Goal: Task Accomplishment & Management: Complete application form

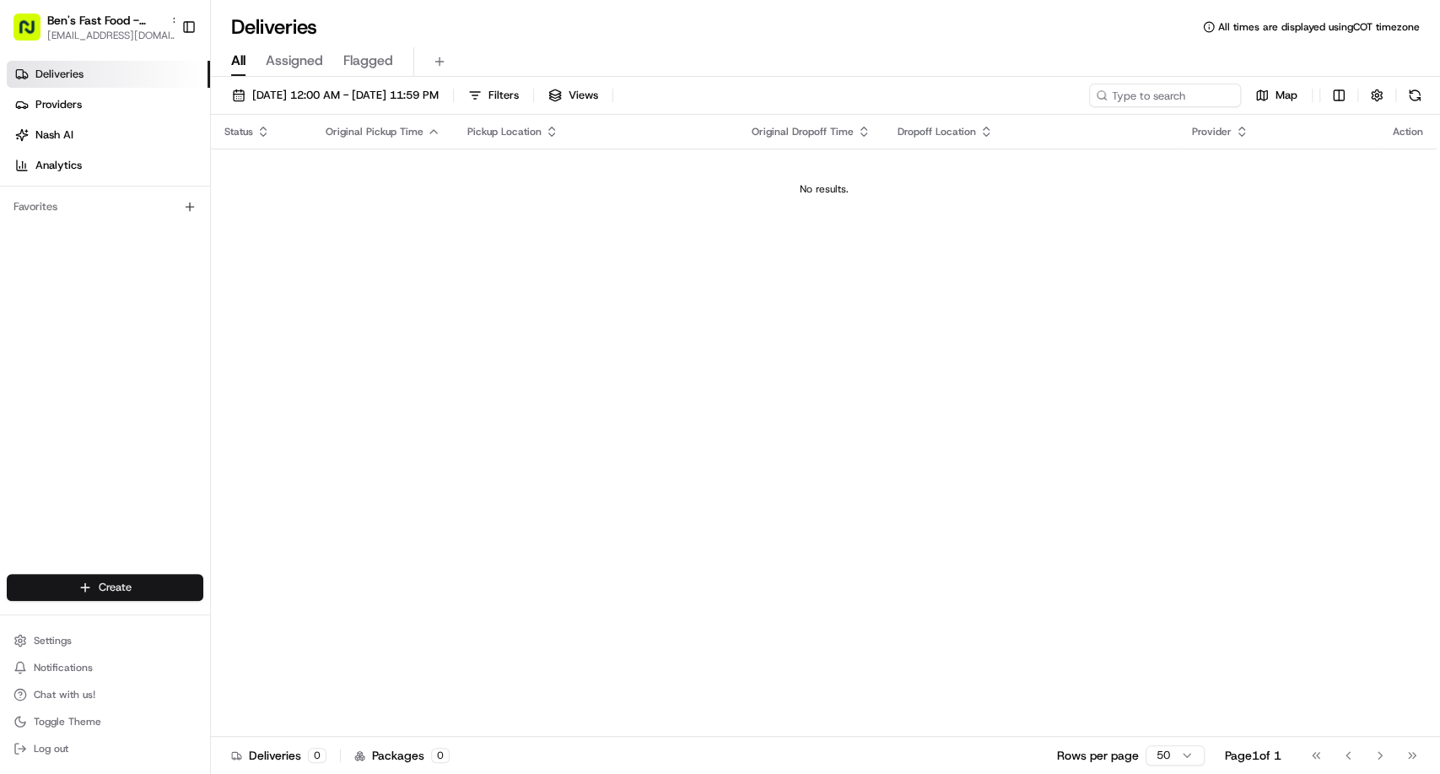
click at [112, 589] on html "[PERSON_NAME]'s Fast Food - [GEOGRAPHIC_DATA] [EMAIL_ADDRESS][DOMAIN_NAME] Togg…" at bounding box center [720, 387] width 1440 height 774
click at [101, 30] on html "[PERSON_NAME]'s Fast Food - [GEOGRAPHIC_DATA] [EMAIL_ADDRESS][DOMAIN_NAME] Togg…" at bounding box center [720, 387] width 1440 height 774
click at [101, 30] on span "[EMAIL_ADDRESS][DOMAIN_NAME]" at bounding box center [114, 36] width 135 height 14
type input "san [PERSON_NAME]"
click at [329, 87] on span "[PERSON_NAME]'s Fast Food - [GEOGRAPHIC_DATA][PERSON_NAME]" at bounding box center [316, 87] width 209 height 15
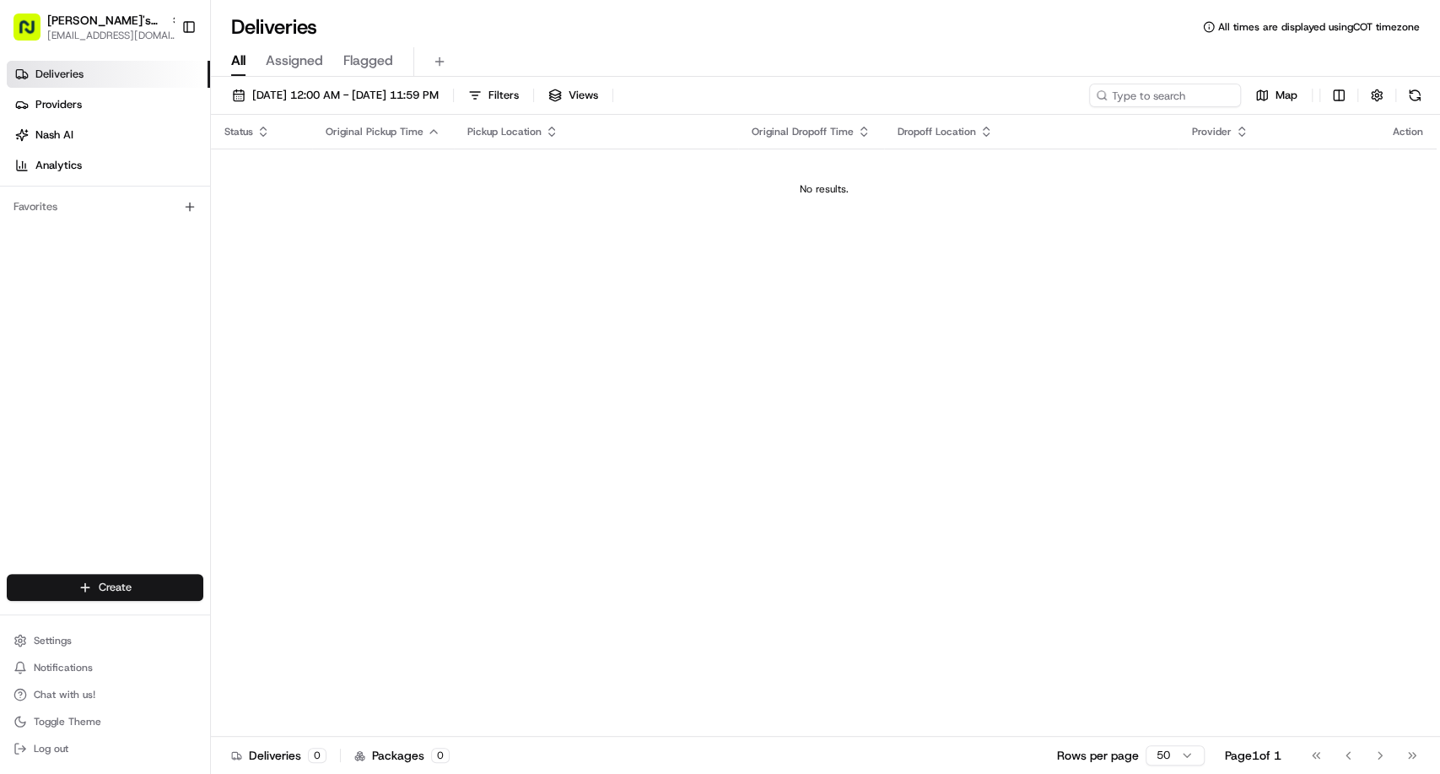
click at [146, 589] on html "[PERSON_NAME]'s Fast Food - San [PERSON_NAME] [EMAIL_ADDRESS][DOMAIN_NAME] Togg…" at bounding box center [720, 387] width 1440 height 774
click at [297, 624] on link "Delivery" at bounding box center [305, 618] width 188 height 30
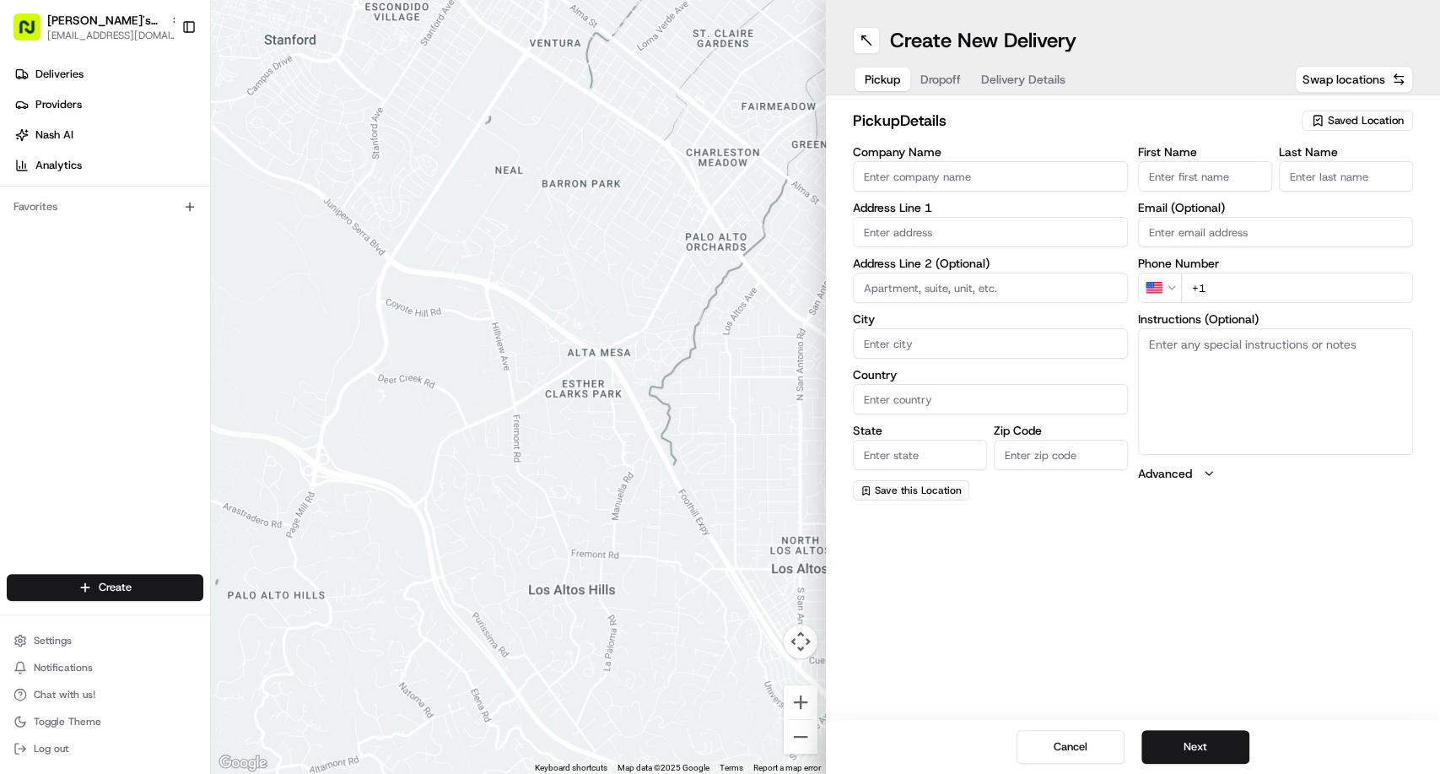
click at [1343, 121] on span "Saved Location" at bounding box center [1366, 120] width 76 height 15
click at [1308, 183] on span "Ben's Fast Food / Umami Express / Palmita - [GEOGRAPHIC_DATA][PERSON_NAME]" at bounding box center [1329, 191] width 208 height 30
type input "Ben's Fast Food / Umami Express / Palmita - [GEOGRAPHIC_DATA][PERSON_NAME]"
type input "949 [PERSON_NAME] Dr"
type input "[GEOGRAPHIC_DATA][PERSON_NAME]"
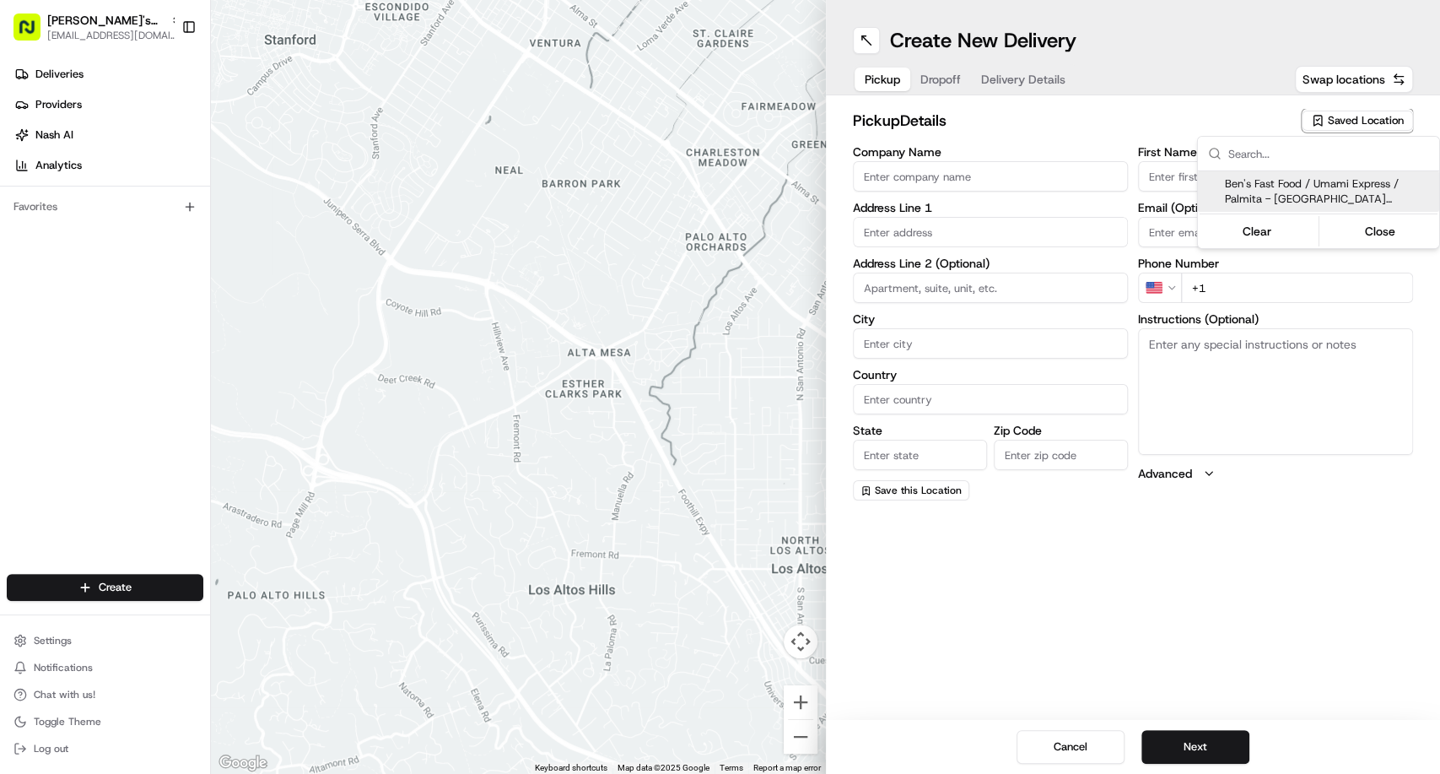
type input "US"
type input "CA"
type input "95110"
type input "[PERSON_NAME]"
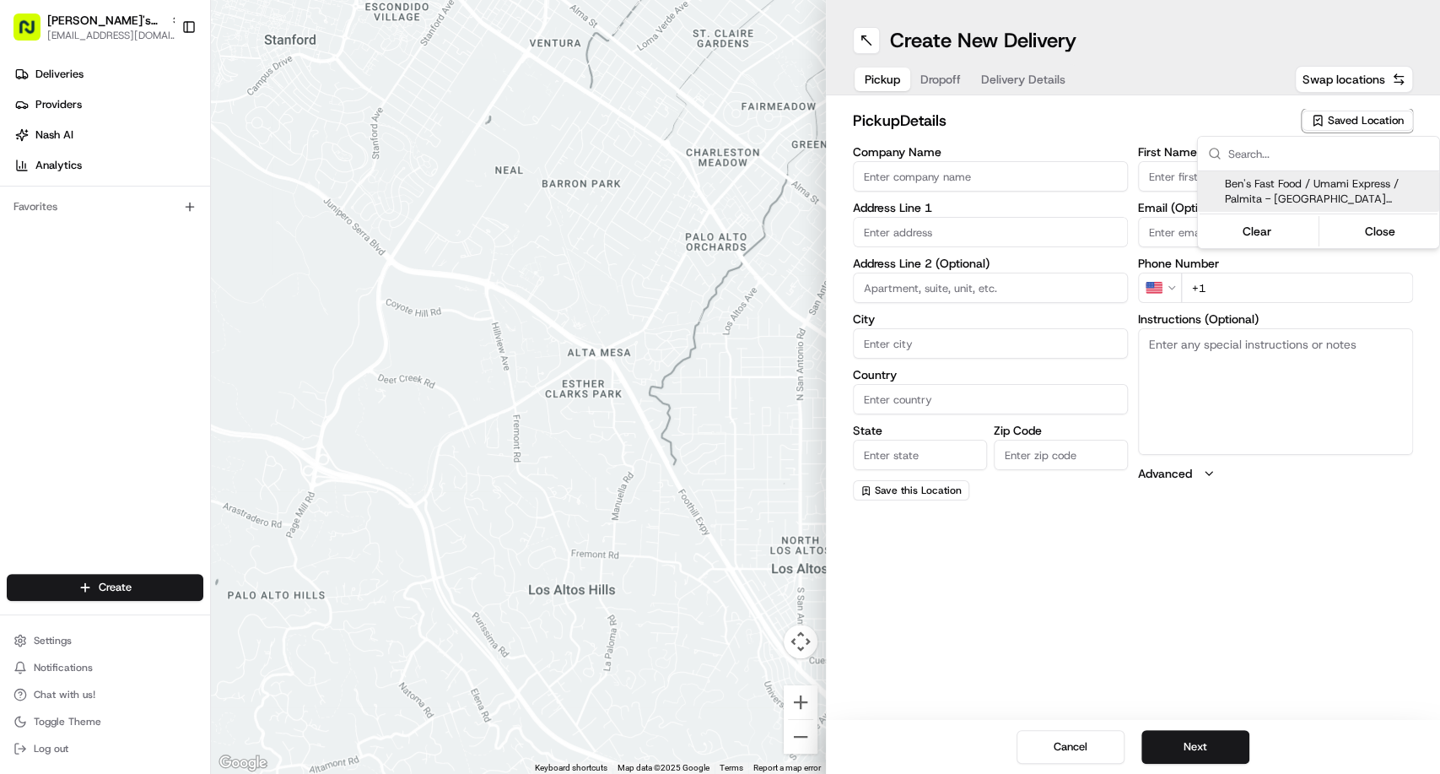
type input "[EMAIL_ADDRESS][DOMAIN_NAME]"
type input "[PHONE_NUMBER]"
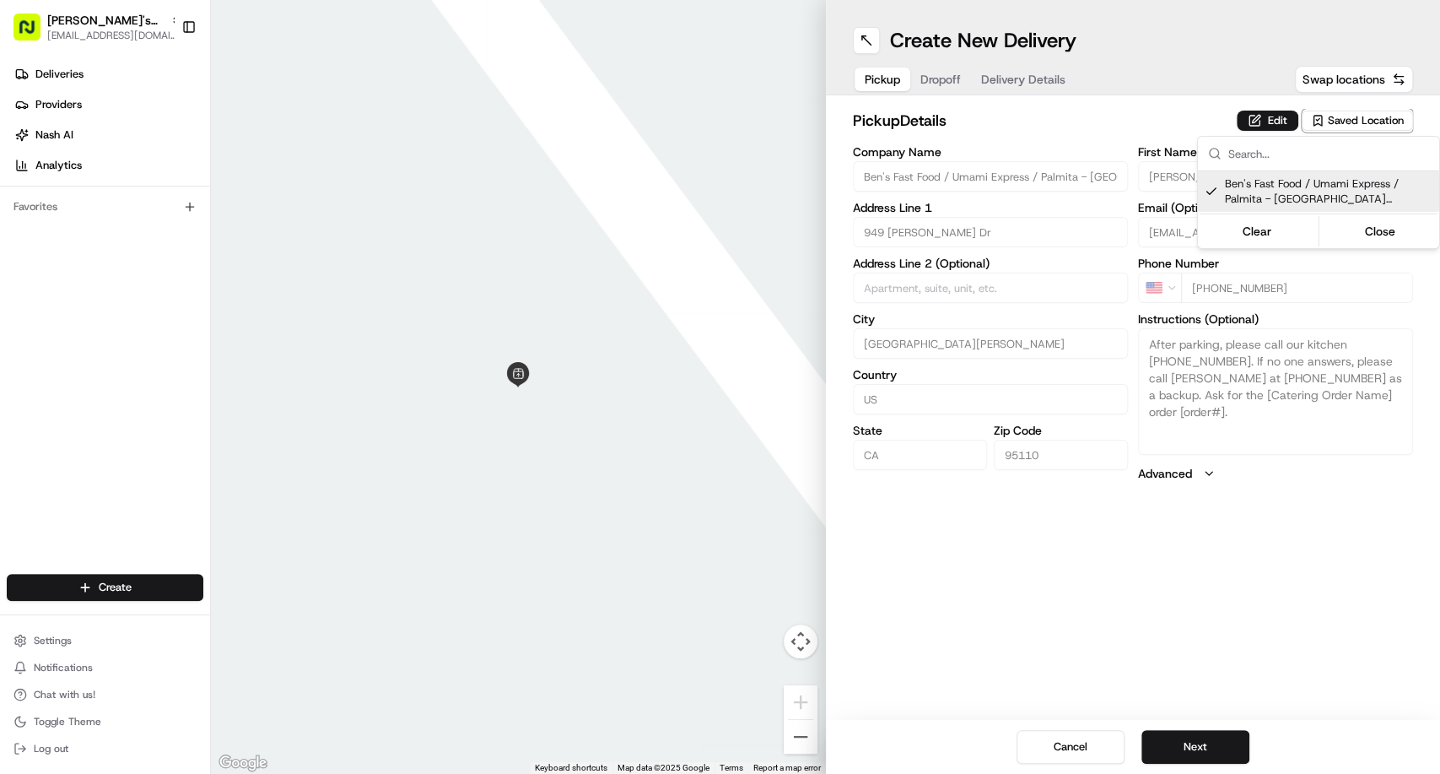
click at [1270, 122] on html "[PERSON_NAME]'s Fast Food - San [PERSON_NAME] [EMAIL_ADDRESS][DOMAIN_NAME] Togg…" at bounding box center [720, 387] width 1440 height 774
click at [1265, 121] on button "Edit" at bounding box center [1268, 121] width 62 height 20
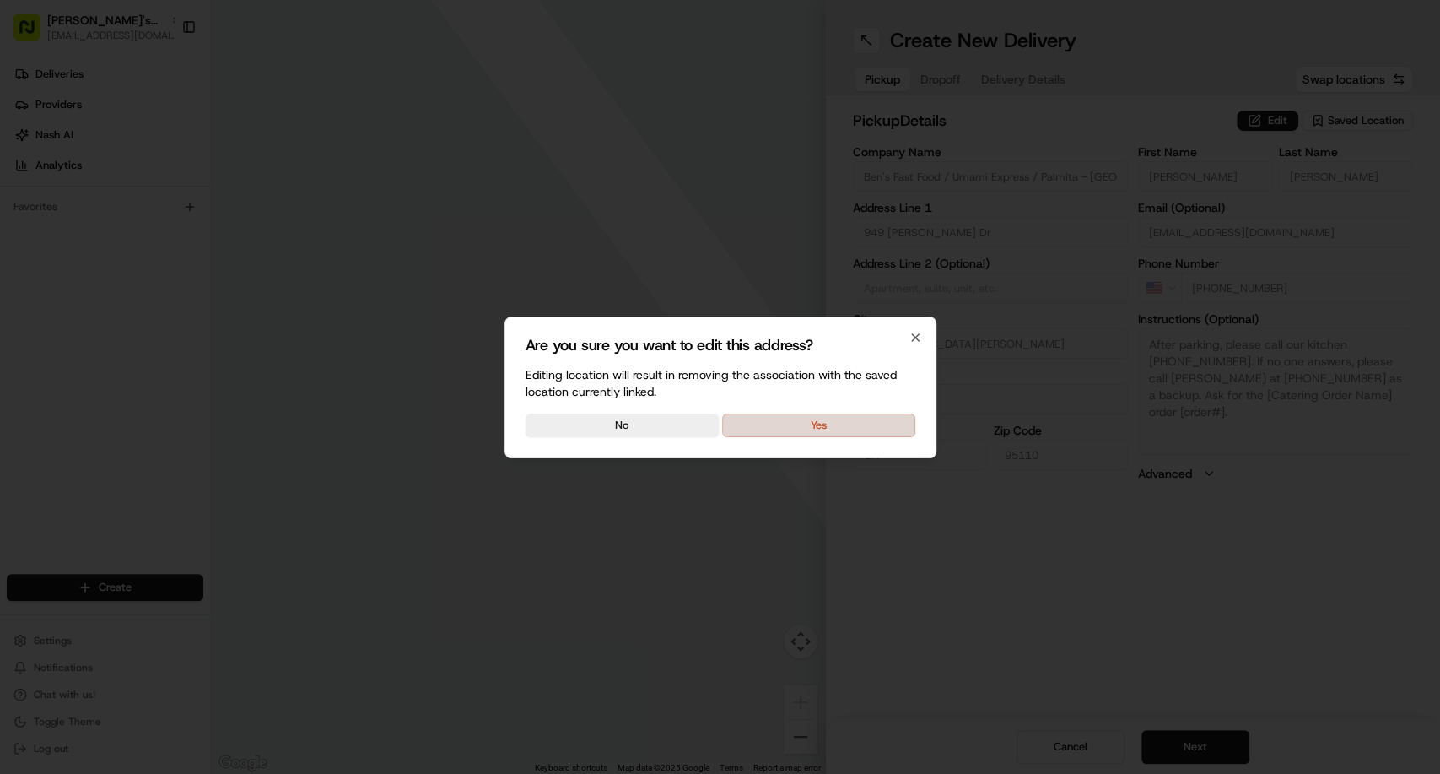
click at [821, 431] on button "Yes" at bounding box center [818, 425] width 193 height 24
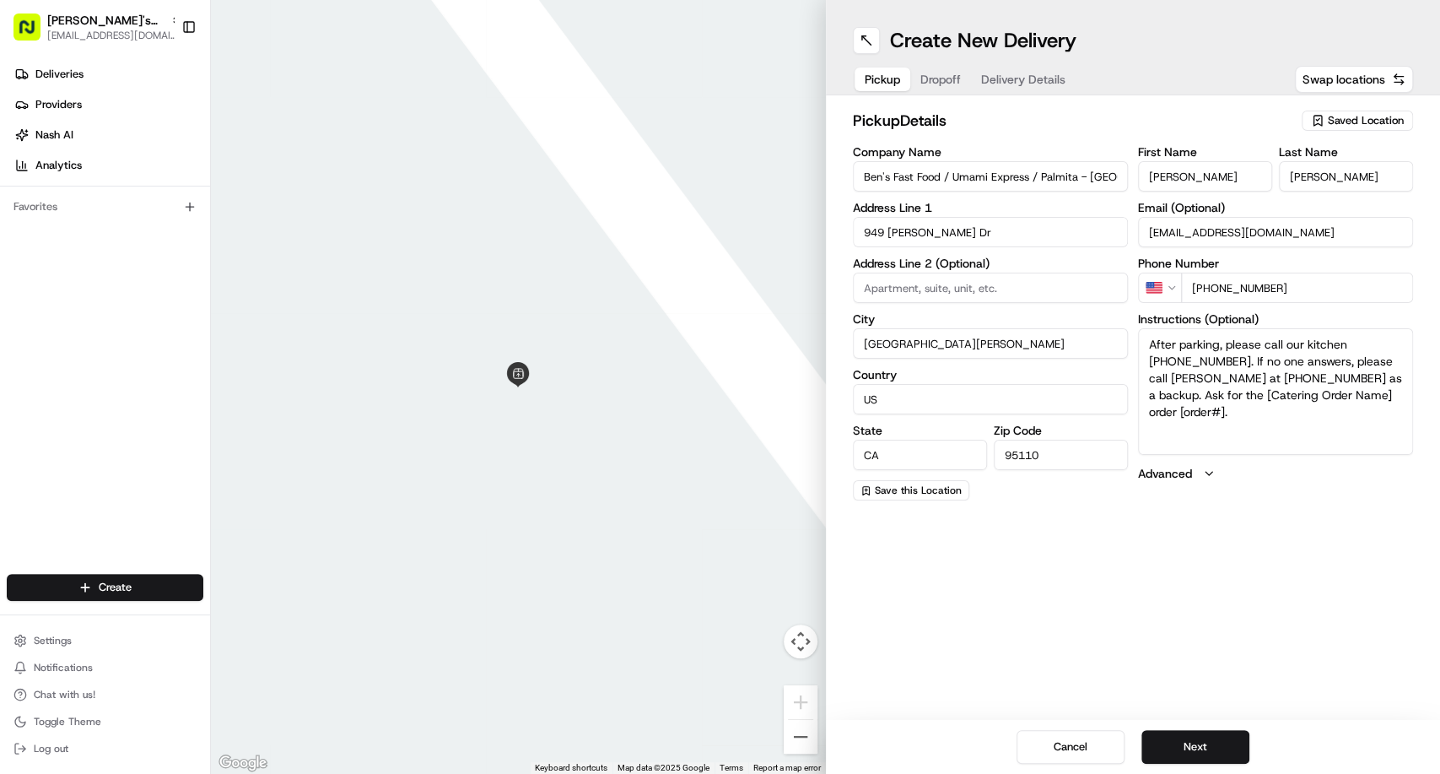
click at [1256, 424] on textarea "After parking, please call our kitchen [PHONE_NUMBER]. If no one answers, pleas…" at bounding box center [1275, 391] width 275 height 127
drag, startPoint x: 1211, startPoint y: 363, endPoint x: 1234, endPoint y: 351, distance: 25.7
click at [1211, 364] on textarea "After parking, please call our kitchen [PHONE_NUMBER]. If no one answers, pleas…" at bounding box center [1275, 391] width 275 height 127
click at [1202, 393] on textarea "After parking, please call our kitchen [PHONE_NUMBER]. If no one answers, pleas…" at bounding box center [1275, 391] width 275 height 127
click at [1257, 397] on textarea "After parking, please call our kitchen [PHONE_NUMBER]. If no one answers, pleas…" at bounding box center [1275, 391] width 275 height 127
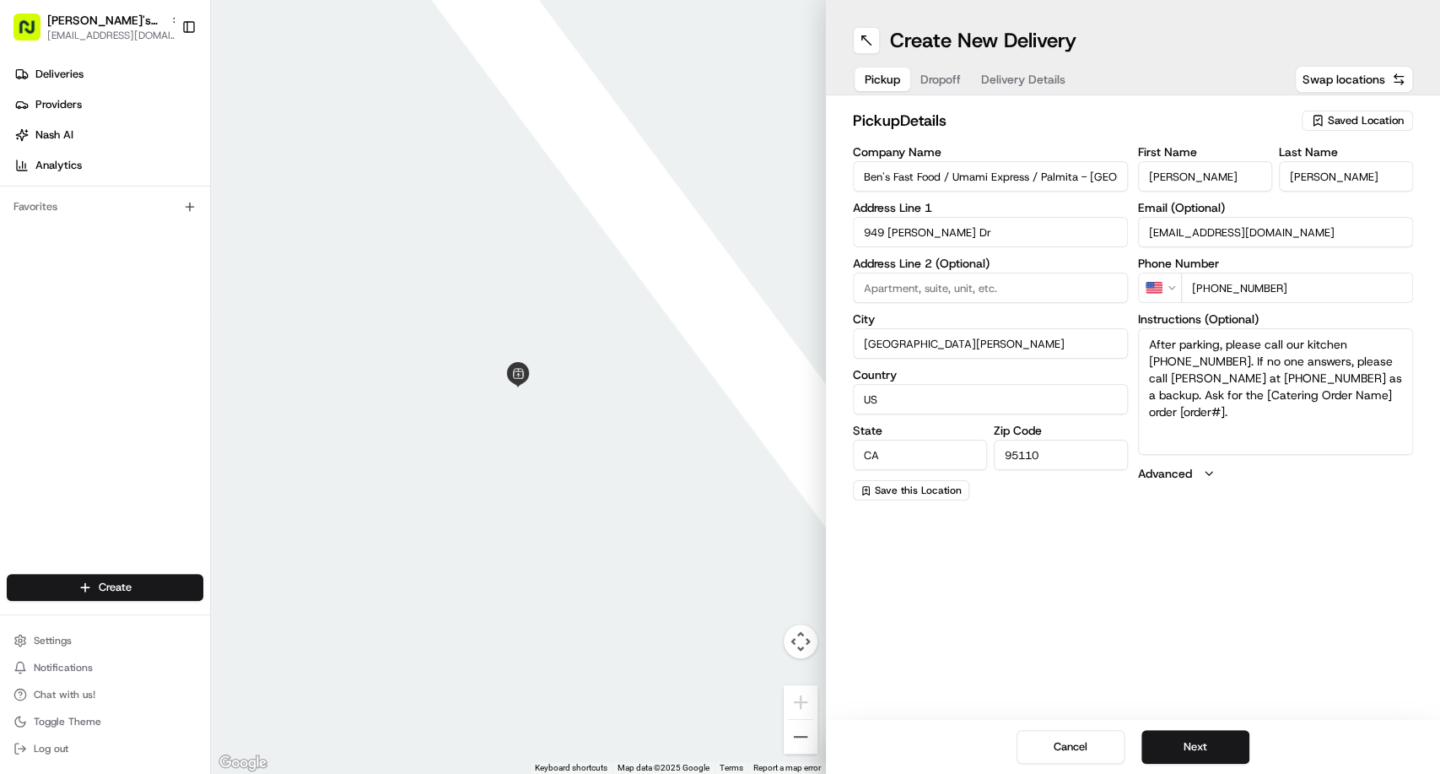
drag, startPoint x: 1257, startPoint y: 391, endPoint x: 1275, endPoint y: 419, distance: 33.7
click at [1275, 419] on textarea "After parking, please call our kitchen [PHONE_NUMBER]. If no one answers, pleas…" at bounding box center [1275, 391] width 275 height 127
paste textarea "262961"
type textarea "After parking, please call our kitchen [PHONE_NUMBER]. If no one answers, pleas…"
click at [860, 45] on button at bounding box center [866, 40] width 27 height 27
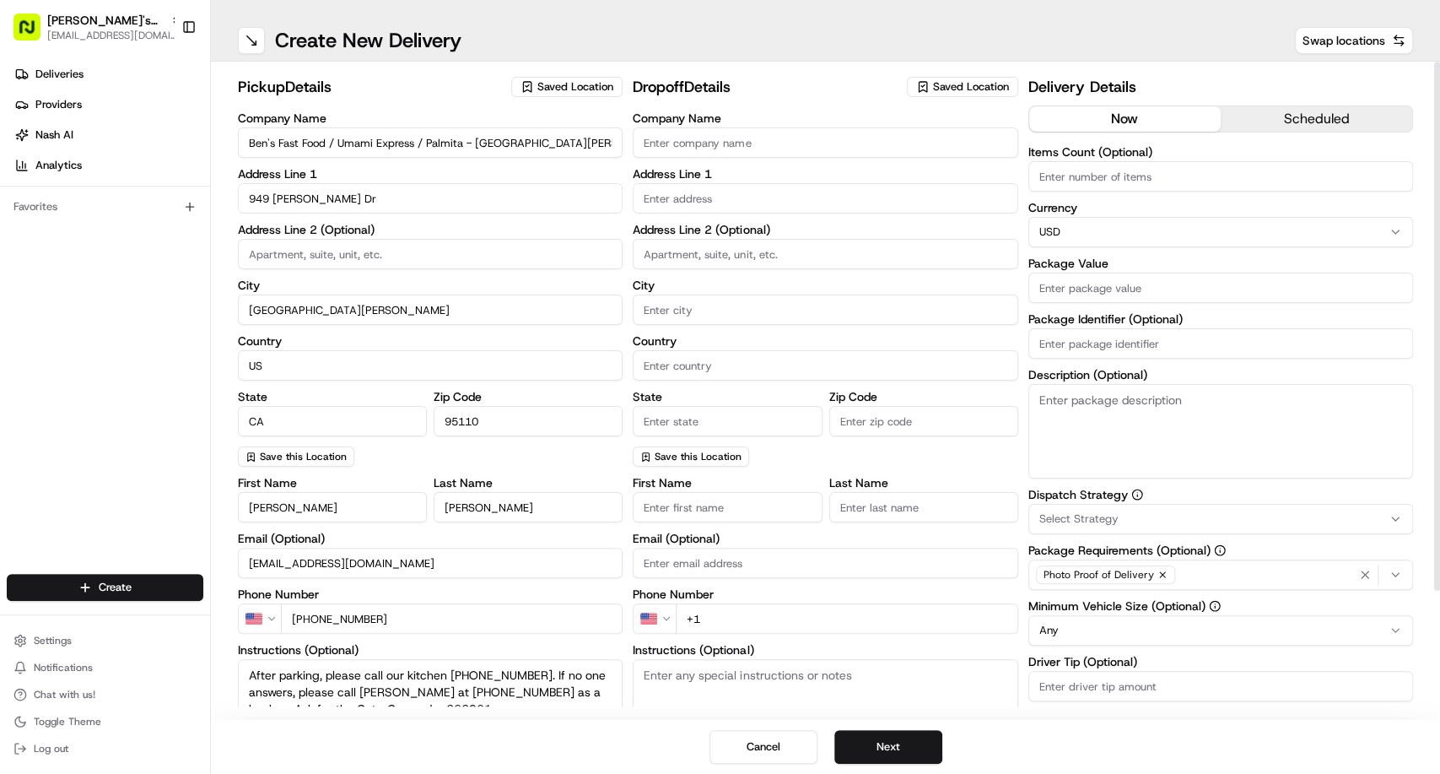
click at [1065, 349] on input "Package Identifier (Optional)" at bounding box center [1221, 343] width 385 height 30
paste input "262961"
type input "262961"
click at [745, 134] on input "Company Name" at bounding box center [825, 142] width 385 height 30
click at [934, 88] on span "Saved Location" at bounding box center [971, 86] width 76 height 15
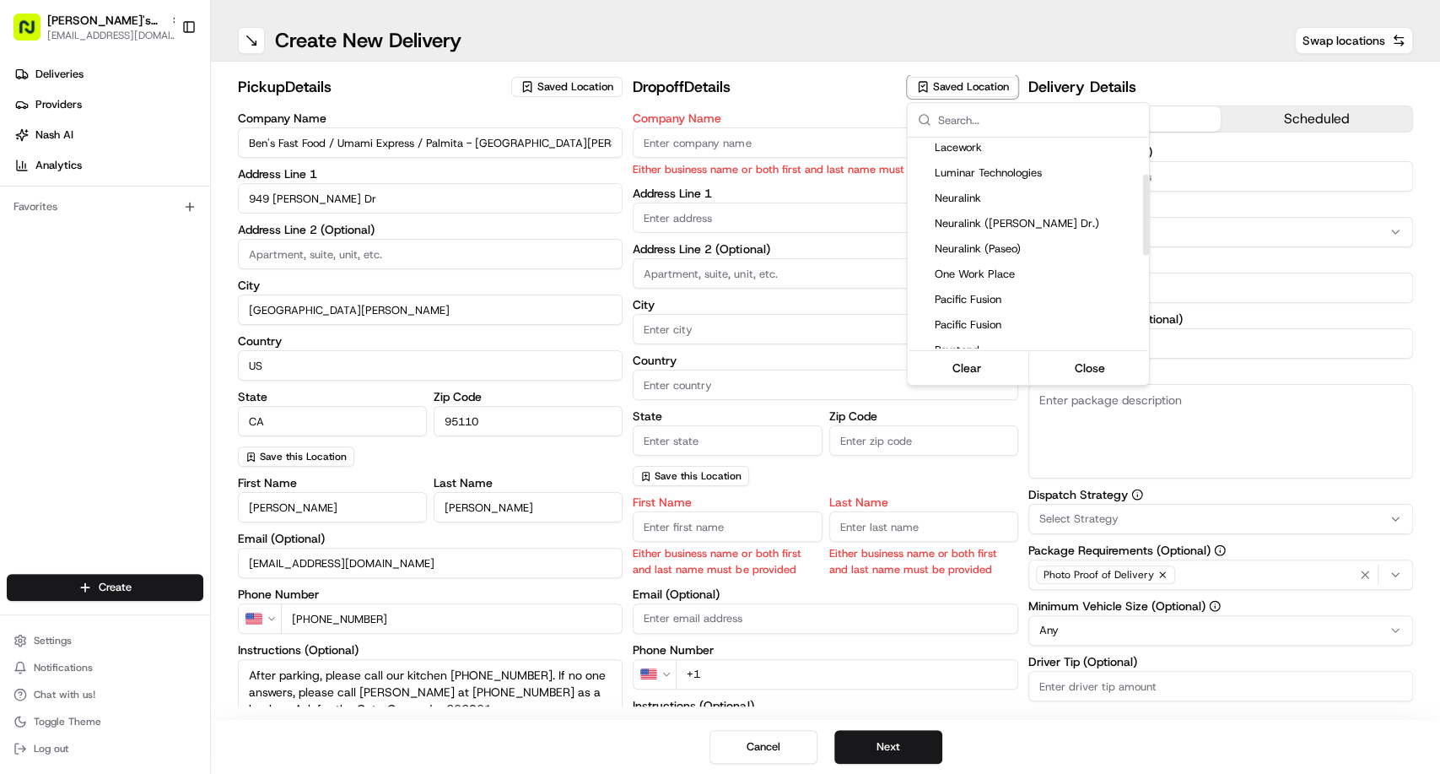
scroll to position [341, 0]
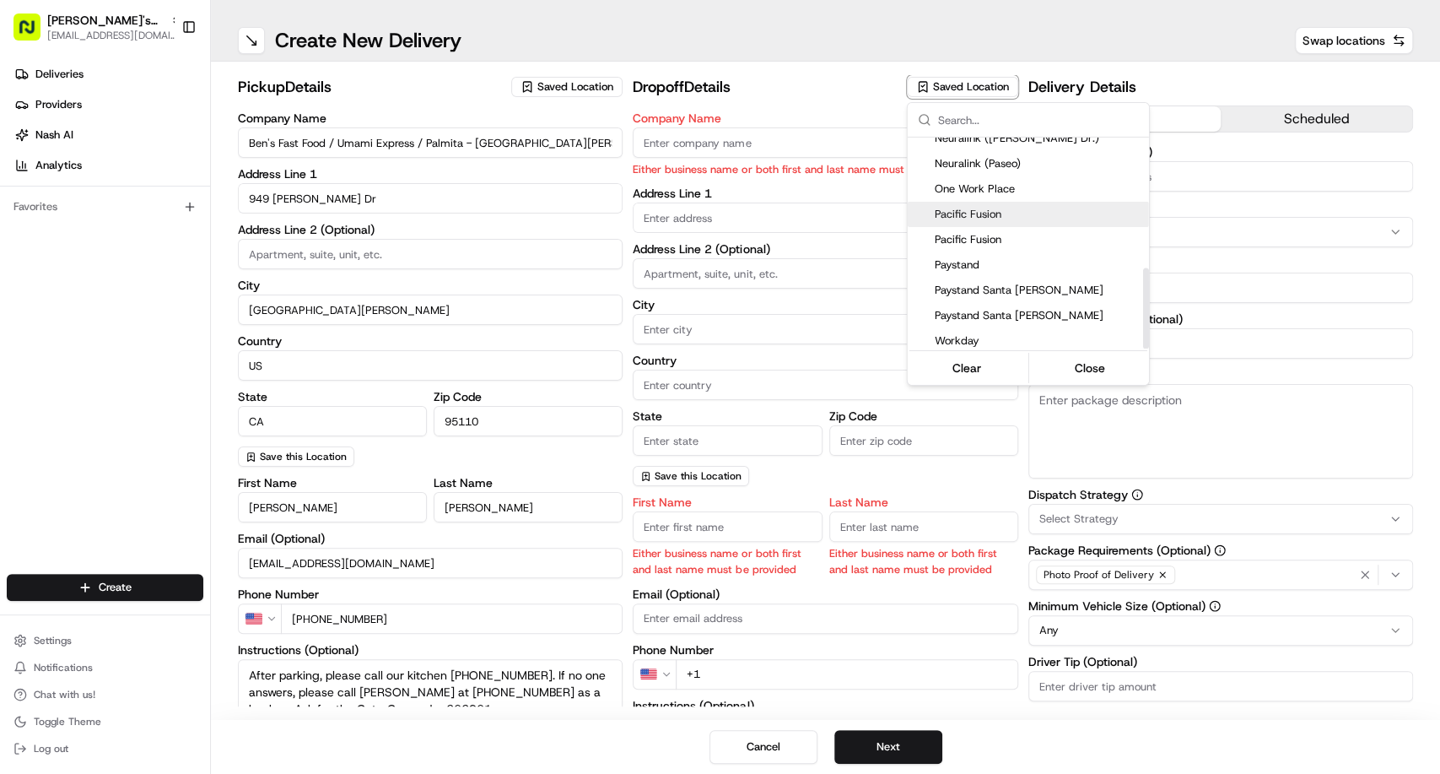
click at [988, 207] on span "Pacific Fusion" at bounding box center [1039, 214] width 208 height 15
type input "Pacific Fusion"
type input "[STREET_ADDRESS]"
type input "STE G"
type input "Livermore"
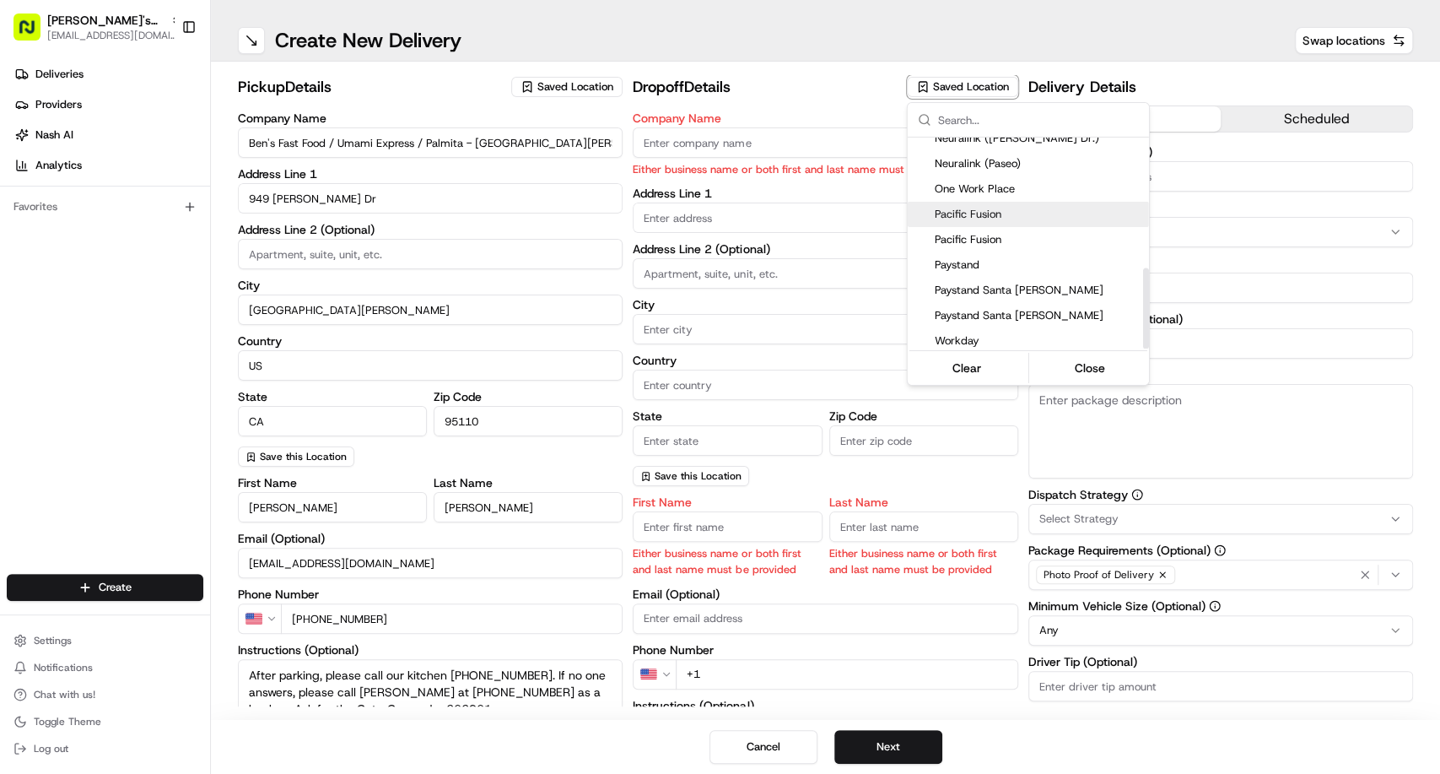
type input "US"
type input "CA"
type input "94551"
type input "[PERSON_NAME]"
type input "n/a"
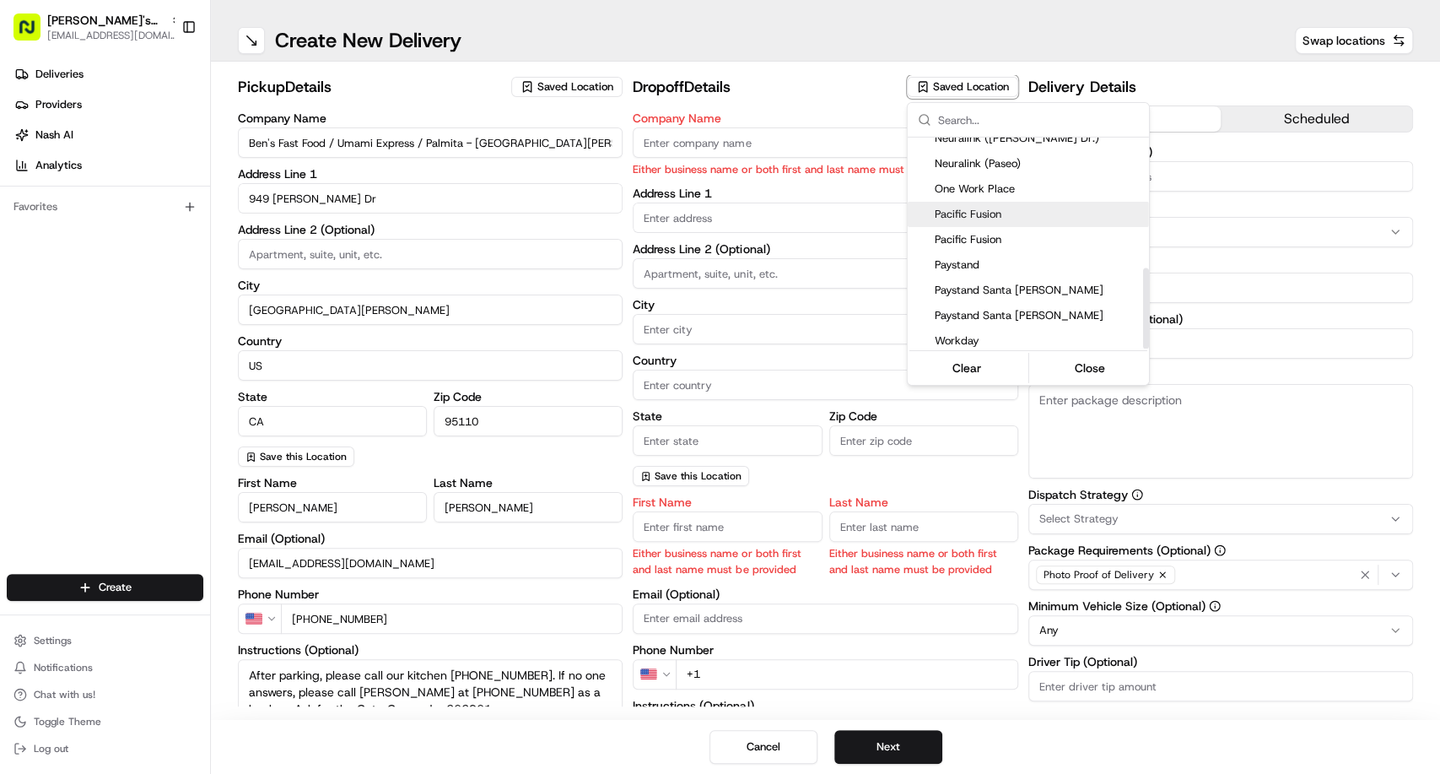
type input "[PHONE_NUMBER]"
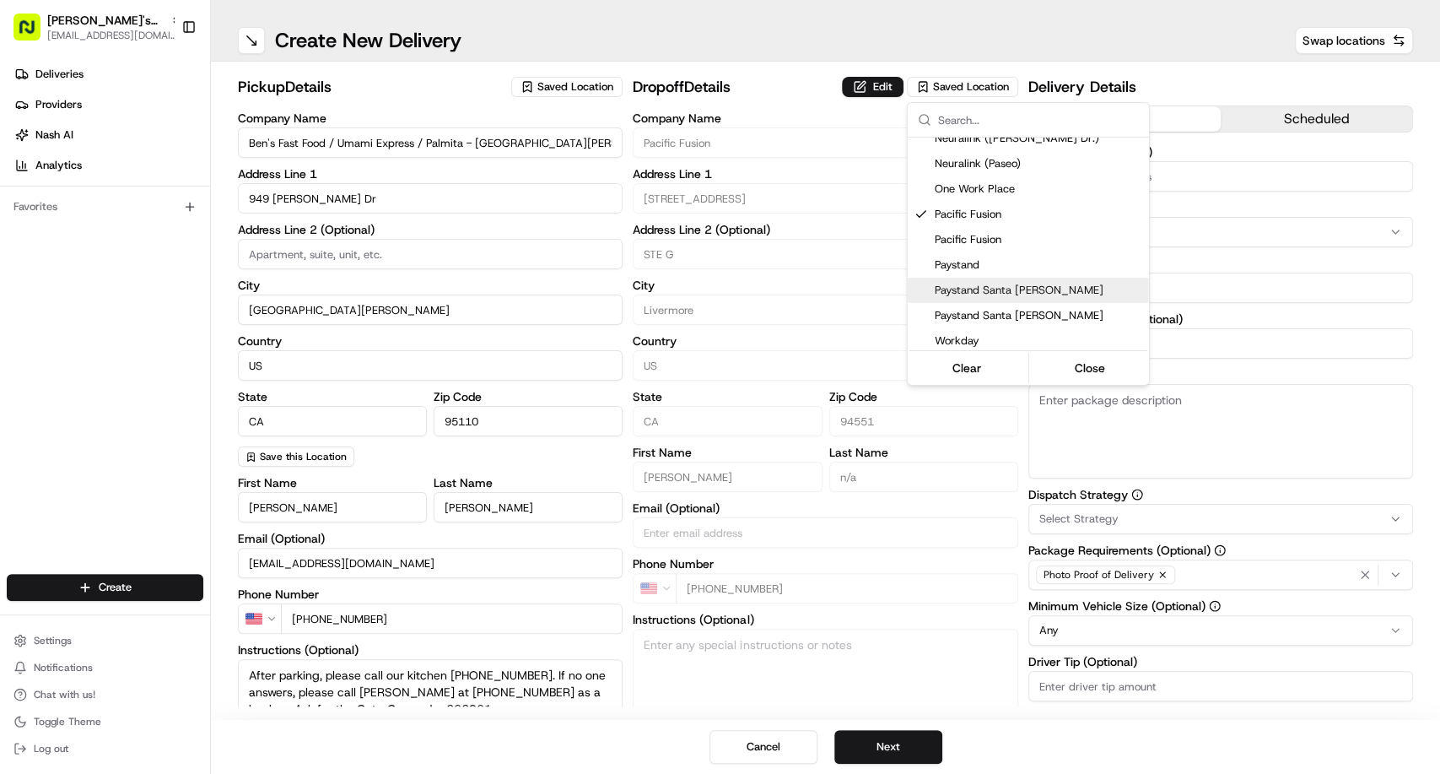
click at [754, 249] on html "[PERSON_NAME]'s Fast Food - San [PERSON_NAME] [EMAIL_ADDRESS][DOMAIN_NAME] Togg…" at bounding box center [720, 387] width 1440 height 774
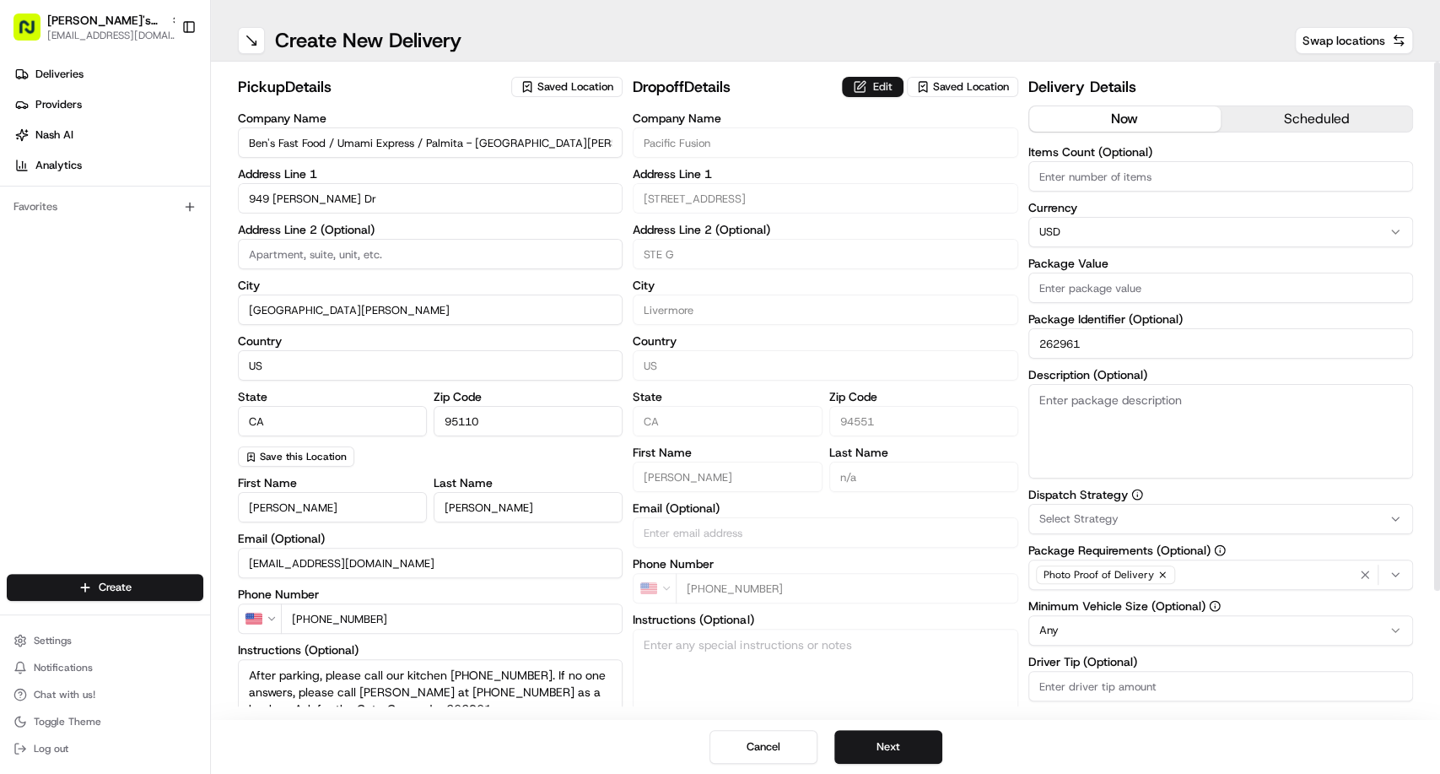
click at [885, 88] on button "Edit" at bounding box center [873, 87] width 62 height 20
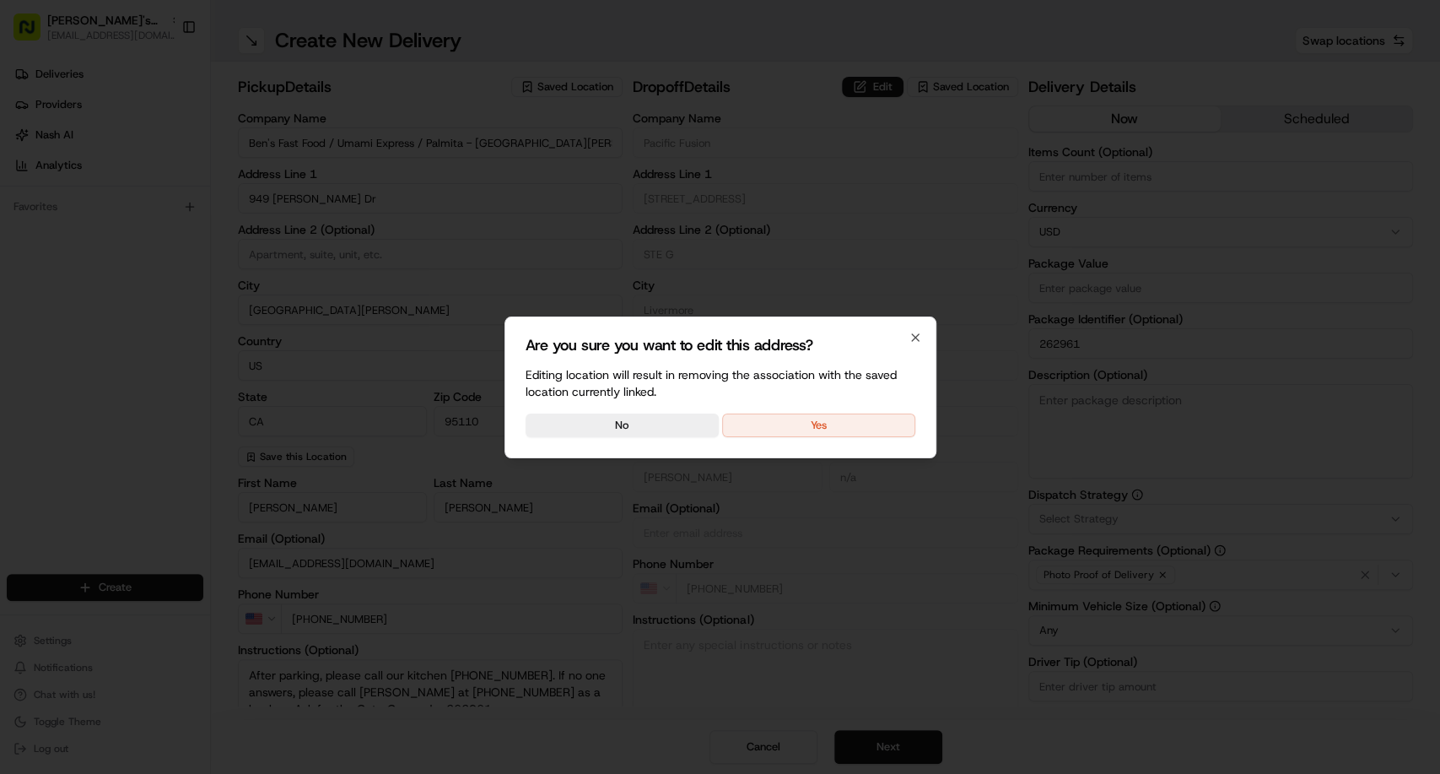
click at [839, 430] on button "Yes" at bounding box center [818, 425] width 193 height 24
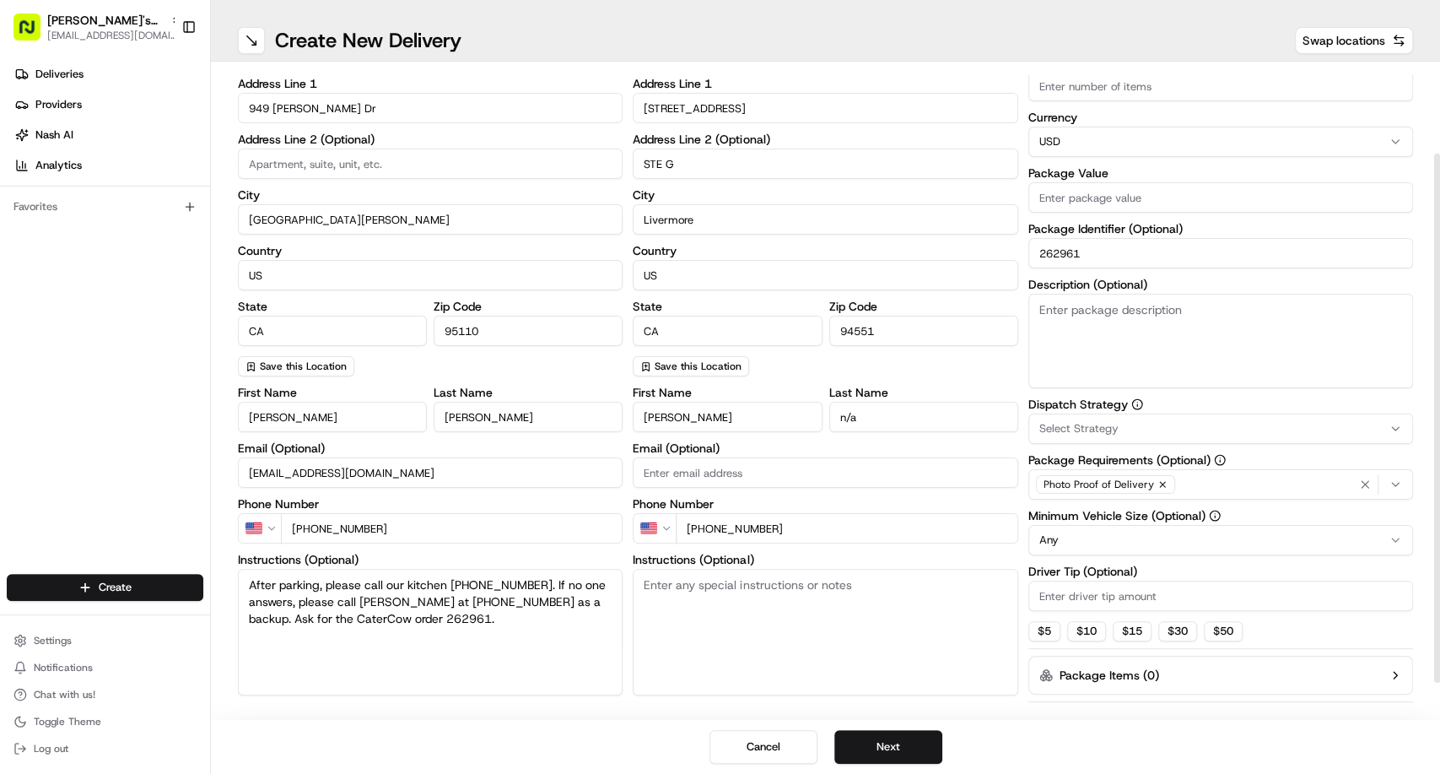
scroll to position [153, 0]
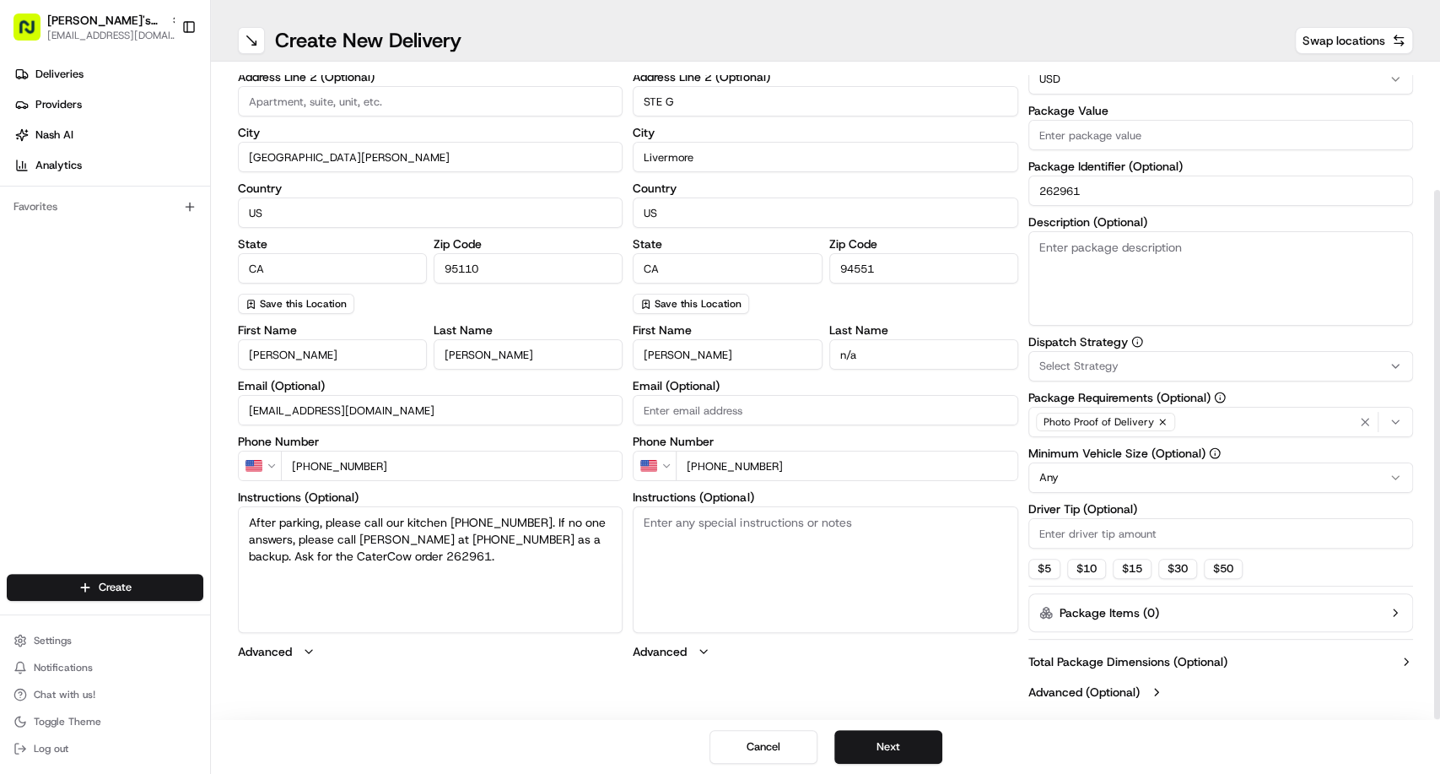
click at [723, 582] on textarea "Instructions (Optional)" at bounding box center [825, 569] width 385 height 127
click at [744, 553] on textarea "Instructions (Optional)" at bounding box center [825, 569] width 385 height 127
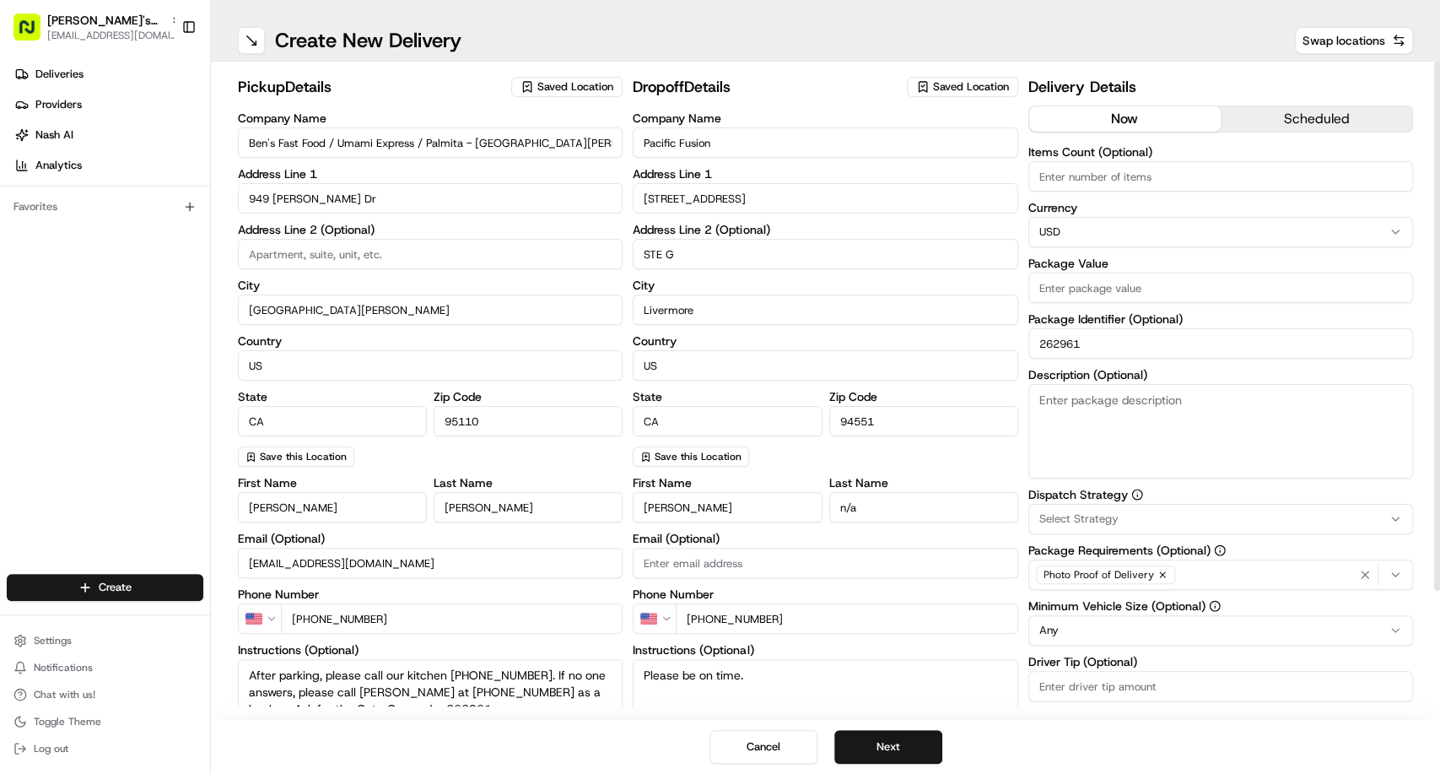
type textarea "Please be on time."
click at [1308, 127] on button "scheduled" at bounding box center [1317, 118] width 192 height 25
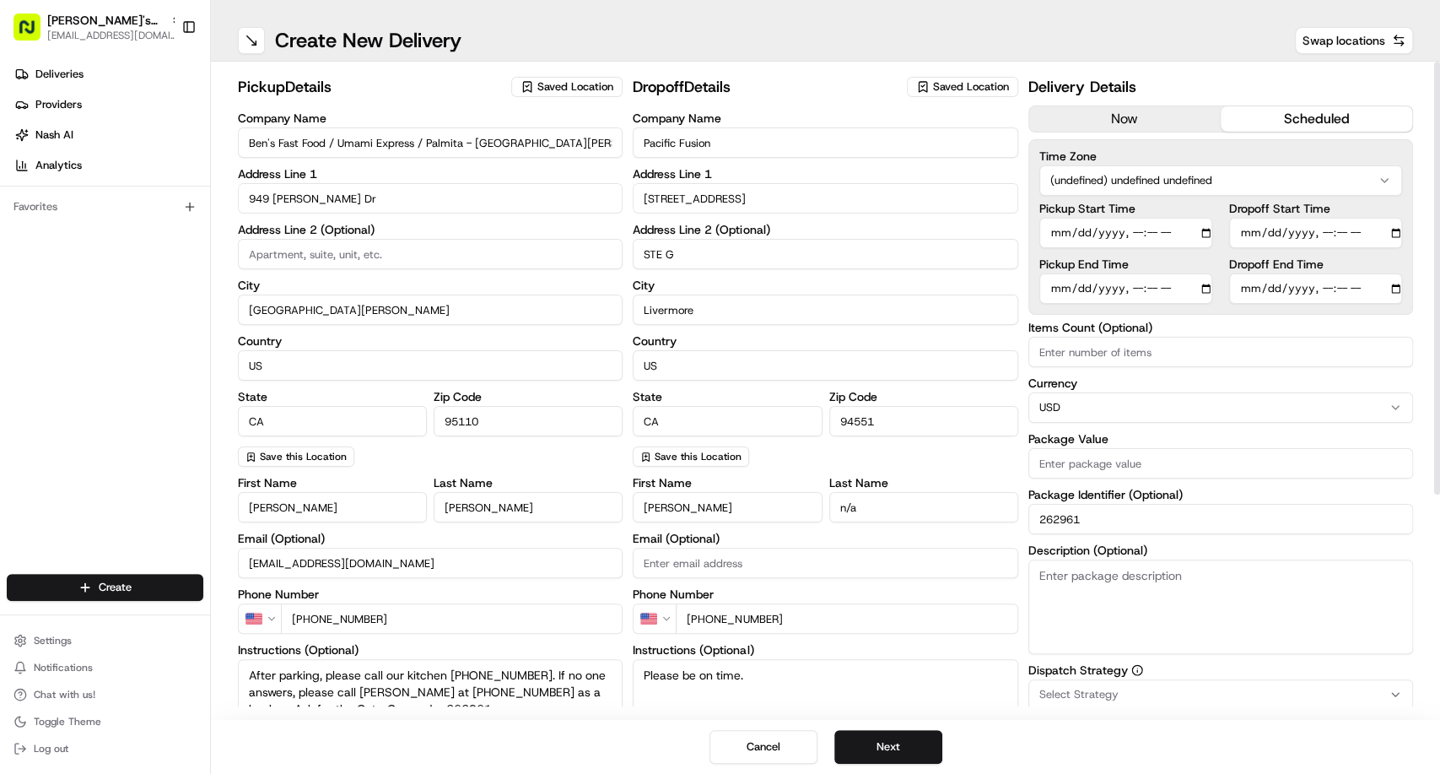
click at [1188, 184] on html "[PERSON_NAME]'s Fast Food - San [PERSON_NAME] [EMAIL_ADDRESS][DOMAIN_NAME] Togg…" at bounding box center [720, 387] width 1440 height 774
click at [1246, 232] on input "Dropoff Start Time" at bounding box center [1315, 233] width 173 height 30
type input "[DATE]T11:00"
click at [1243, 288] on input "Dropoff End Time" at bounding box center [1315, 288] width 173 height 30
type input "[DATE]T11:30"
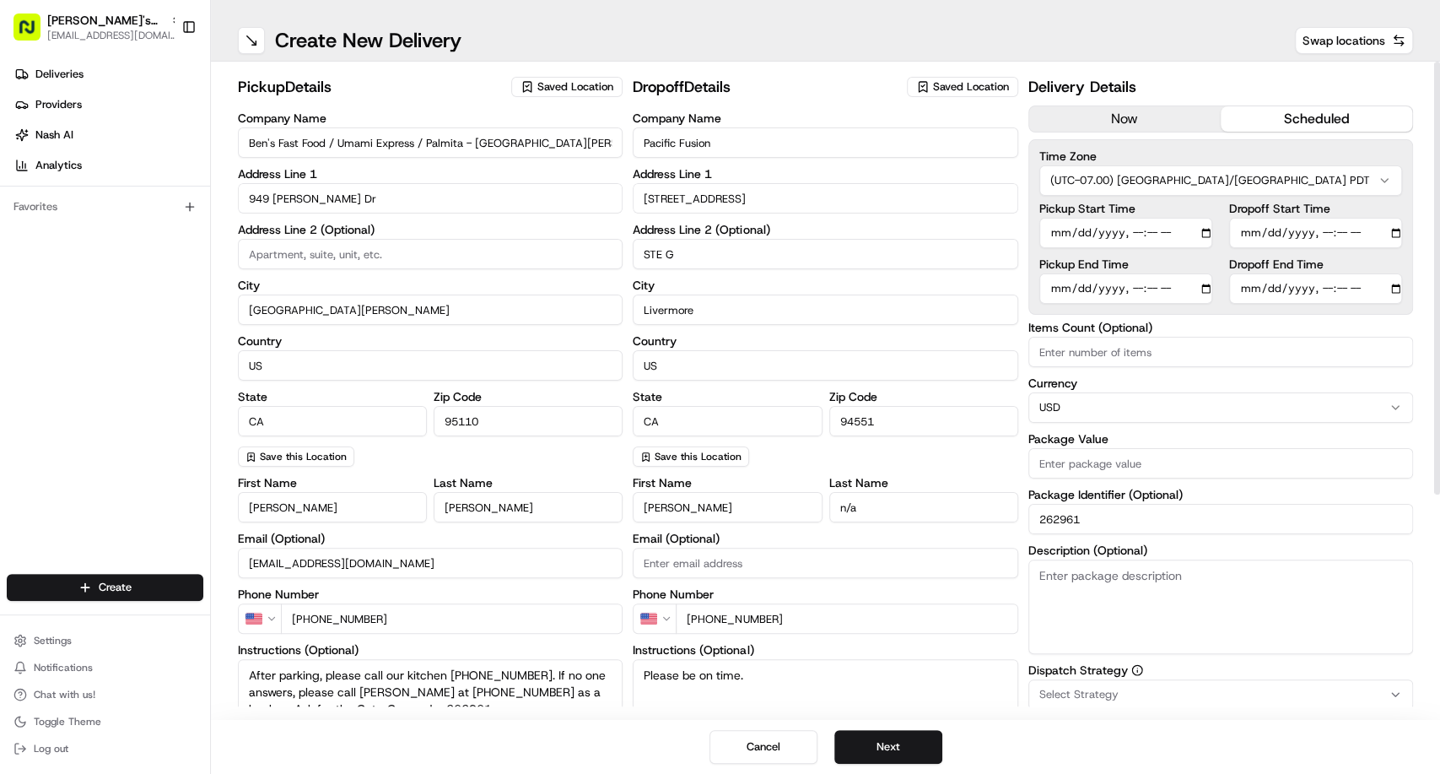
click at [1132, 366] on input "Items Count (Optional)" at bounding box center [1221, 352] width 385 height 30
click at [1132, 356] on input "Items Count (Optional)" at bounding box center [1221, 352] width 385 height 30
type input "2"
click at [1116, 463] on input "Package Value" at bounding box center [1221, 463] width 385 height 30
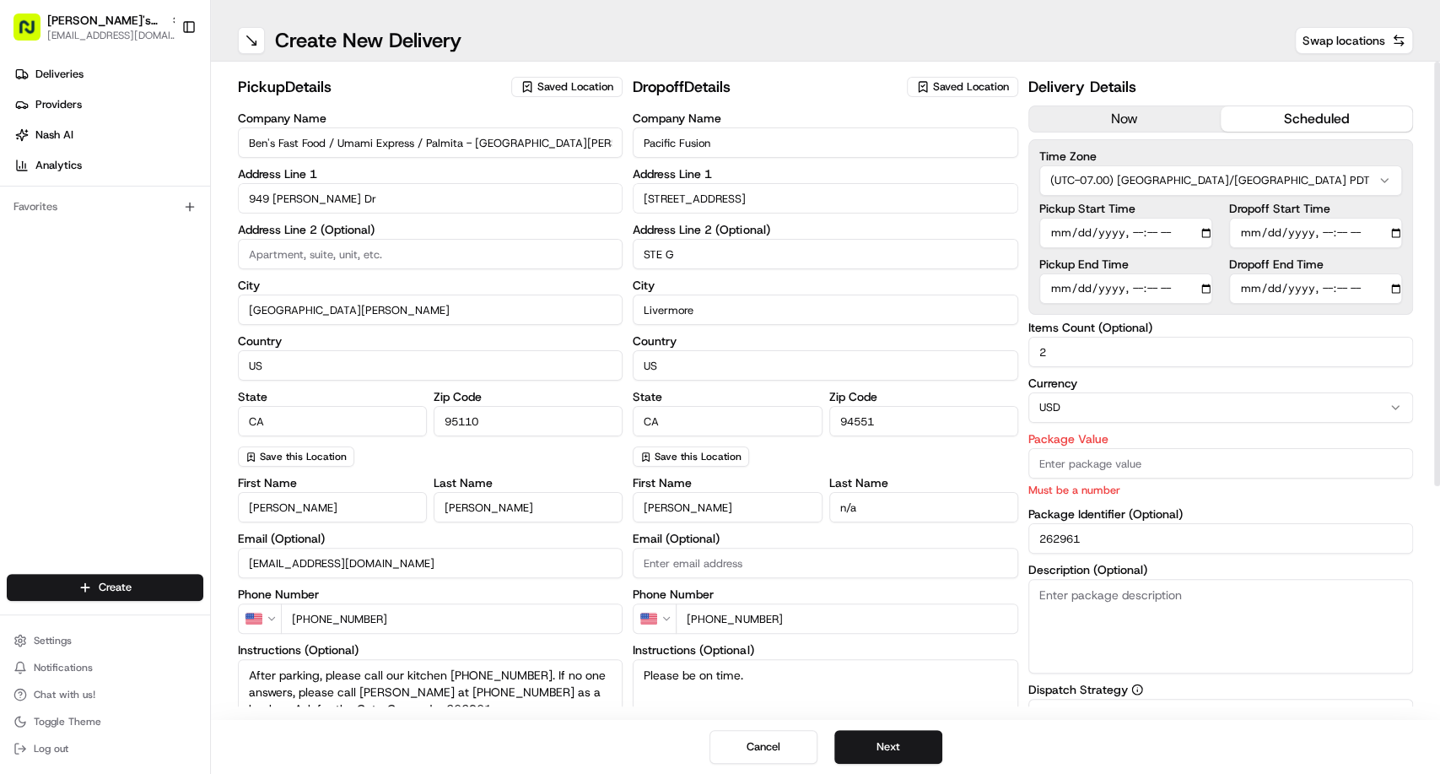
click at [1070, 466] on input "Package Value" at bounding box center [1221, 463] width 385 height 30
paste input "189.90"
type input "189.90"
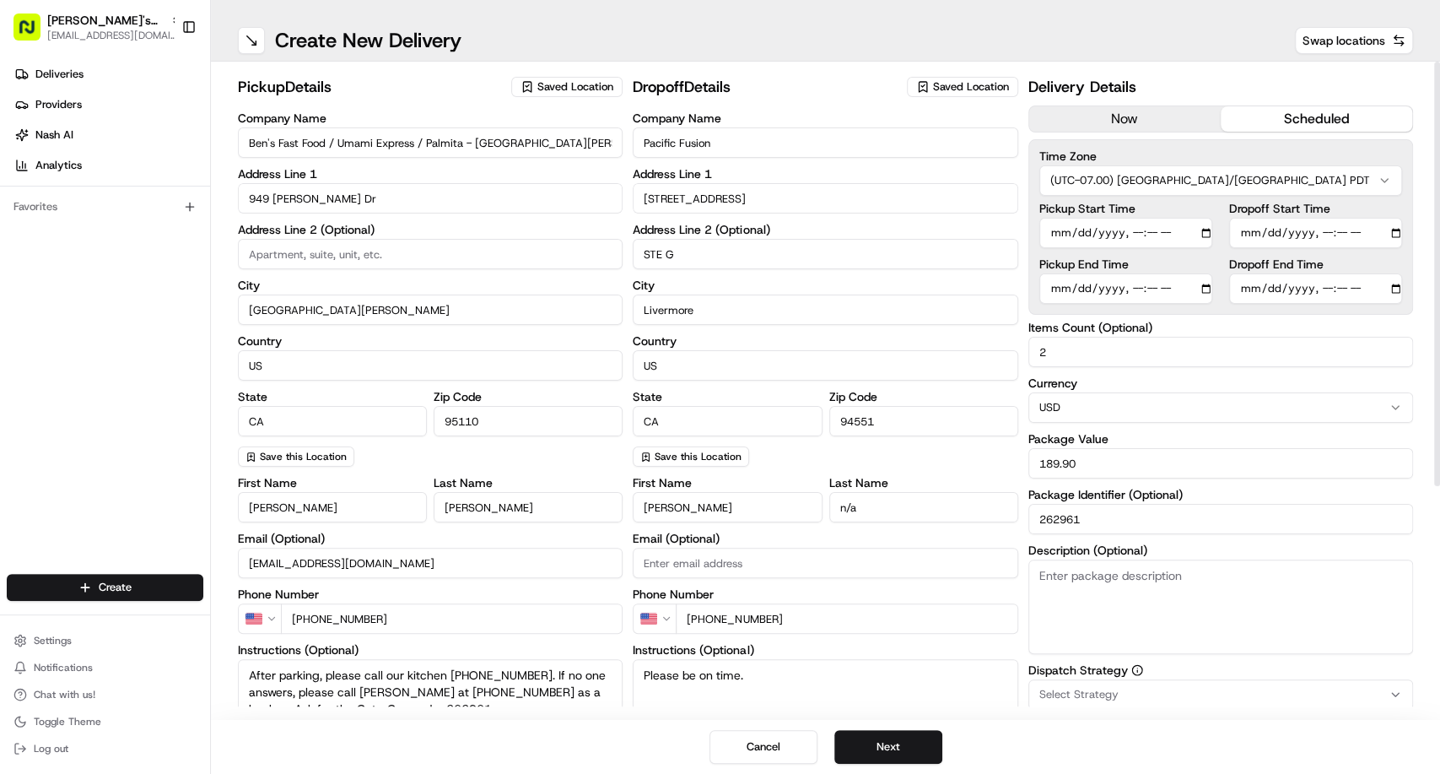
click at [1067, 596] on textarea "Description (Optional)" at bounding box center [1221, 606] width 385 height 95
click at [1203, 603] on textarea "Description (Optional)" at bounding box center [1221, 606] width 385 height 95
paste textarea "x bags of food. Please read the special instructions for pickup and dropoff det…"
click at [1045, 576] on textarea "x bags of food. Please read the special instructions for pickup and dropoff det…" at bounding box center [1221, 606] width 385 height 95
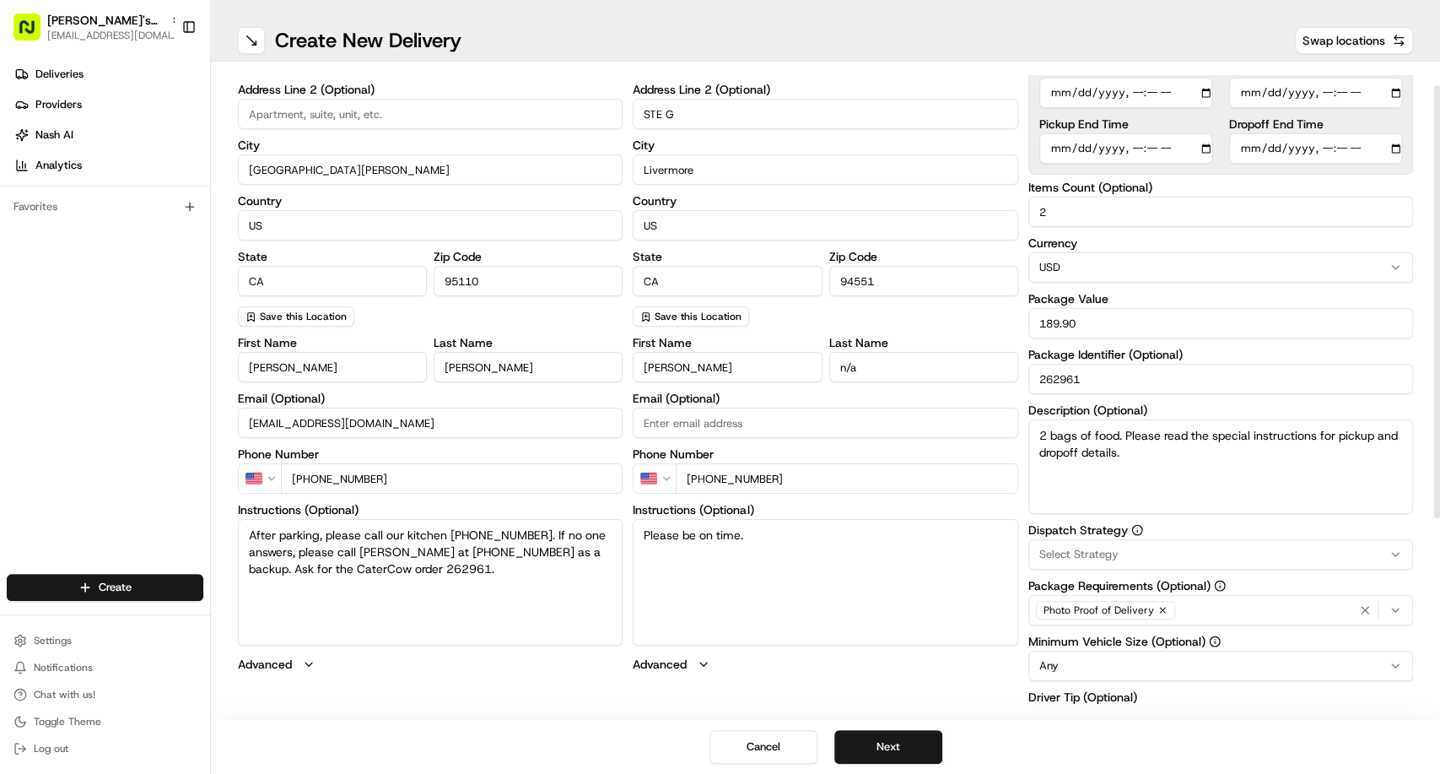
scroll to position [187, 0]
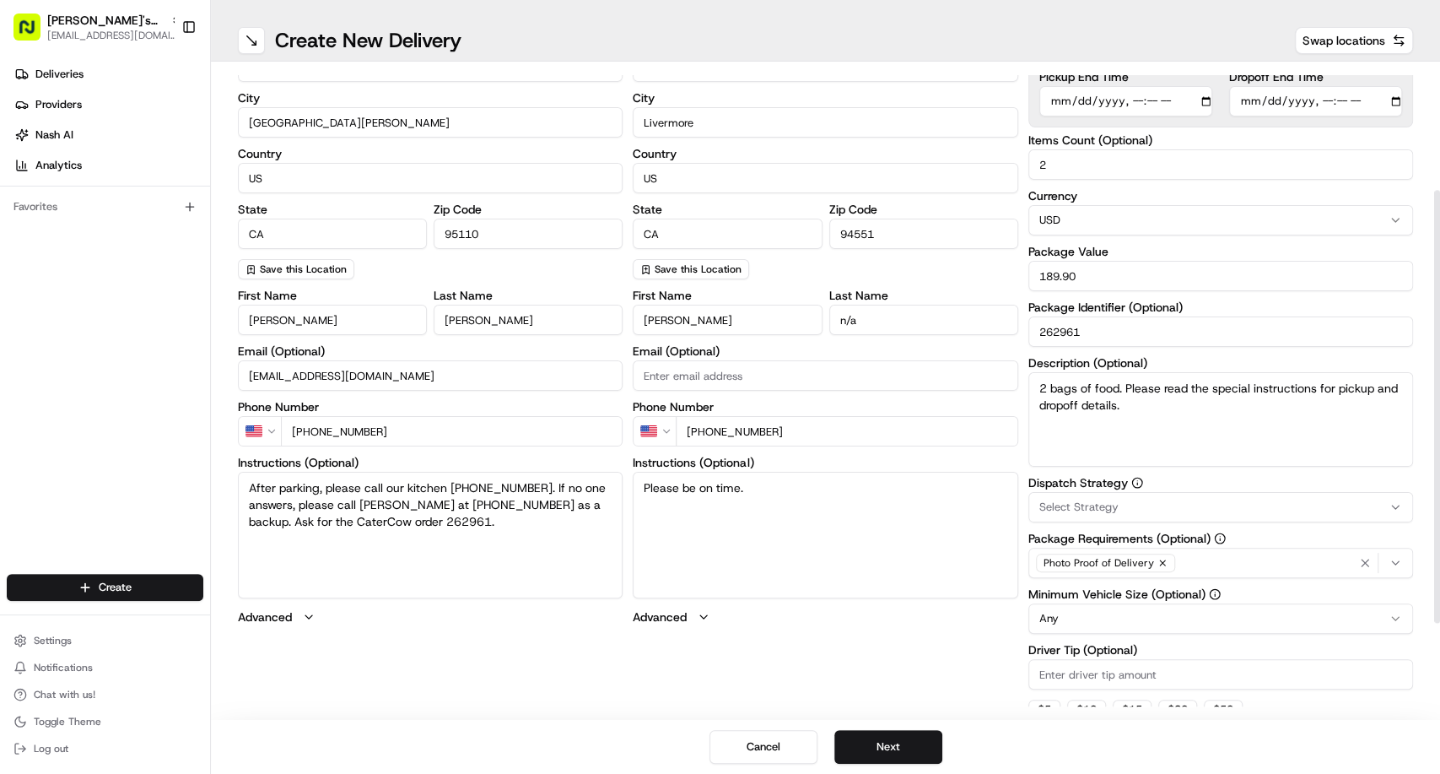
type textarea "2 bags of food. Please read the special instructions for pickup and dropoff det…"
click at [1078, 512] on span "Select Strategy" at bounding box center [1079, 507] width 79 height 15
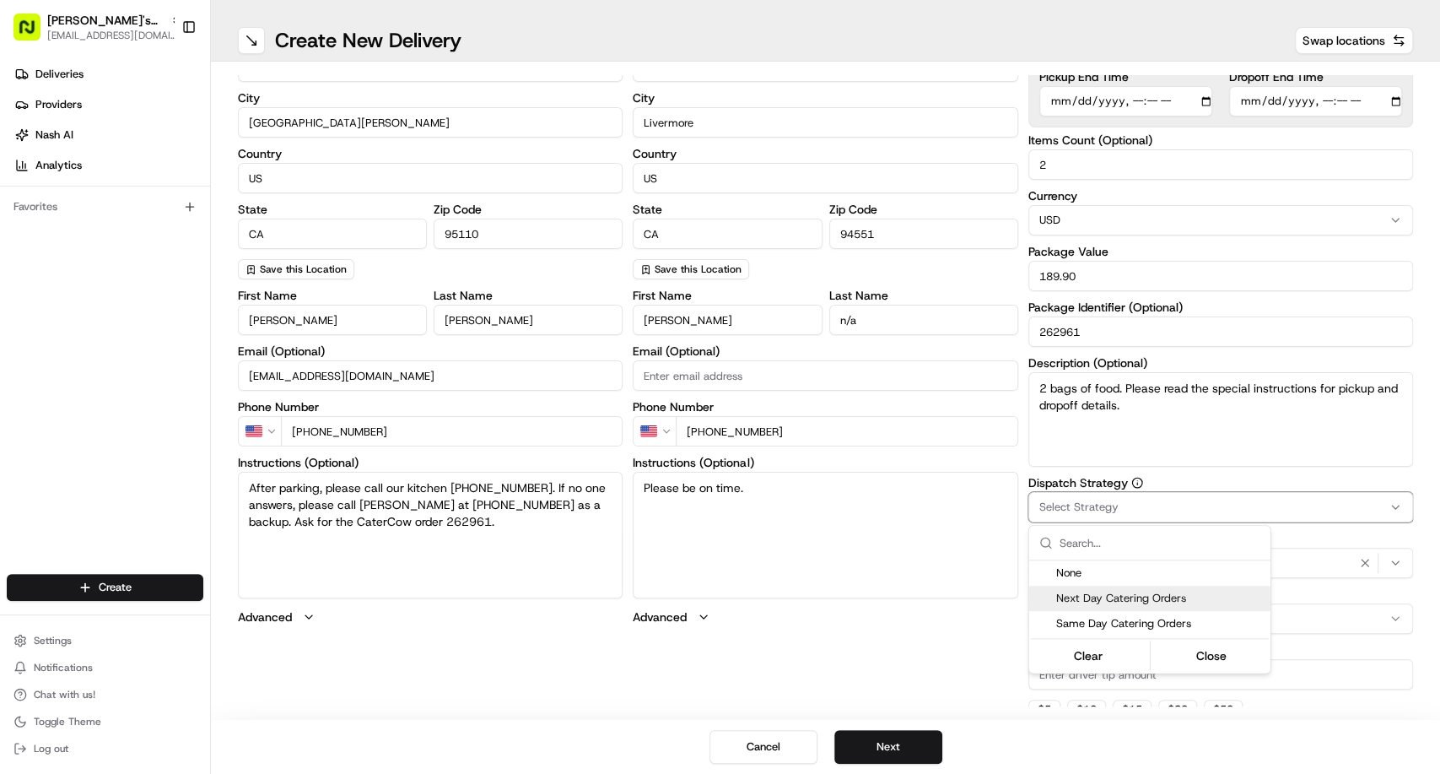
click at [1097, 601] on span "Next Day Catering Orders" at bounding box center [1160, 598] width 208 height 15
click at [890, 534] on html "[PERSON_NAME]'s Fast Food - San [PERSON_NAME] [EMAIL_ADDRESS][DOMAIN_NAME] Togg…" at bounding box center [720, 387] width 1440 height 774
click at [886, 522] on html "[PERSON_NAME]'s Fast Food - San [PERSON_NAME] [EMAIL_ADDRESS][DOMAIN_NAME] Togg…" at bounding box center [720, 387] width 1440 height 774
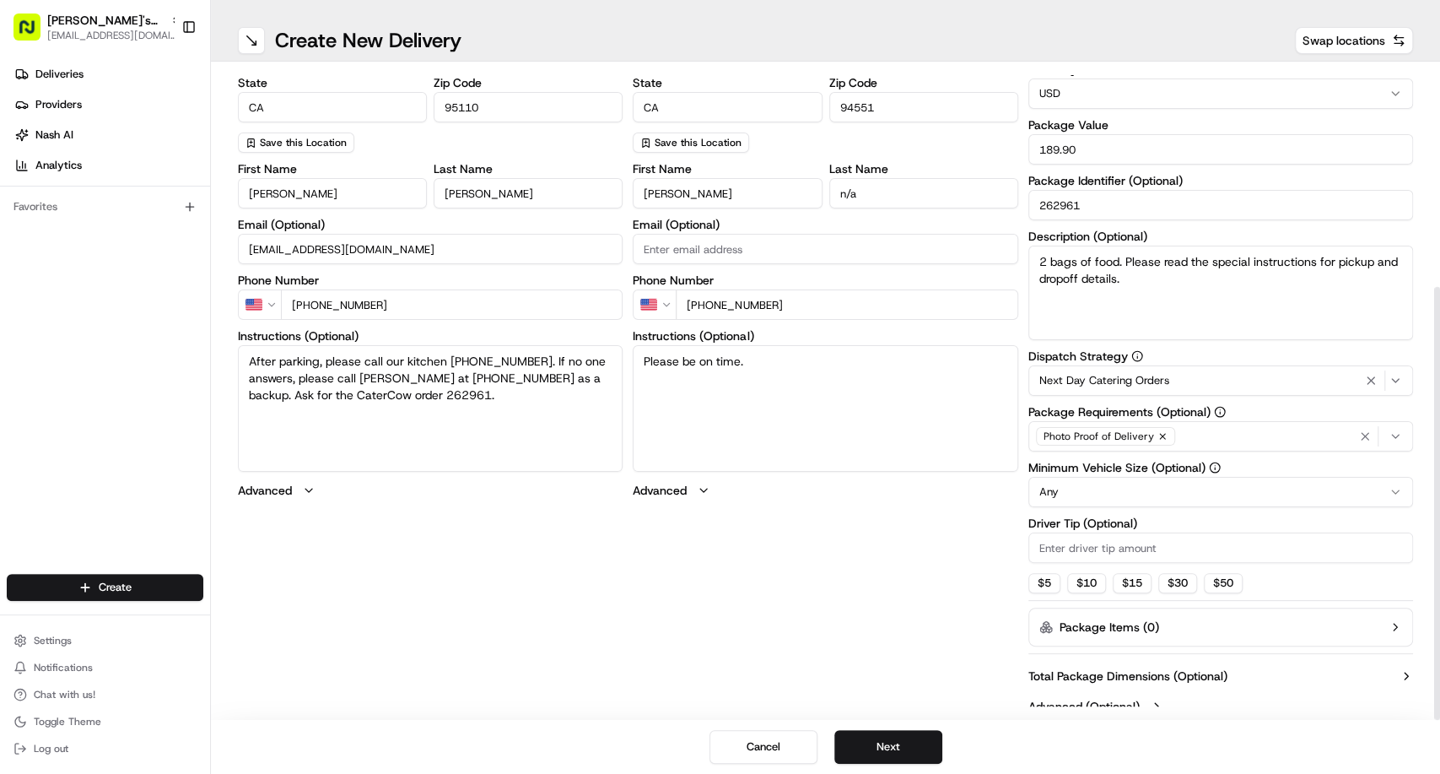
scroll to position [328, 0]
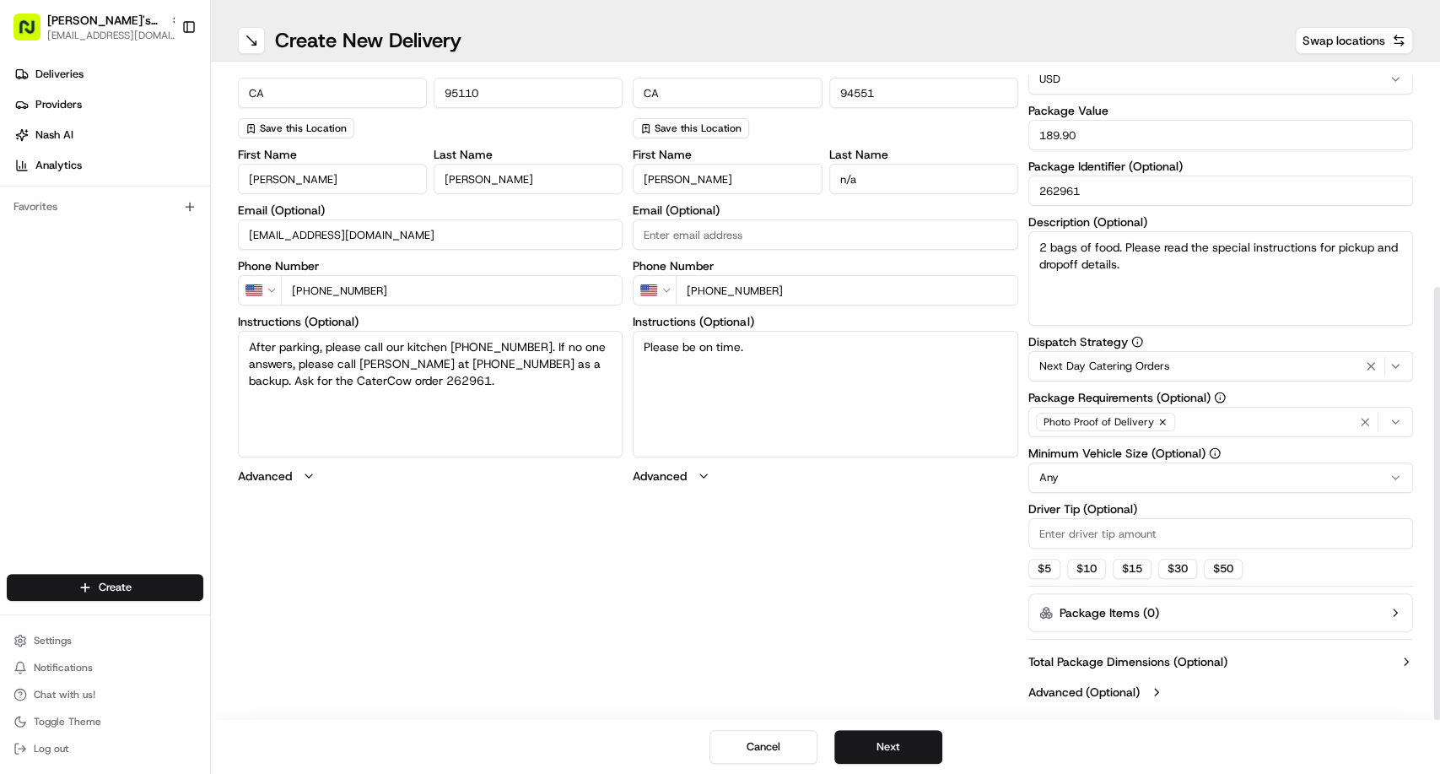
click at [1116, 538] on input "Driver Tip (Optional)" at bounding box center [1221, 533] width 385 height 30
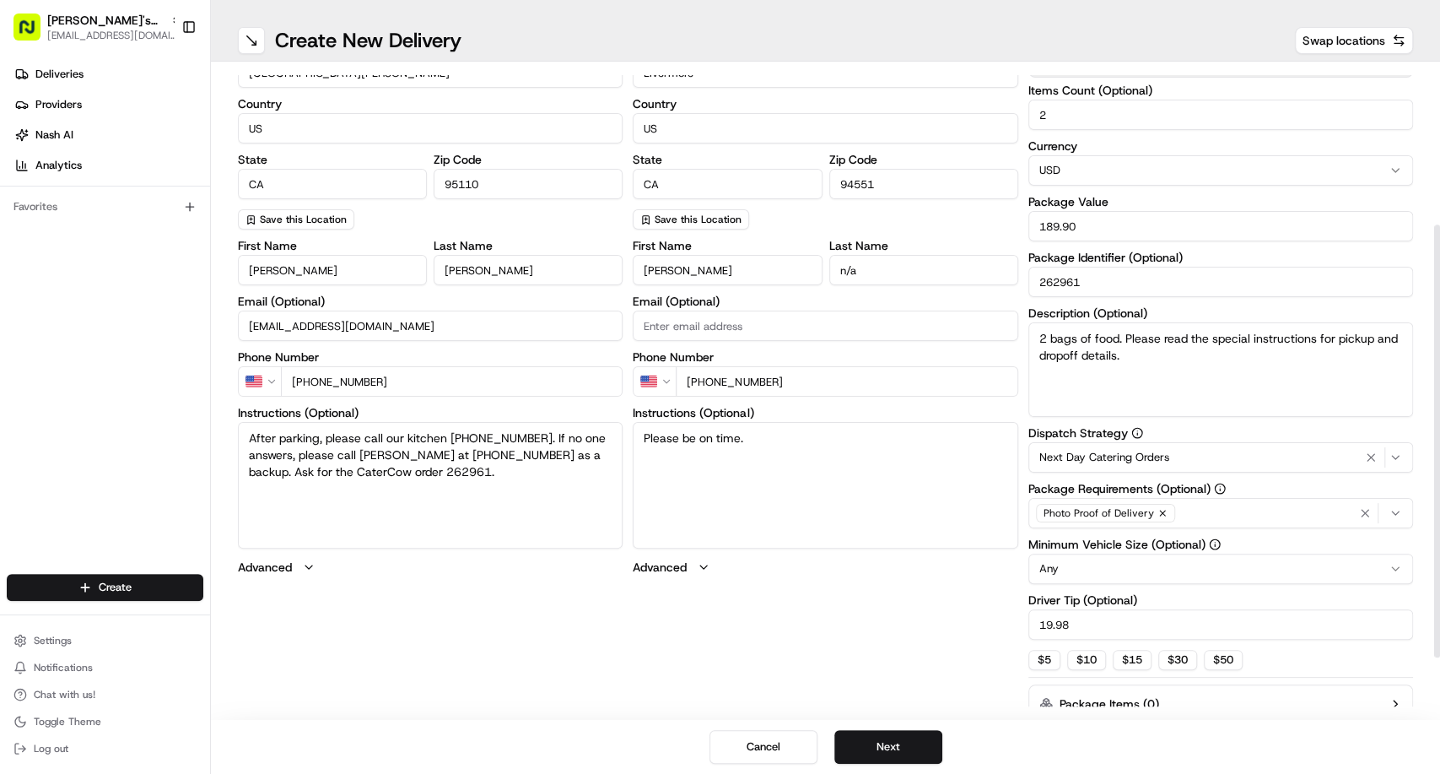
click at [1090, 626] on input "19.98" at bounding box center [1221, 624] width 385 height 30
type input "20"
click at [818, 459] on textarea "Please be on time." at bounding box center [825, 485] width 385 height 127
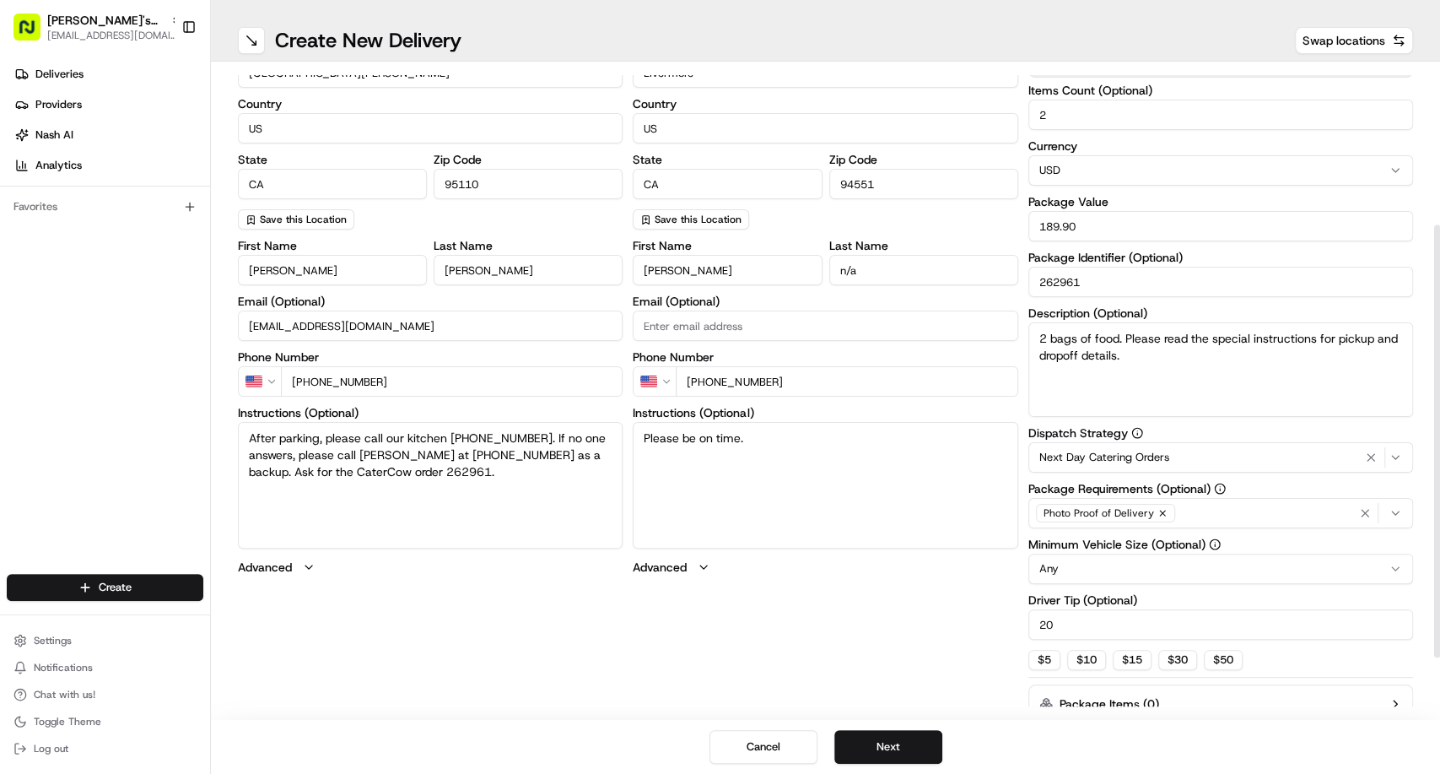
click at [1100, 569] on html "[PERSON_NAME]'s Fast Food - San [PERSON_NAME] [EMAIL_ADDRESS][DOMAIN_NAME] Togg…" at bounding box center [720, 387] width 1440 height 774
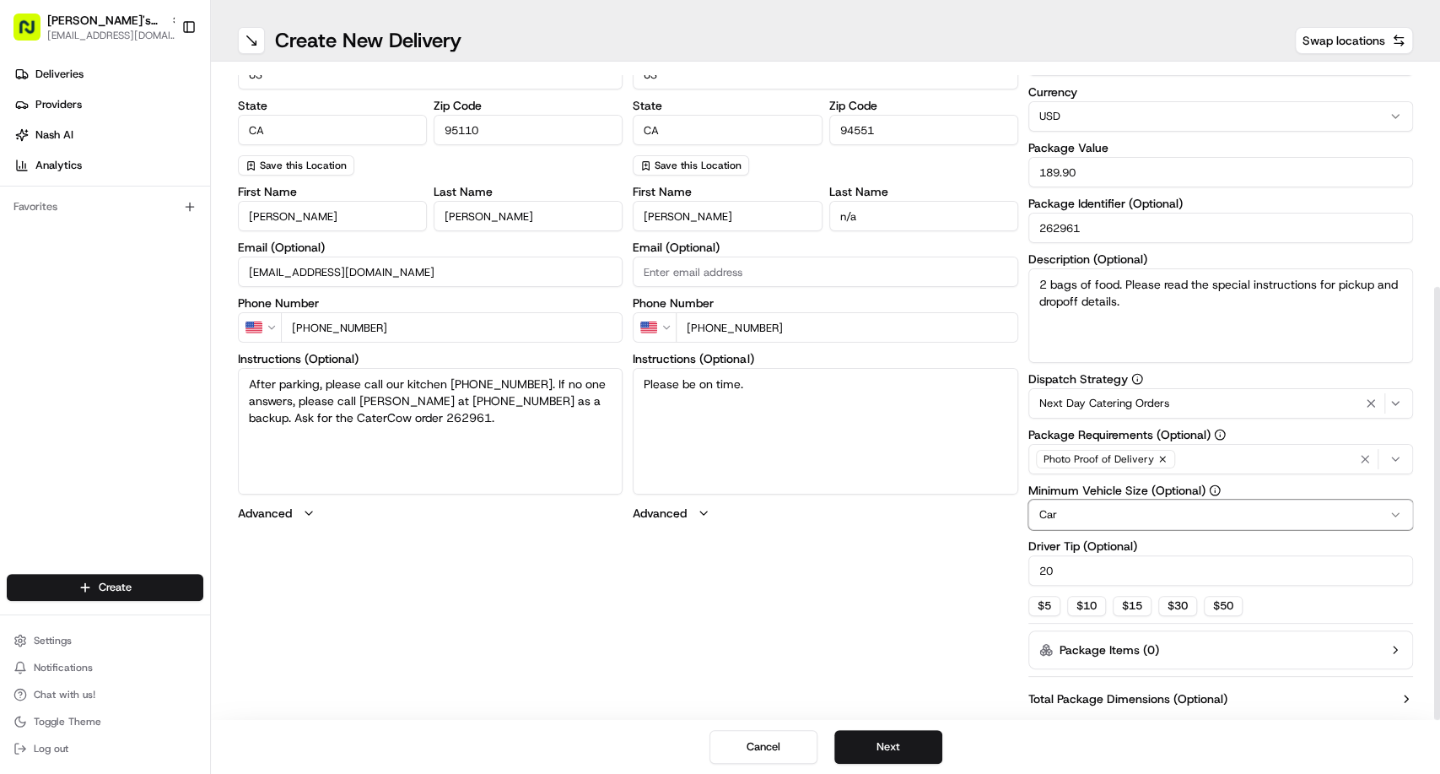
scroll to position [328, 0]
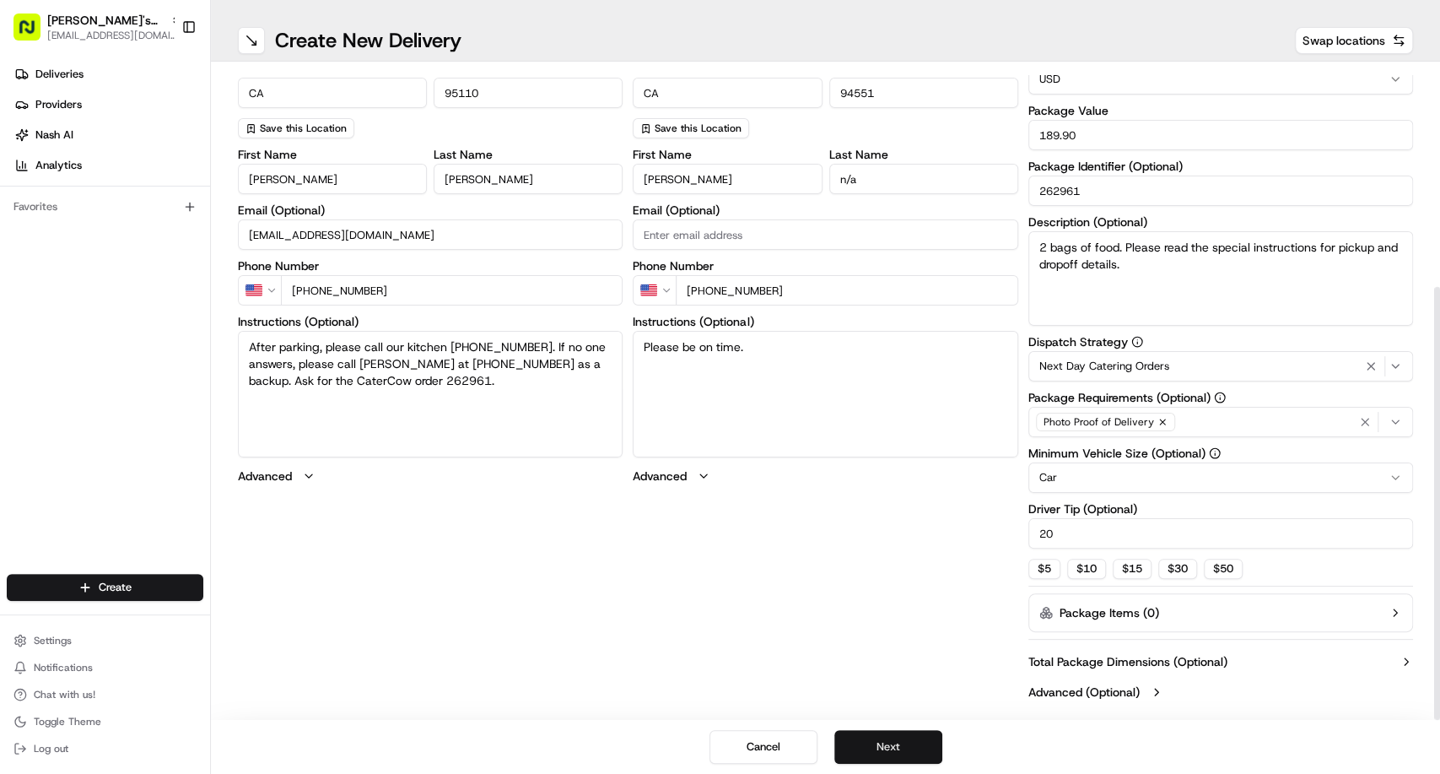
click at [911, 742] on button "Next" at bounding box center [889, 747] width 108 height 34
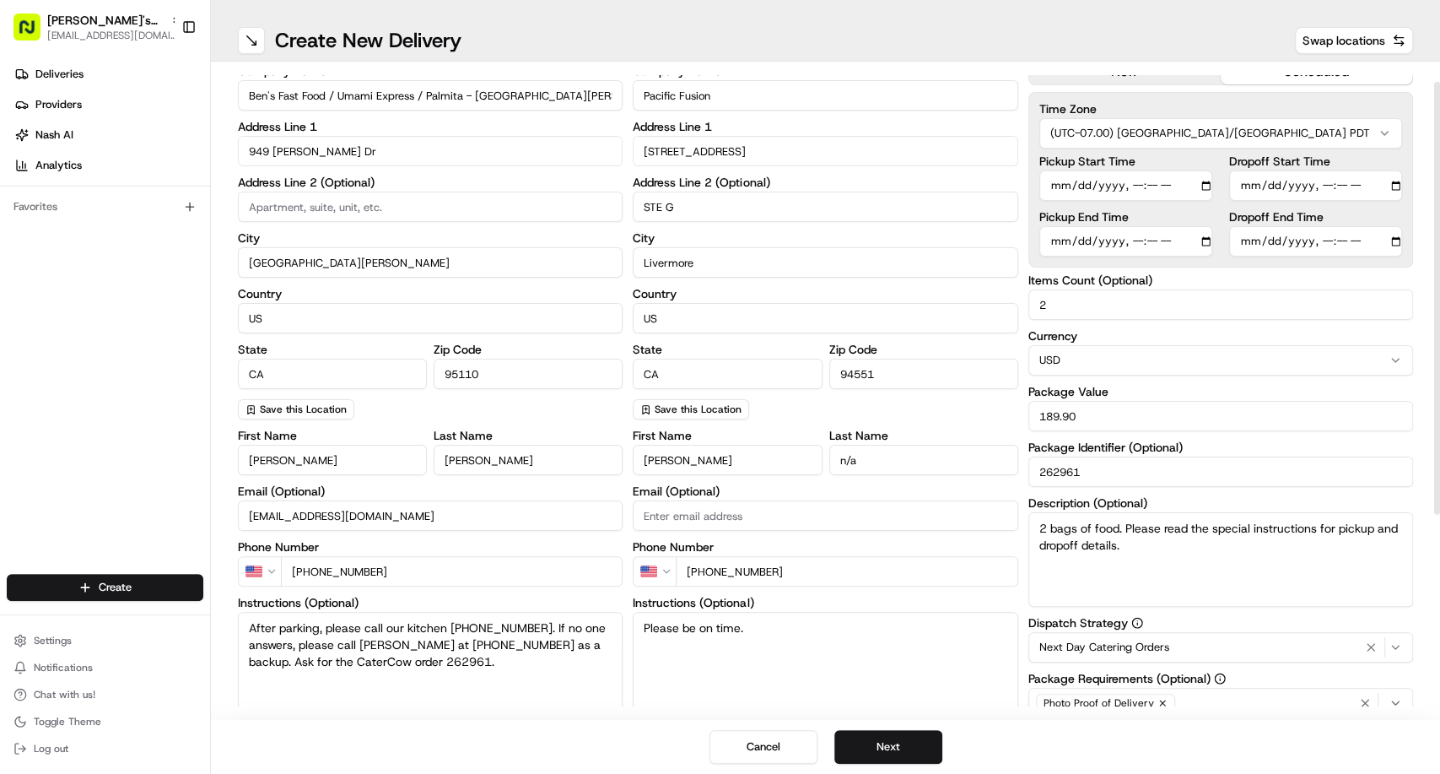
scroll to position [0, 0]
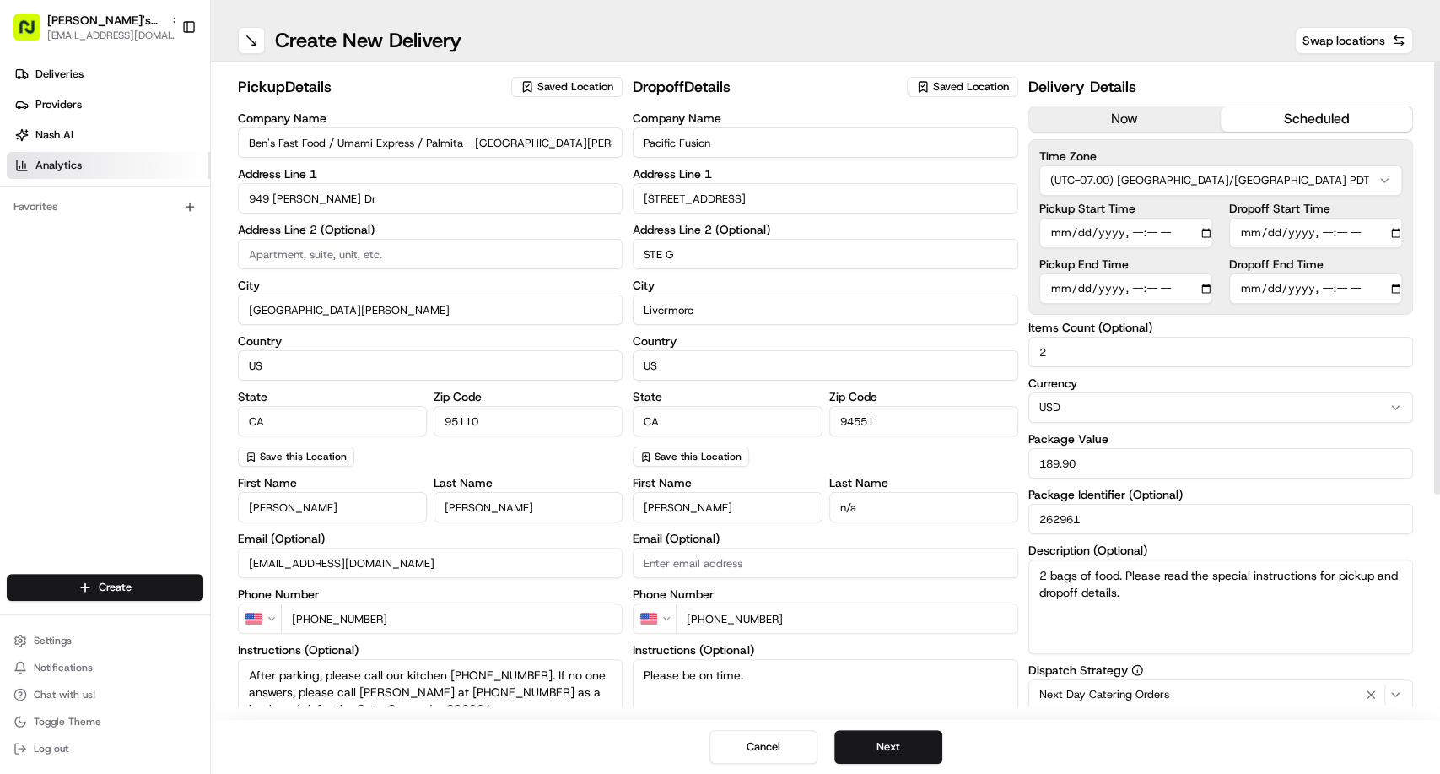
drag, startPoint x: 340, startPoint y: 140, endPoint x: 207, endPoint y: 151, distance: 133.8
click at [207, 151] on div "[PERSON_NAME]'s Fast Food - San [PERSON_NAME] [EMAIL_ADDRESS][DOMAIN_NAME] Togg…" at bounding box center [720, 387] width 1440 height 774
drag, startPoint x: 377, startPoint y: 141, endPoint x: 324, endPoint y: 140, distance: 53.2
click at [324, 140] on input "Umami Express / Palmita - [GEOGRAPHIC_DATA][PERSON_NAME]" at bounding box center [430, 142] width 385 height 30
type input "Umami Express - [GEOGRAPHIC_DATA][PERSON_NAME]"
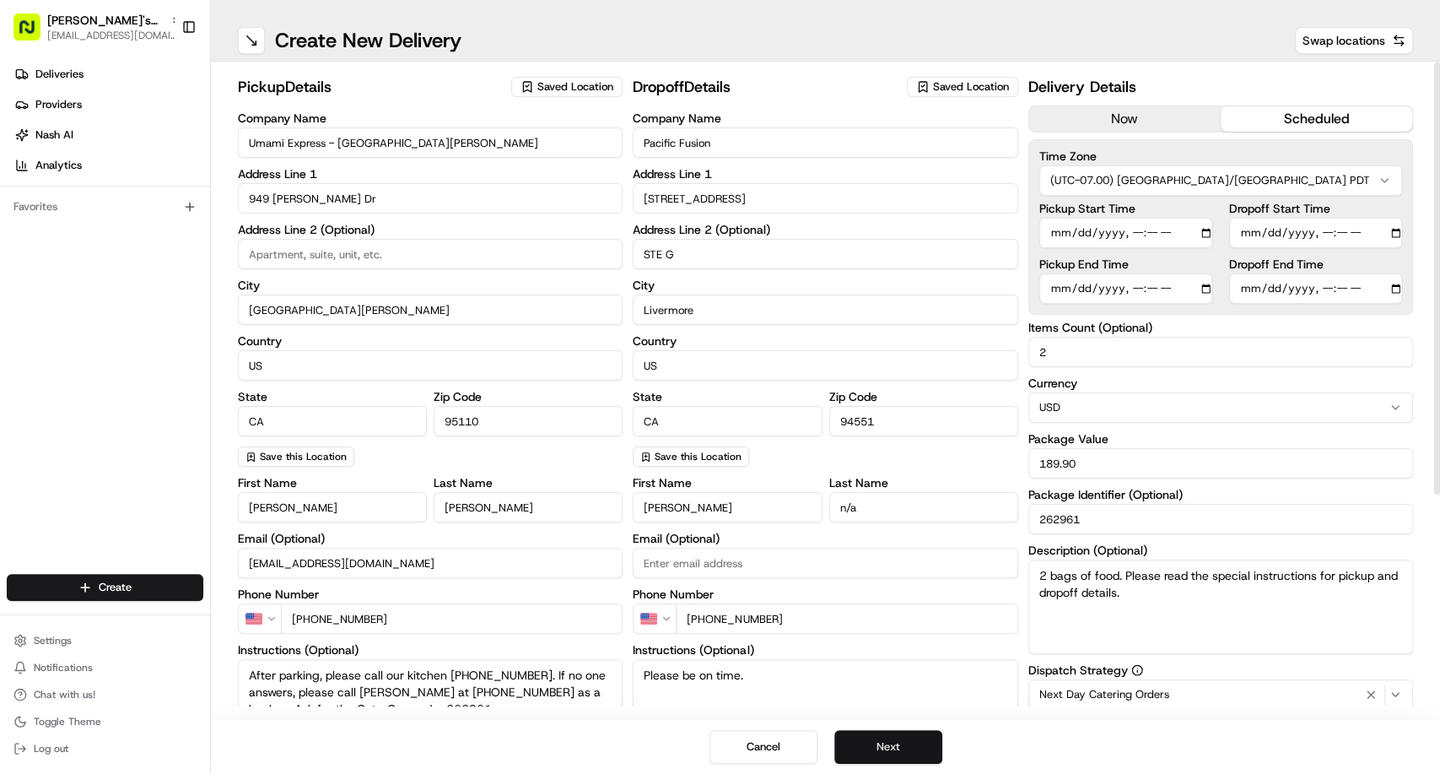
click at [881, 750] on button "Next" at bounding box center [889, 747] width 108 height 34
click at [881, 750] on button "Submit" at bounding box center [889, 747] width 108 height 34
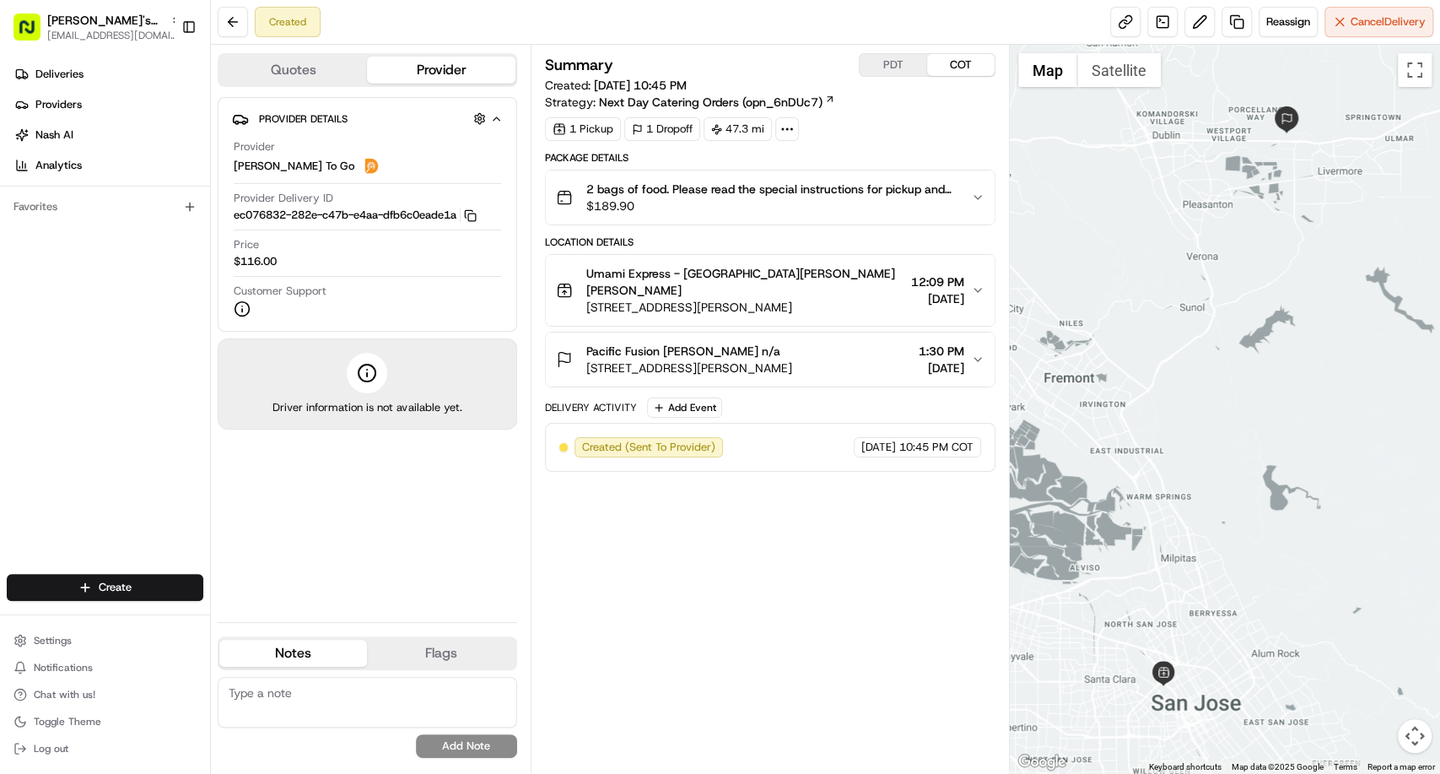
click at [896, 59] on button "PDT" at bounding box center [894, 65] width 68 height 22
click at [811, 299] on span "[STREET_ADDRESS][PERSON_NAME]" at bounding box center [744, 307] width 317 height 17
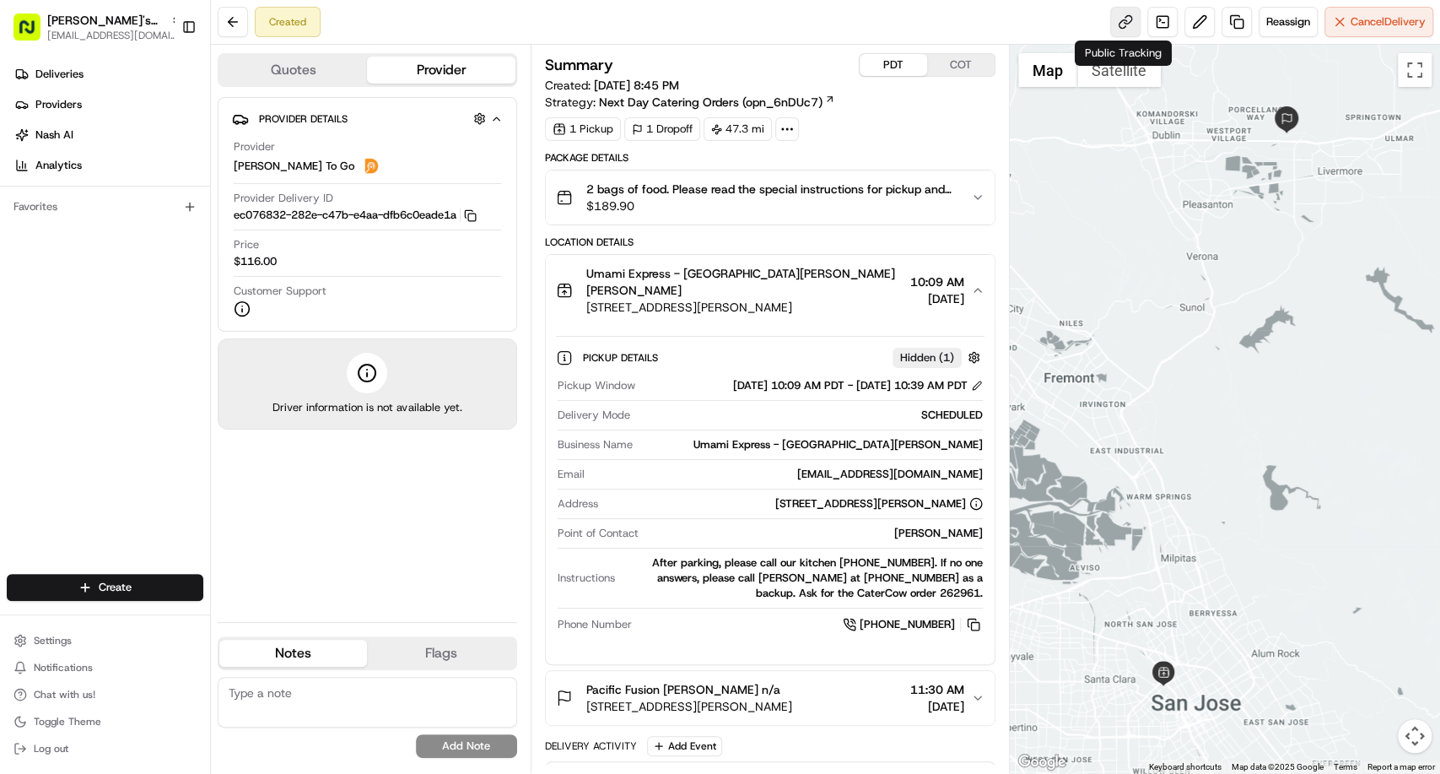
click at [1123, 22] on link at bounding box center [1126, 22] width 30 height 30
click at [80, 75] on span "Deliveries" at bounding box center [59, 74] width 48 height 15
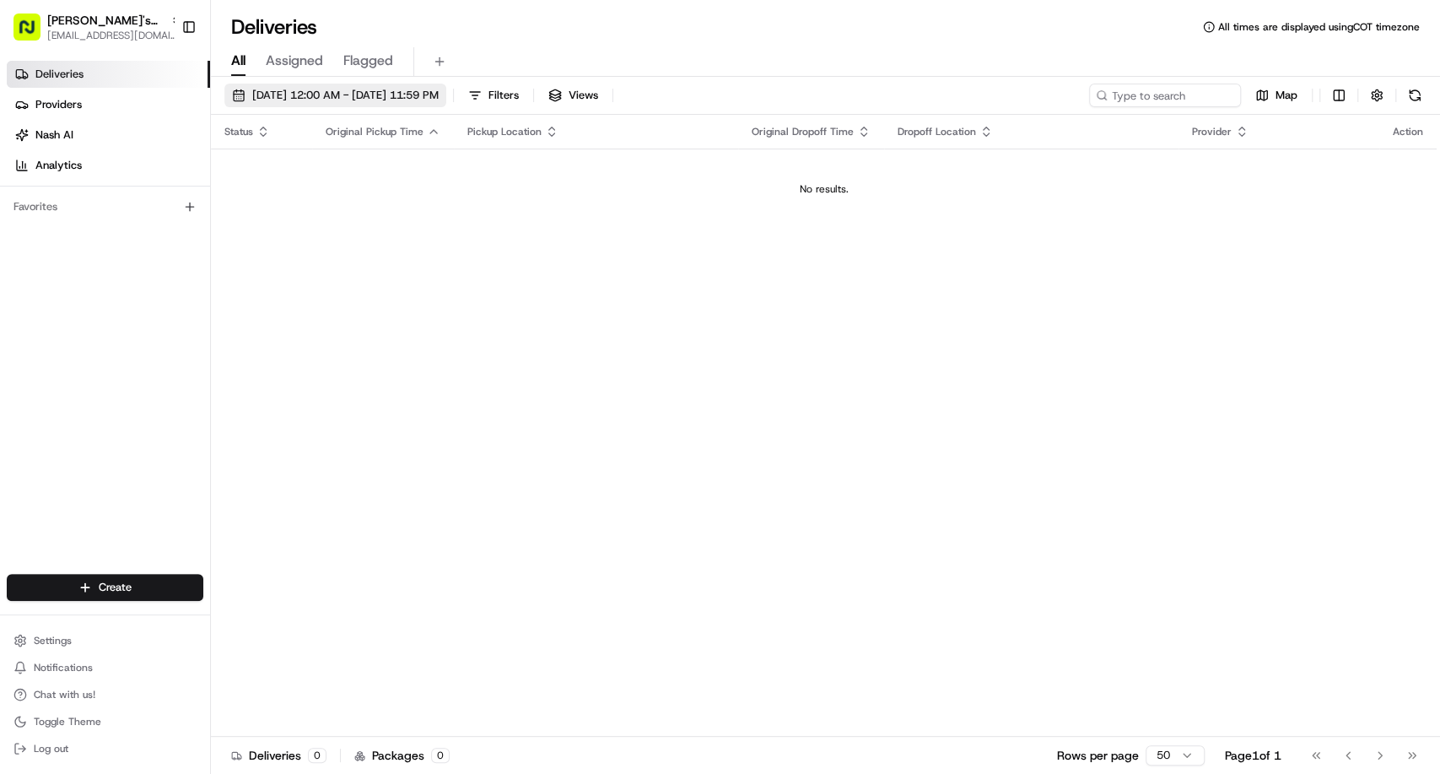
click at [419, 89] on span "[DATE] 12:00 AM - [DATE] 11:59 PM" at bounding box center [345, 95] width 186 height 15
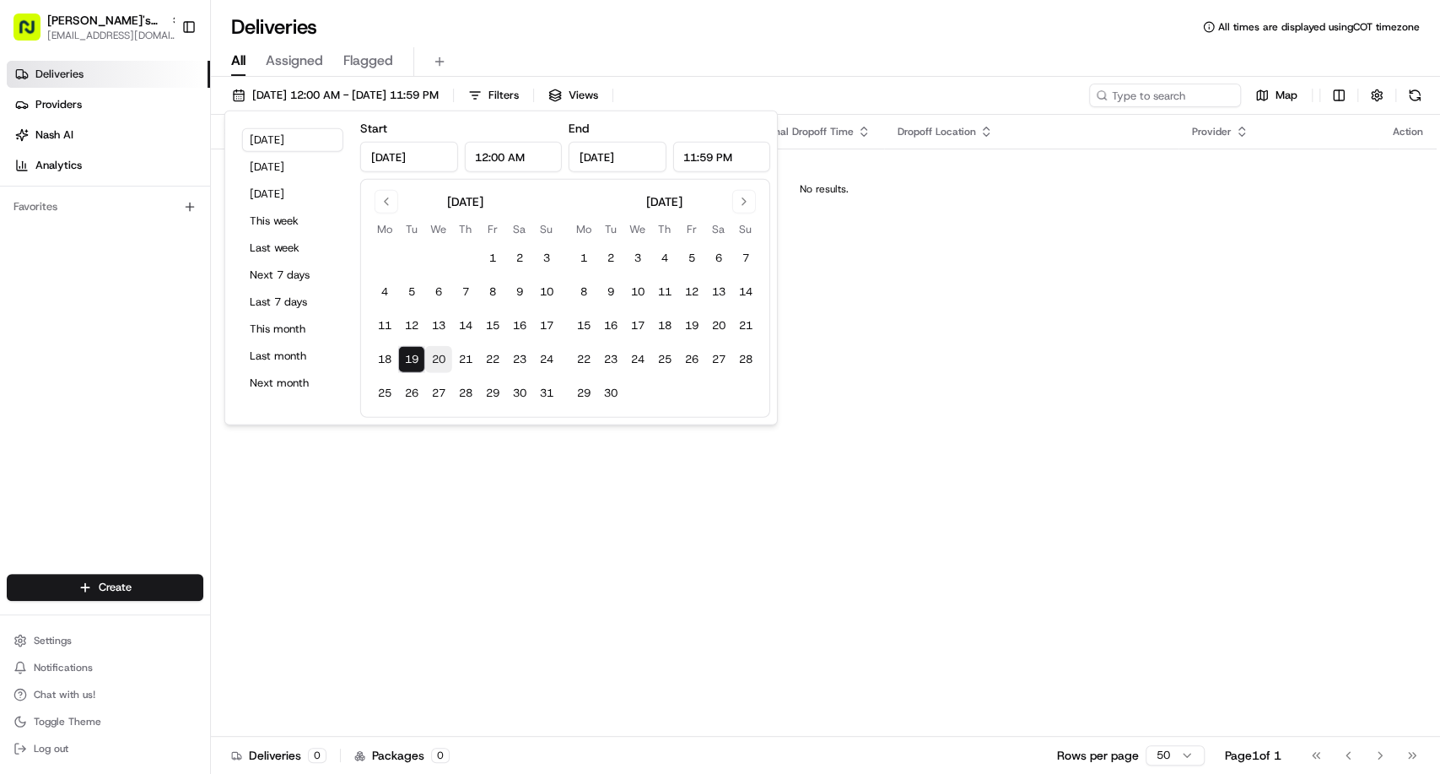
click at [438, 359] on button "20" at bounding box center [438, 359] width 27 height 27
type input "[DATE]"
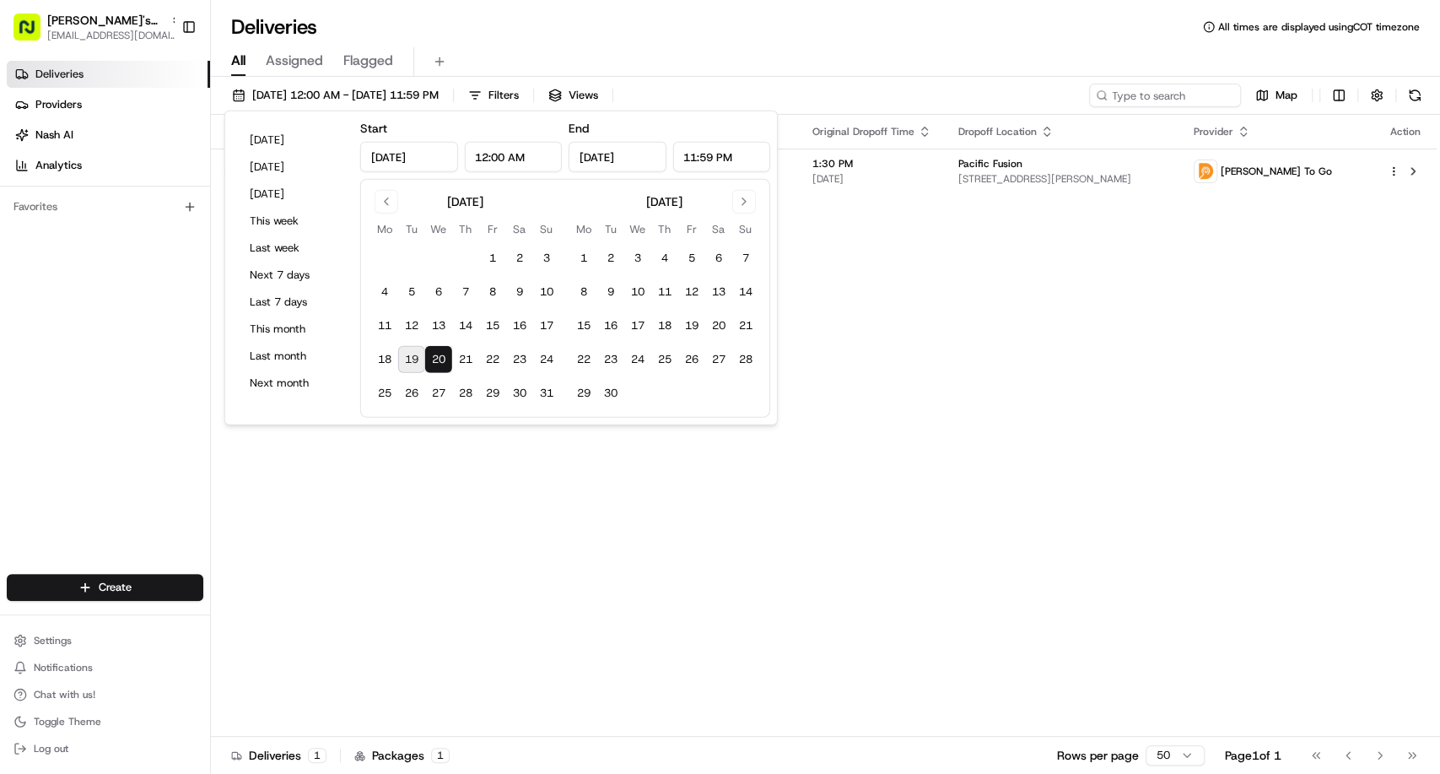
click at [927, 256] on div "Status Original Pickup Time Pickup Location Original Dropoff Time Dropoff Locat…" at bounding box center [824, 426] width 1226 height 622
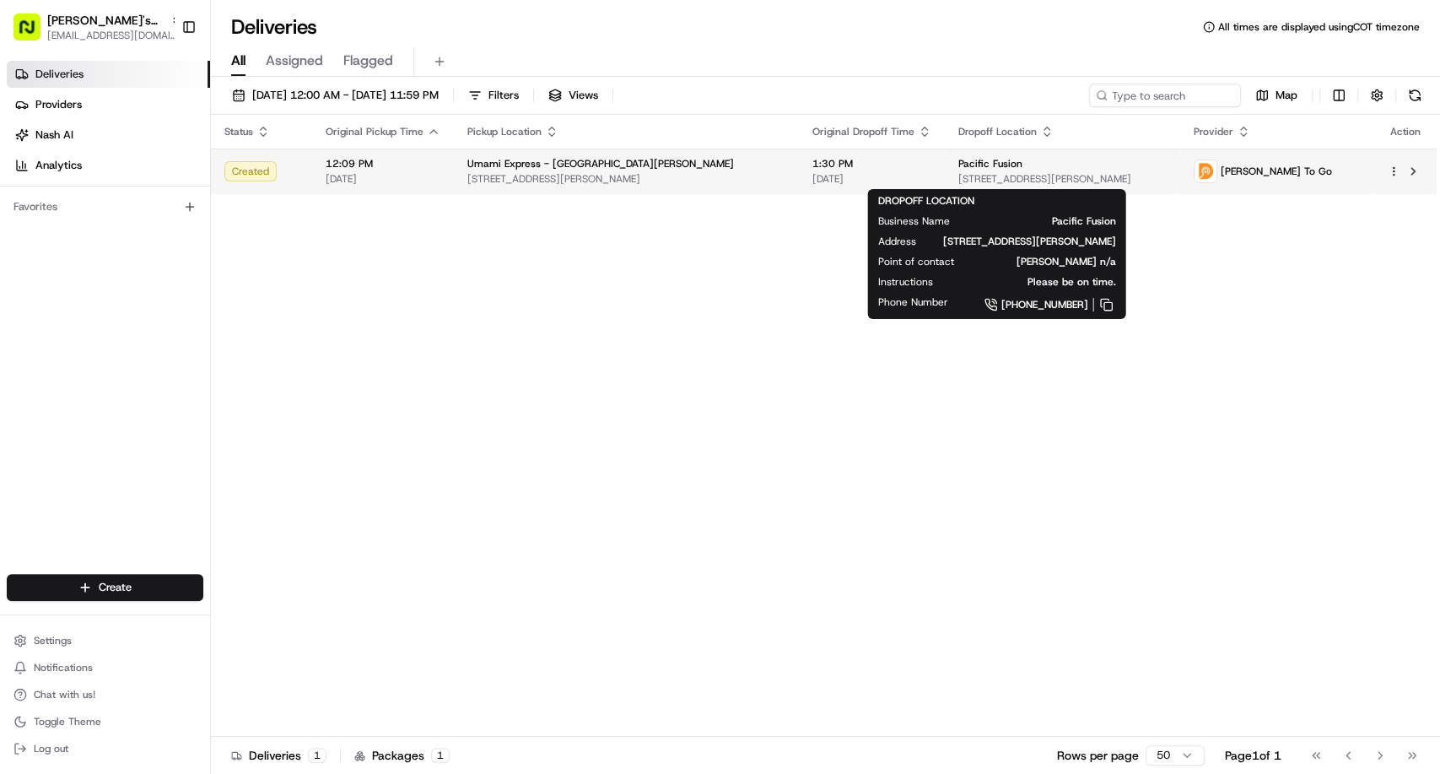
click at [959, 169] on div "Pacific Fusion" at bounding box center [1063, 164] width 208 height 14
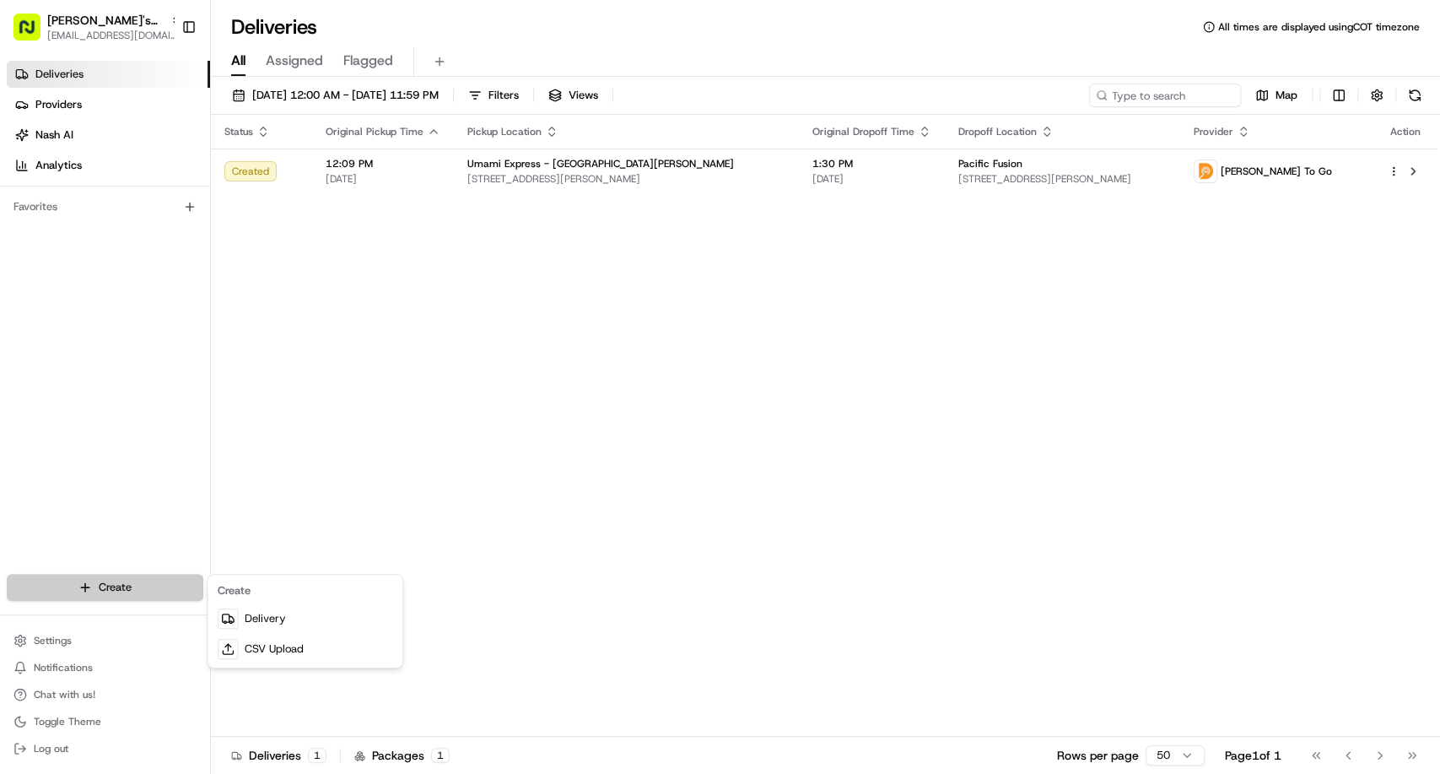
click at [130, 592] on html "[PERSON_NAME]'s Fast Food - San [PERSON_NAME] [EMAIL_ADDRESS][DOMAIN_NAME] Togg…" at bounding box center [720, 387] width 1440 height 774
click at [280, 612] on link "Delivery" at bounding box center [305, 618] width 188 height 30
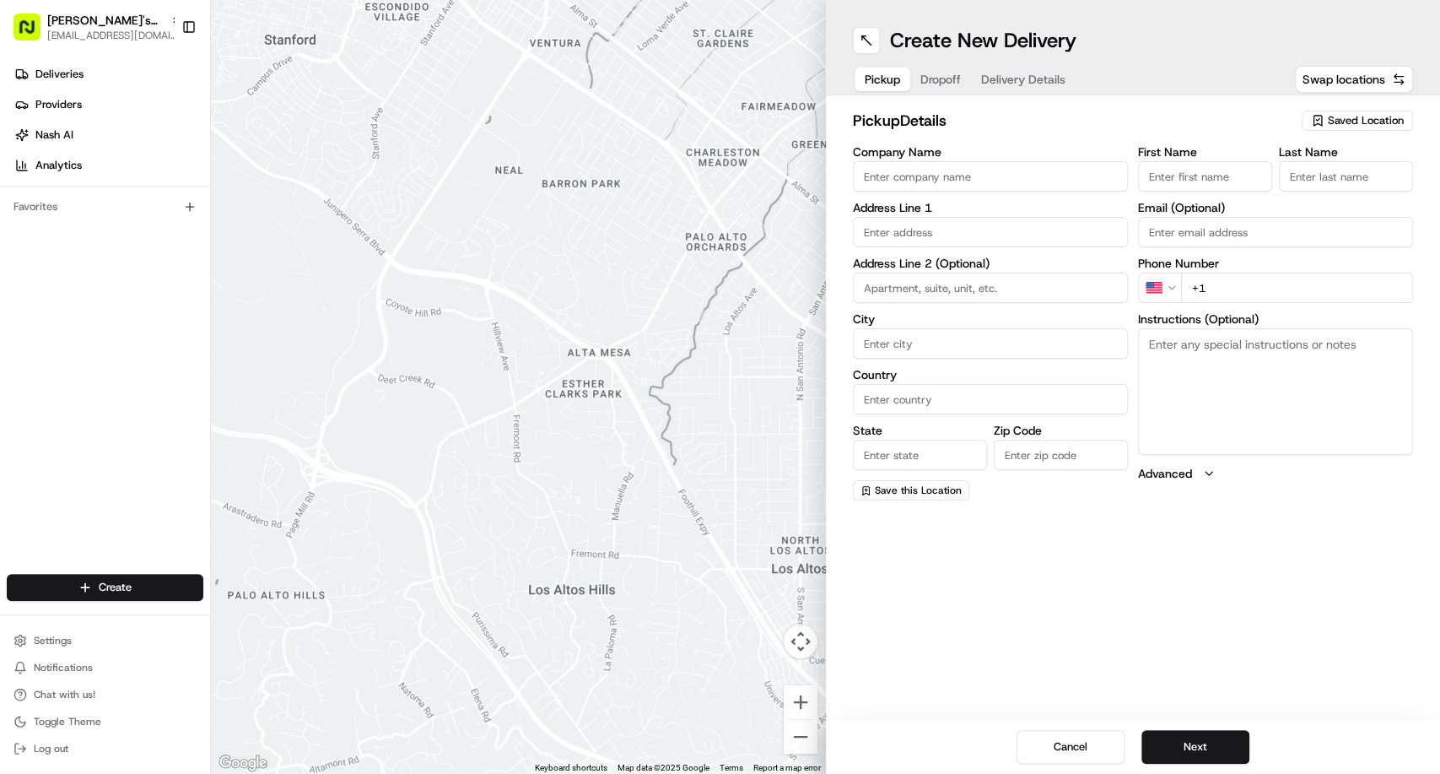
click at [1349, 118] on span "Saved Location" at bounding box center [1366, 120] width 76 height 15
click at [1303, 193] on span "Ben's Fast Food / Umami Express / Palmita - [GEOGRAPHIC_DATA][PERSON_NAME]" at bounding box center [1329, 191] width 208 height 30
type input "Ben's Fast Food / Umami Express / Palmita - [GEOGRAPHIC_DATA][PERSON_NAME]"
type input "949 [PERSON_NAME] Dr"
type input "[GEOGRAPHIC_DATA][PERSON_NAME]"
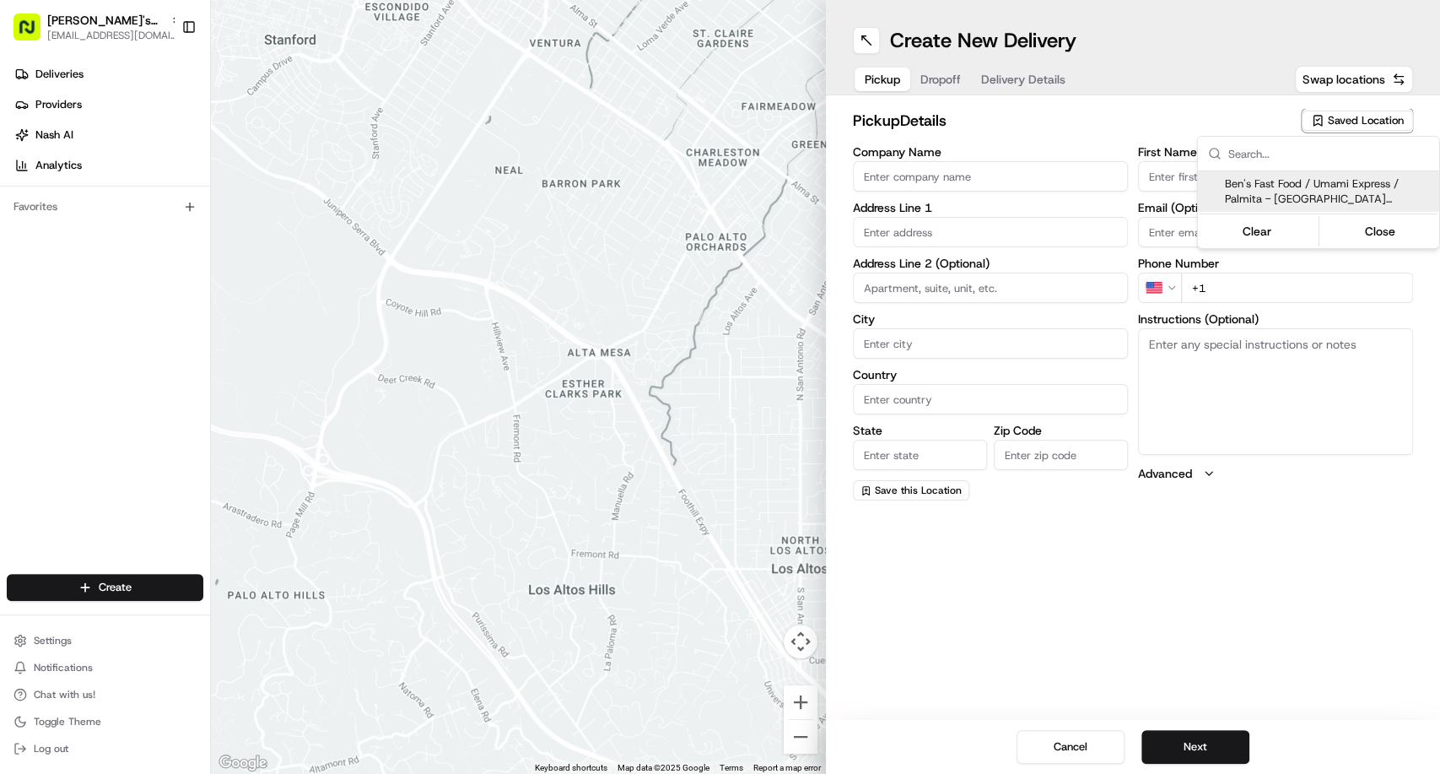
type input "US"
type input "CA"
type input "95110"
type input "[PERSON_NAME]"
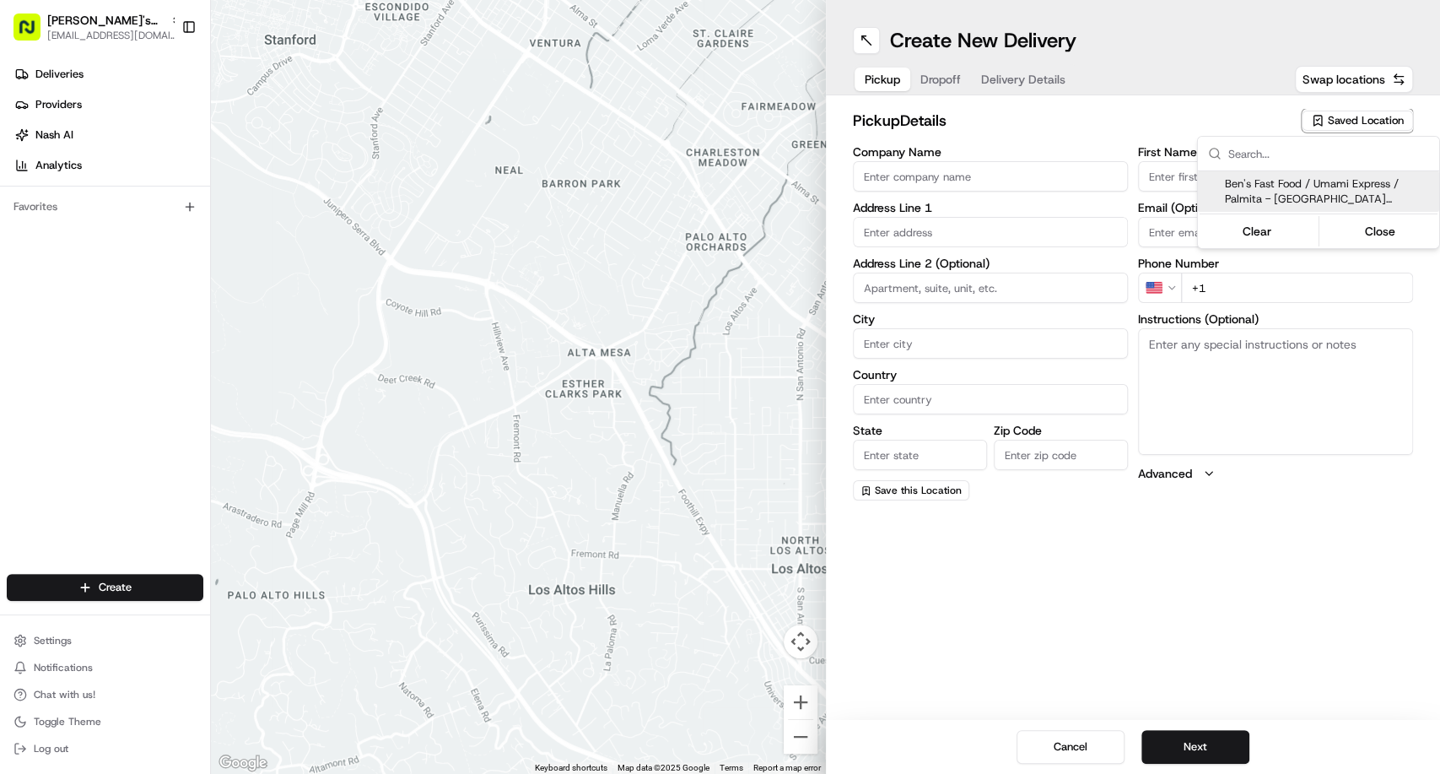
type input "[EMAIL_ADDRESS][DOMAIN_NAME]"
type input "[PHONE_NUMBER]"
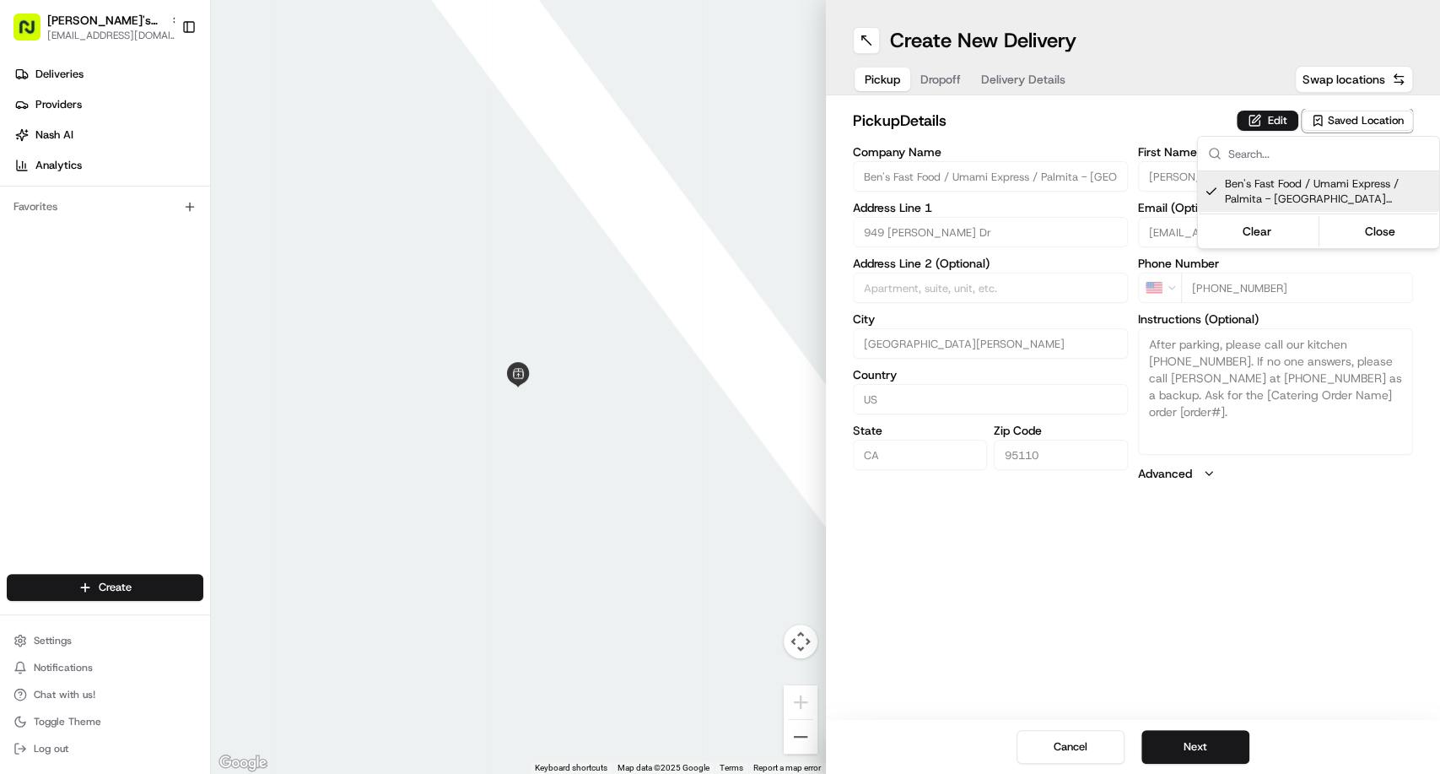
click at [1276, 122] on html "[PERSON_NAME]'s Fast Food - San [PERSON_NAME] [EMAIL_ADDRESS][DOMAIN_NAME] Togg…" at bounding box center [720, 387] width 1440 height 774
click at [1251, 111] on button "Edit" at bounding box center [1268, 121] width 62 height 20
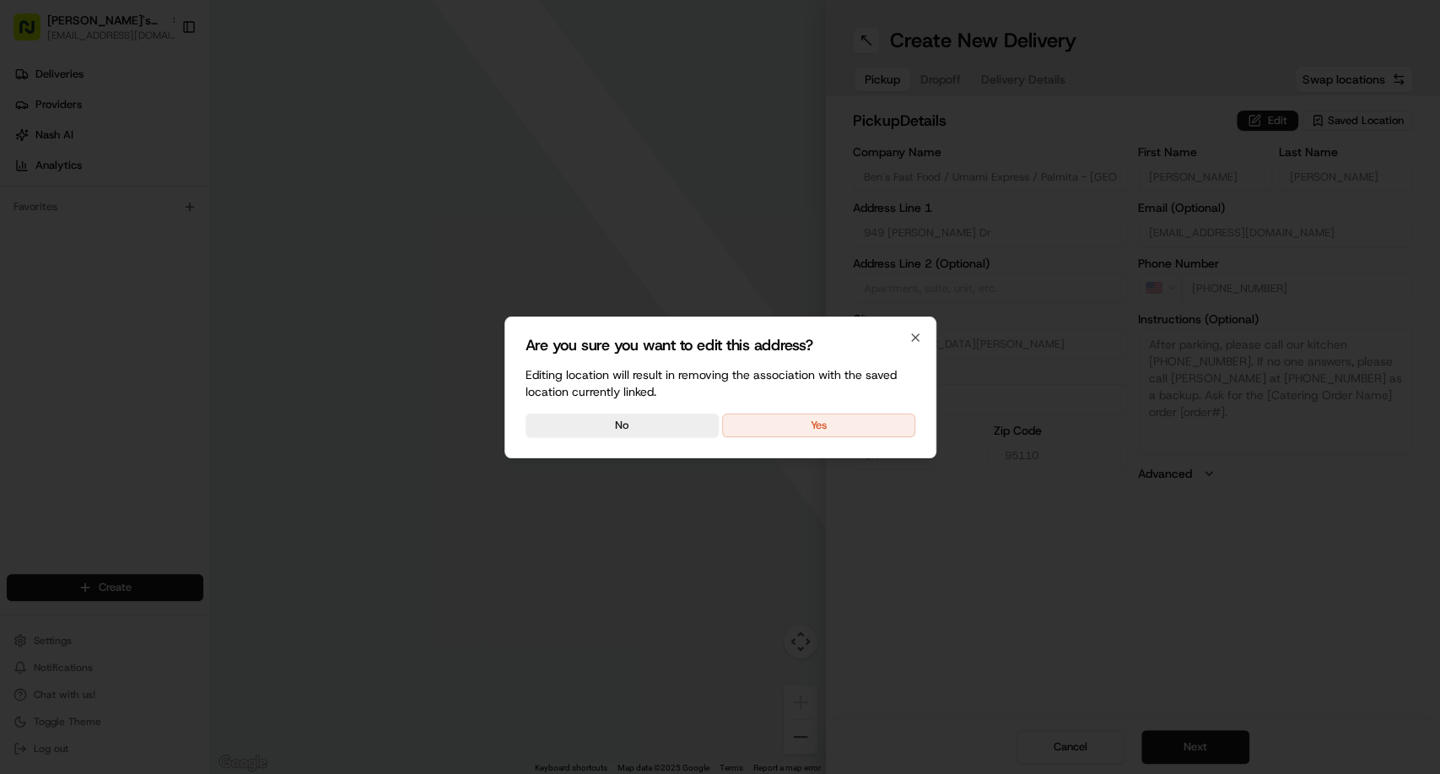
click at [884, 421] on button "Yes" at bounding box center [818, 425] width 193 height 24
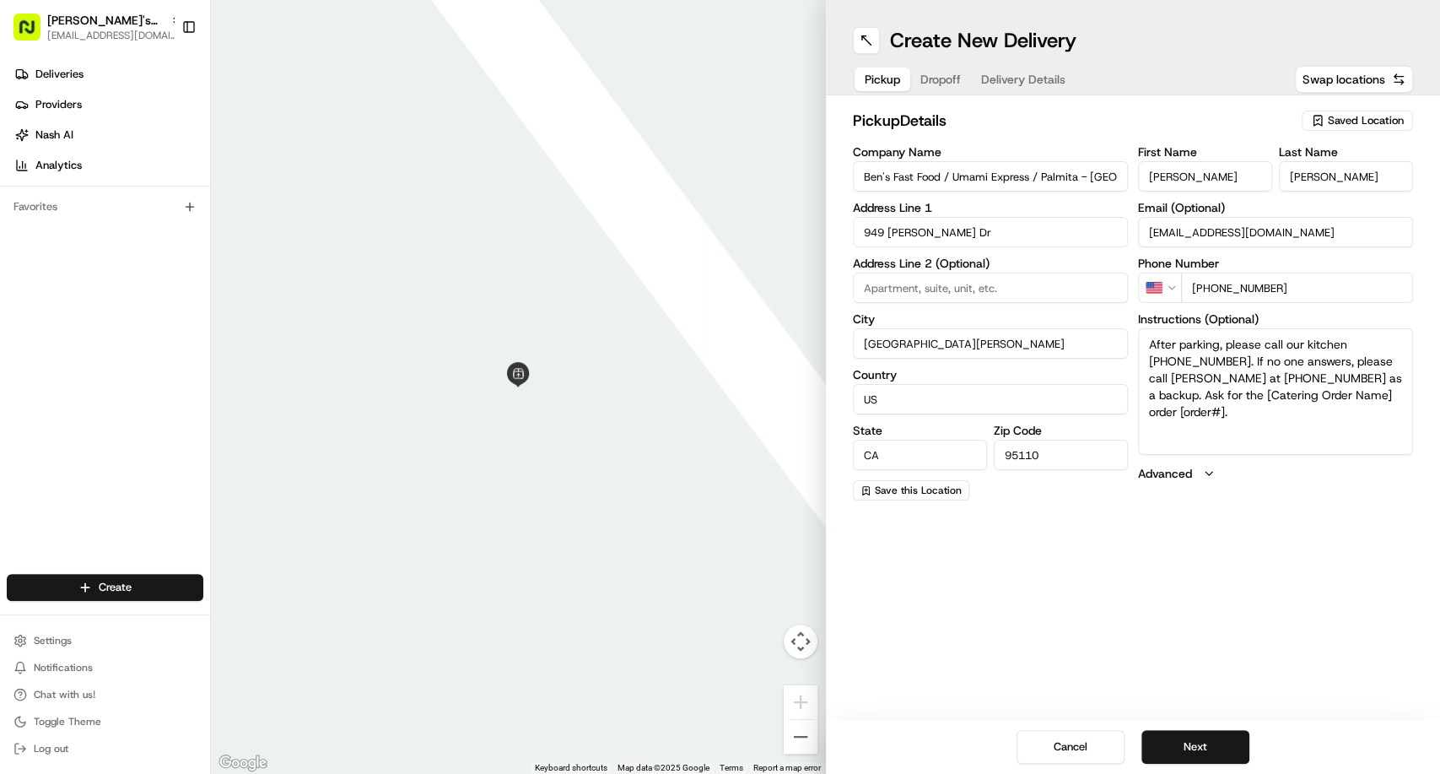
click at [1246, 407] on textarea "After parking, please call our kitchen [PHONE_NUMBER]. If no one answers, pleas…" at bounding box center [1275, 391] width 275 height 127
drag, startPoint x: 1256, startPoint y: 389, endPoint x: 1267, endPoint y: 420, distance: 33.1
click at [1267, 420] on textarea "After parking, please call our kitchen [PHONE_NUMBER]. If no one answers, pleas…" at bounding box center [1275, 391] width 275 height 127
paste textarea "263546"
type textarea "After parking, please call our kitchen [PHONE_NUMBER]. If no one answers, pleas…"
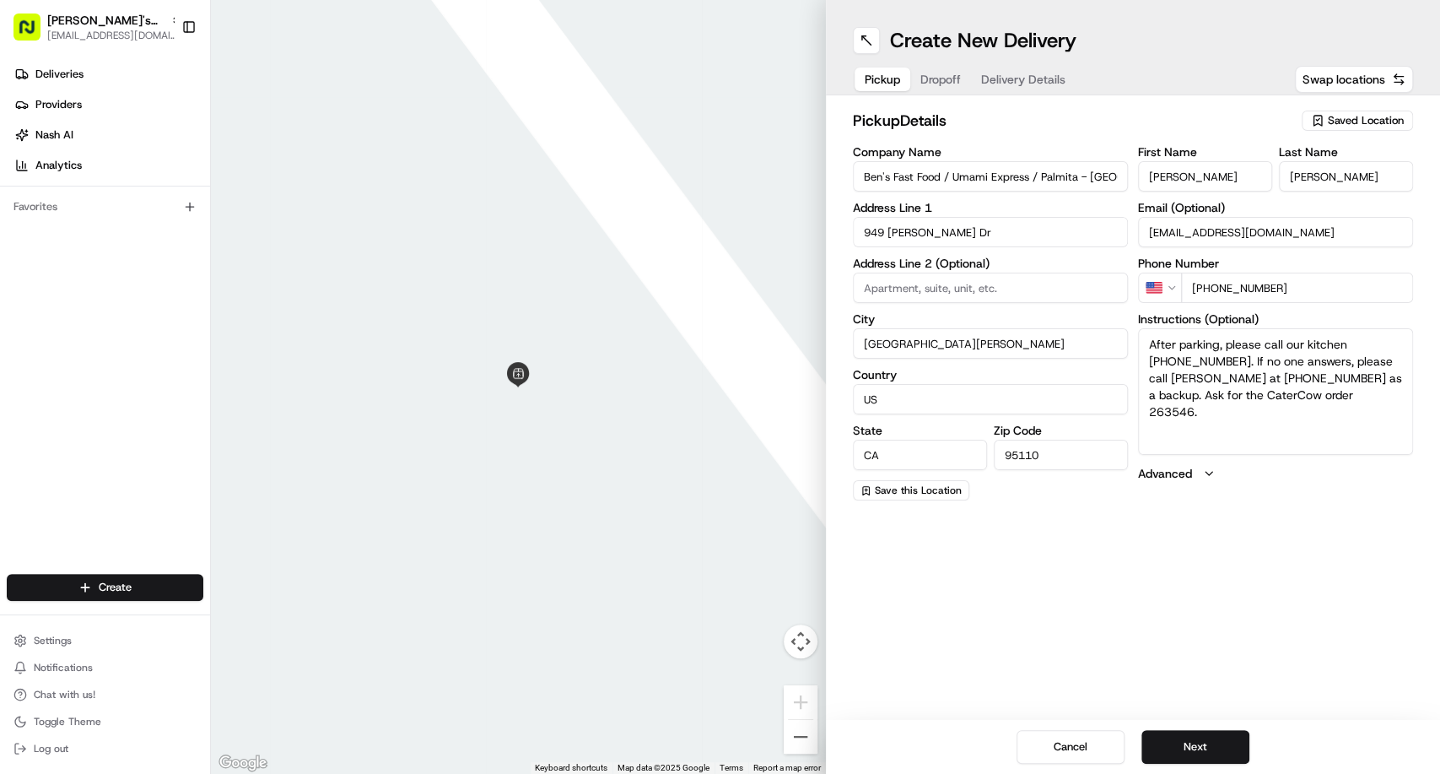
click at [995, 174] on input "Ben's Fast Food / Umami Express / Palmita - [GEOGRAPHIC_DATA][PERSON_NAME]" at bounding box center [990, 176] width 275 height 30
drag, startPoint x: 1042, startPoint y: 175, endPoint x: 857, endPoint y: 181, distance: 184.9
click at [857, 181] on input "Ben's Fast Food / Umami Express / Palmita - [GEOGRAPHIC_DATA][PERSON_NAME]" at bounding box center [990, 176] width 275 height 30
type input "Palmita - [GEOGRAPHIC_DATA][PERSON_NAME]"
click at [859, 48] on button at bounding box center [866, 40] width 27 height 27
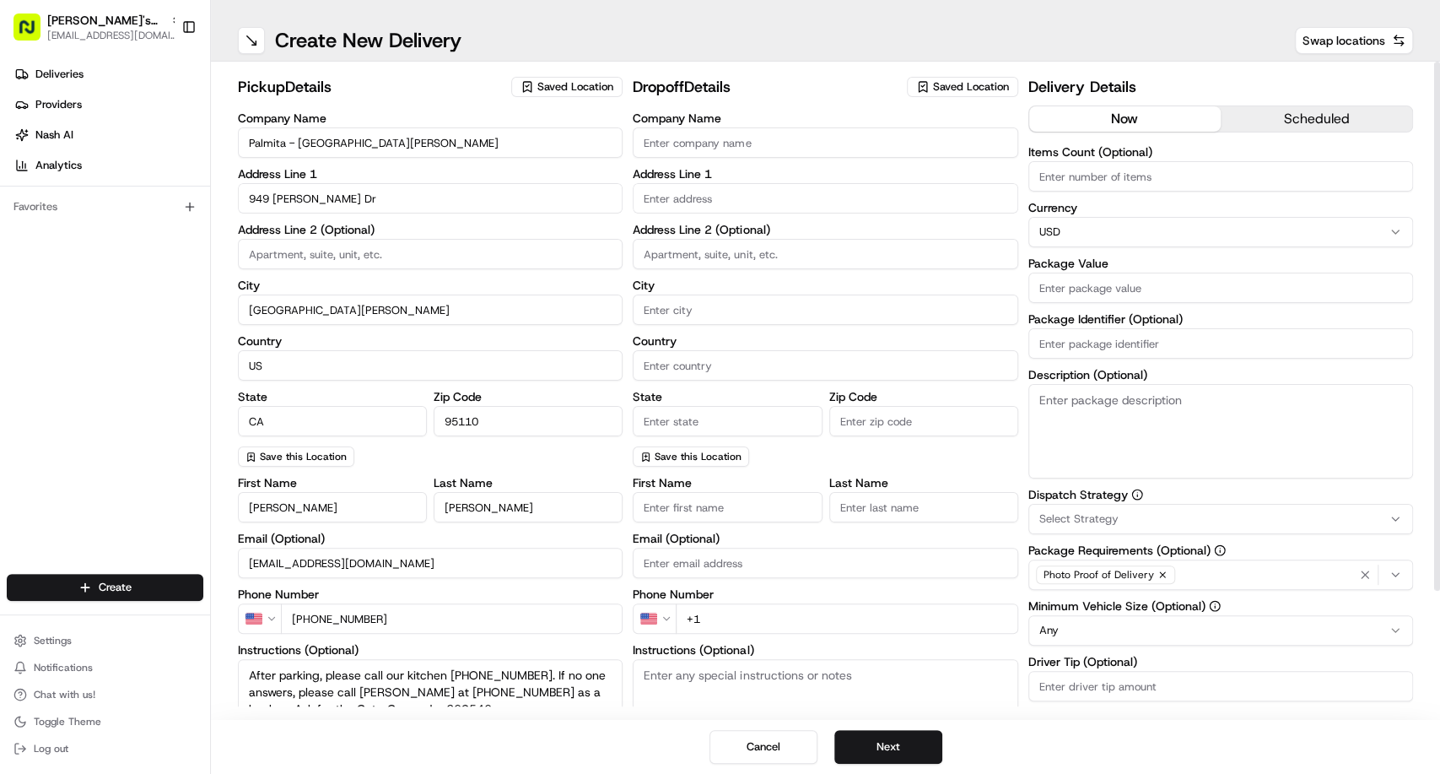
click at [761, 151] on input "Company Name" at bounding box center [825, 142] width 385 height 30
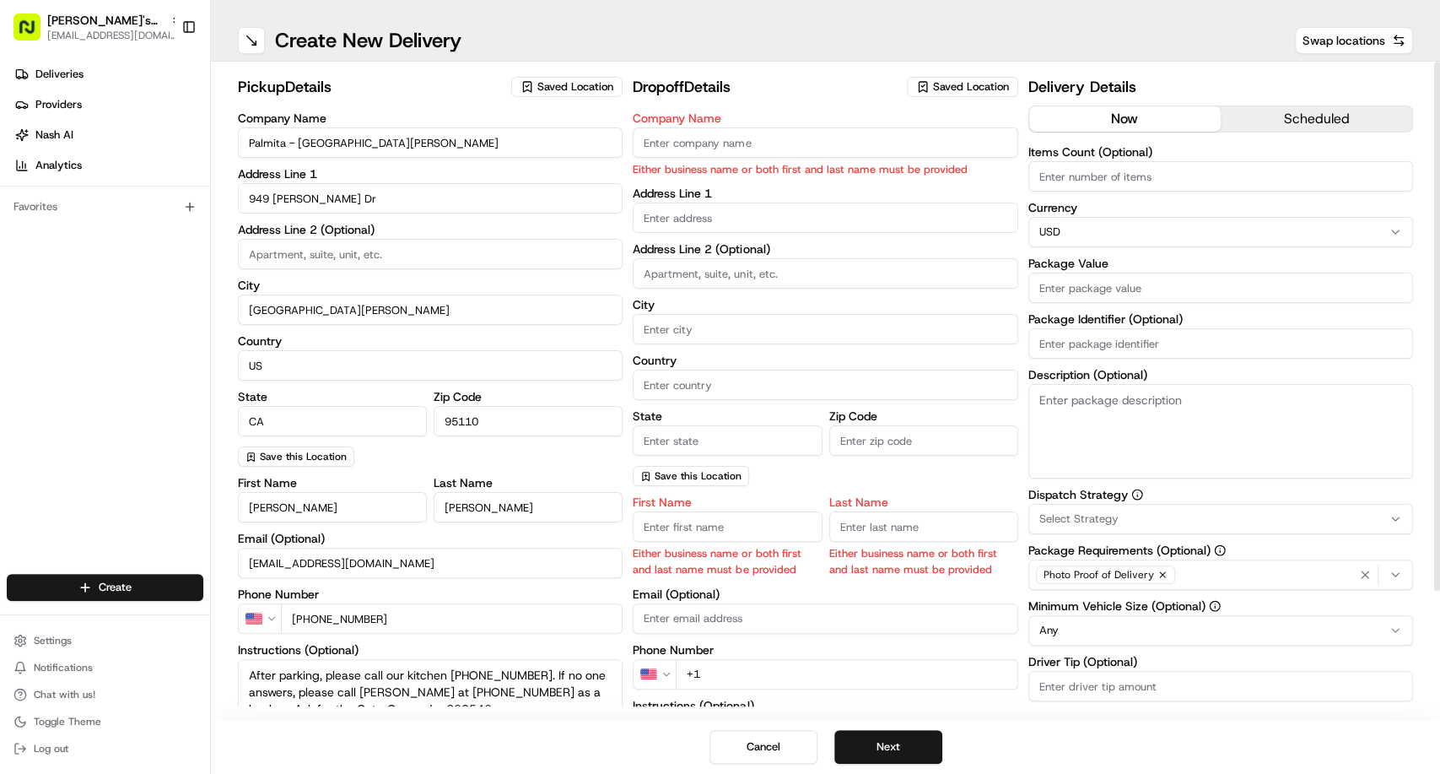
click at [964, 83] on span "Saved Location" at bounding box center [971, 86] width 76 height 15
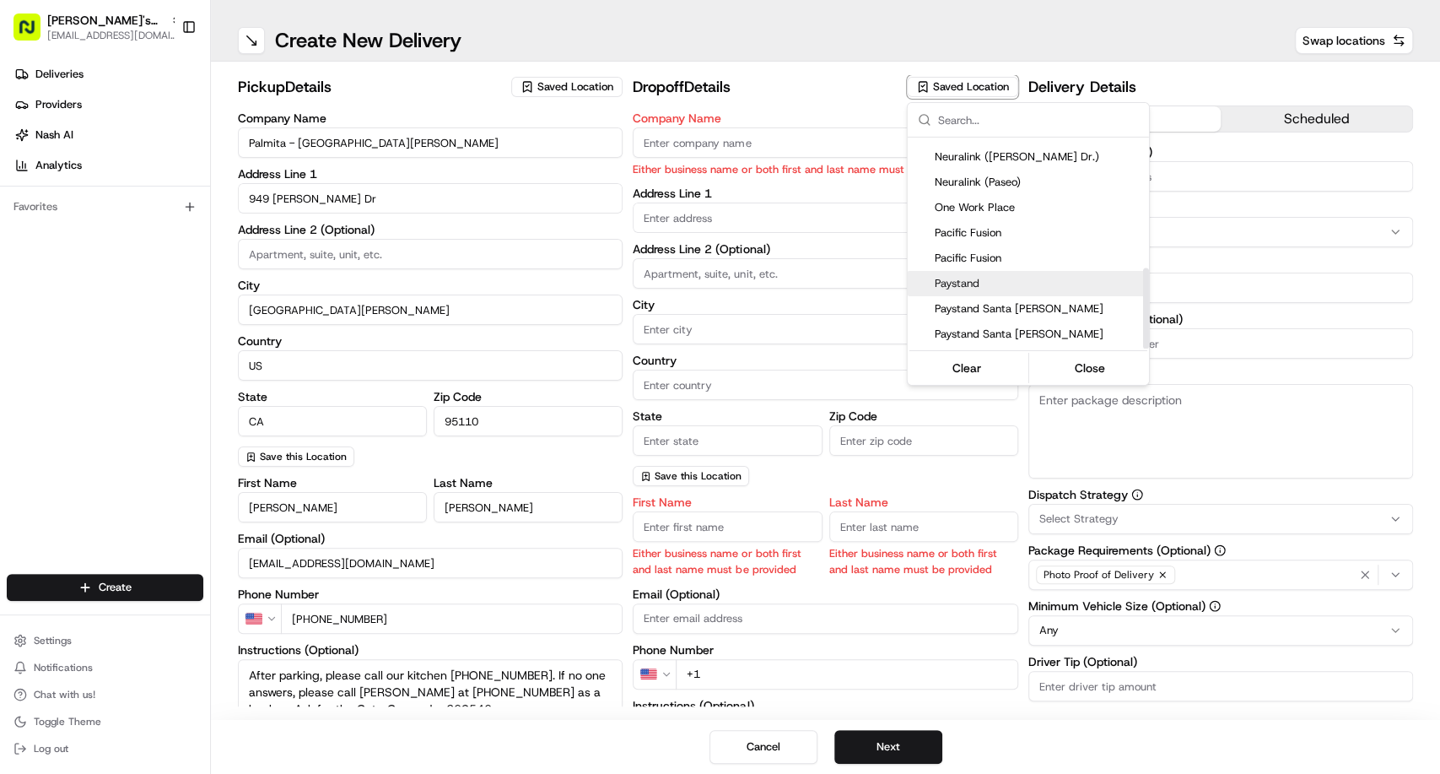
scroll to position [341, 0]
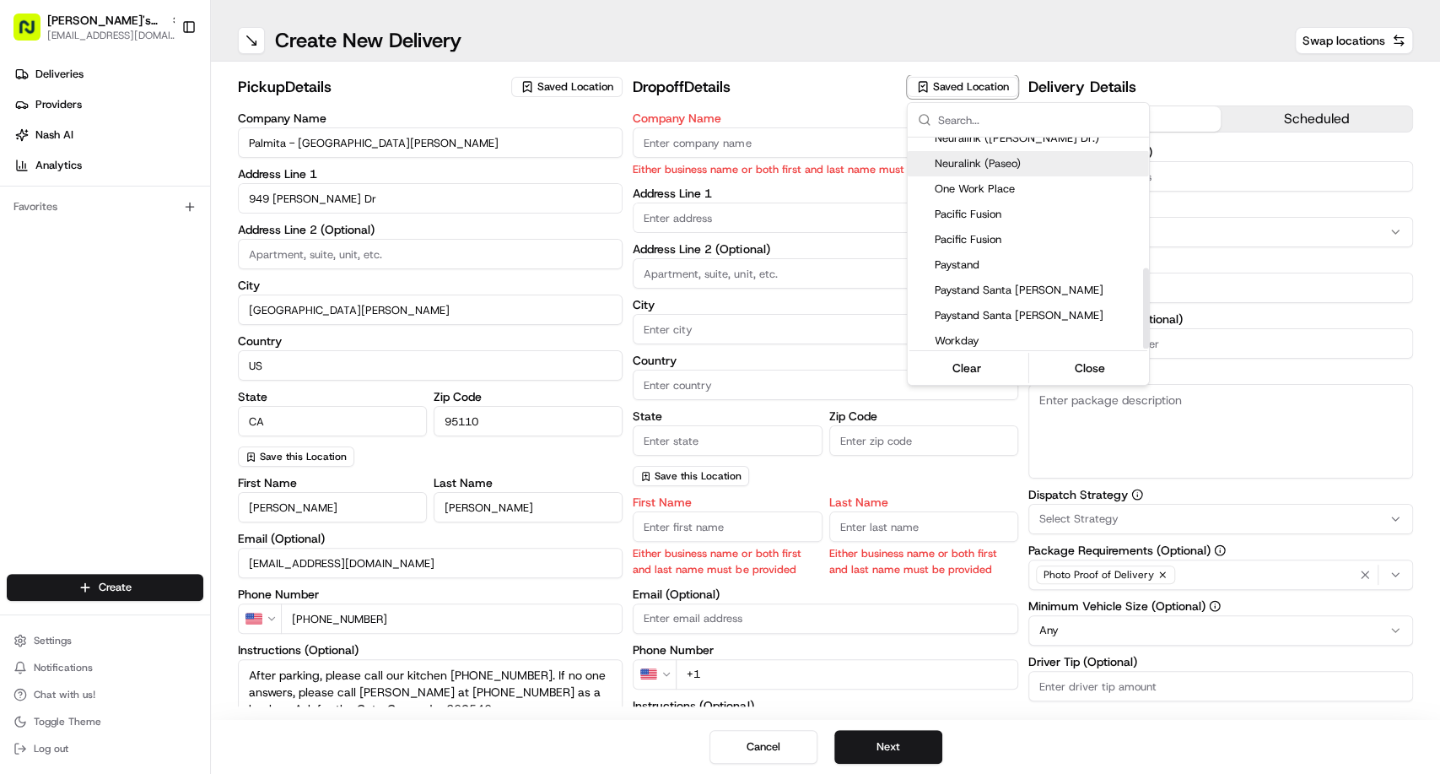
click at [997, 181] on span "One Work Place" at bounding box center [1039, 188] width 208 height 15
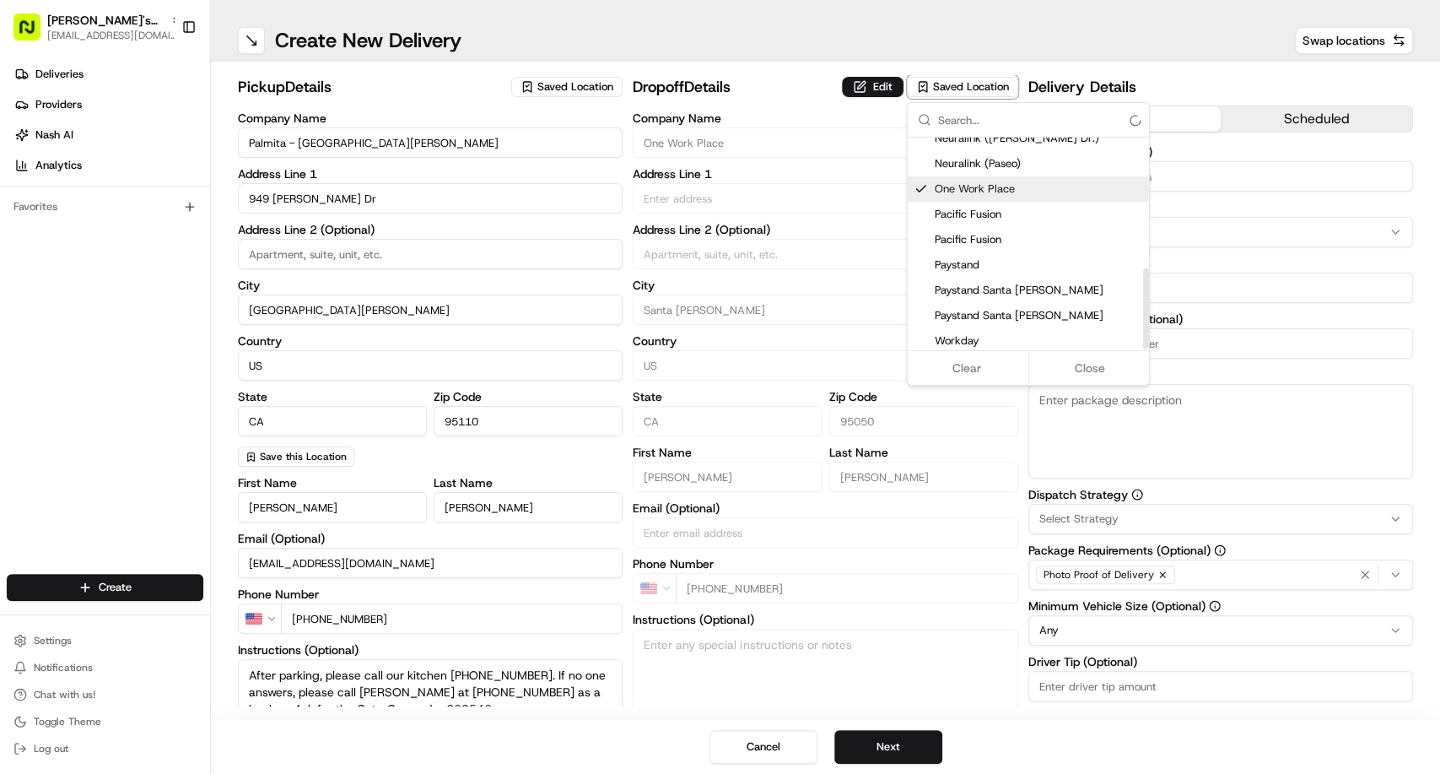
type input "One Work Place"
type input "[STREET_ADDRESS][PERSON_NAME]"
type input "Santa [PERSON_NAME]"
type input "US"
type input "CA"
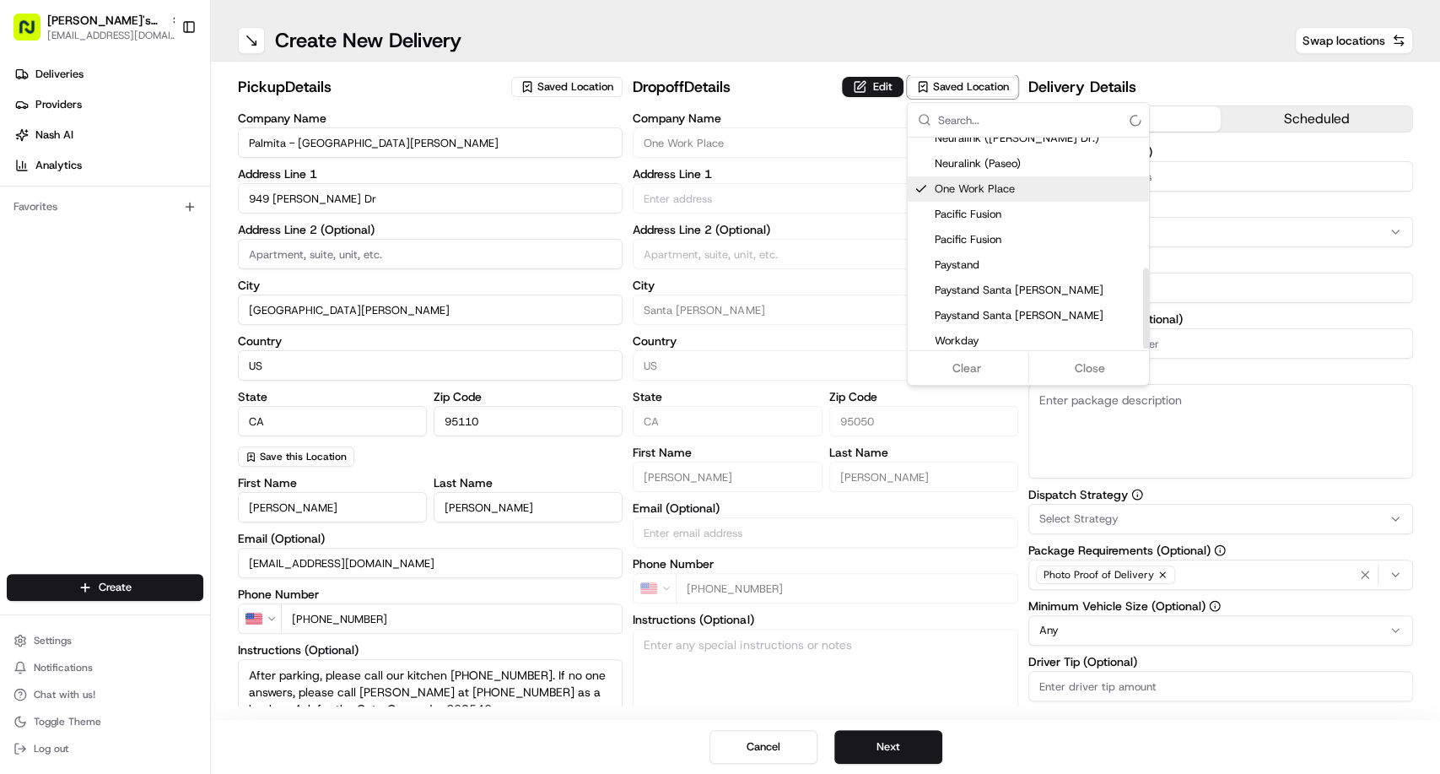
type input "95050"
type input "[PERSON_NAME]"
type input "[PHONE_NUMBER]"
click at [859, 85] on html "[PERSON_NAME]'s Fast Food - San [PERSON_NAME] [EMAIL_ADDRESS][DOMAIN_NAME] Togg…" at bounding box center [720, 387] width 1440 height 774
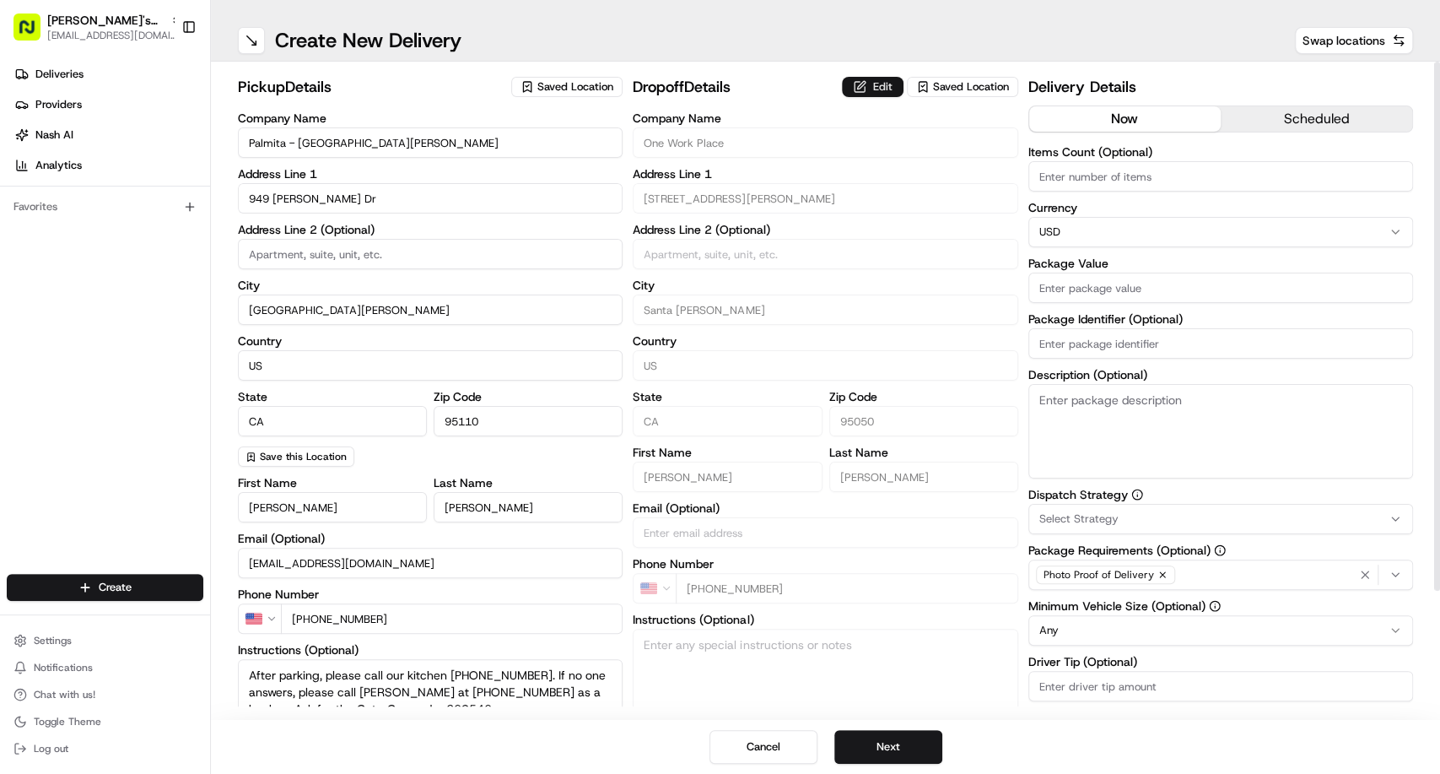
click at [865, 80] on button "Edit" at bounding box center [873, 87] width 62 height 20
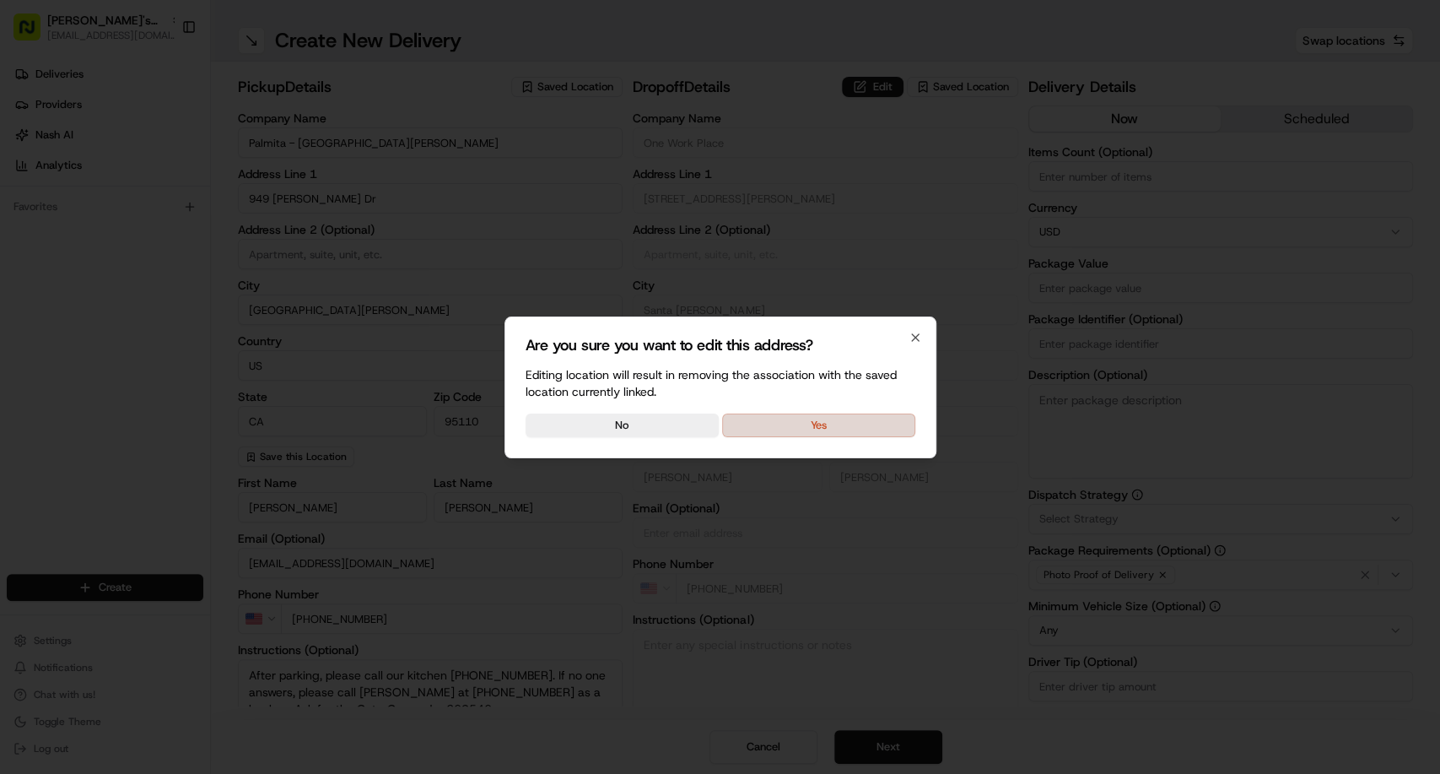
click at [855, 434] on button "Yes" at bounding box center [818, 425] width 193 height 24
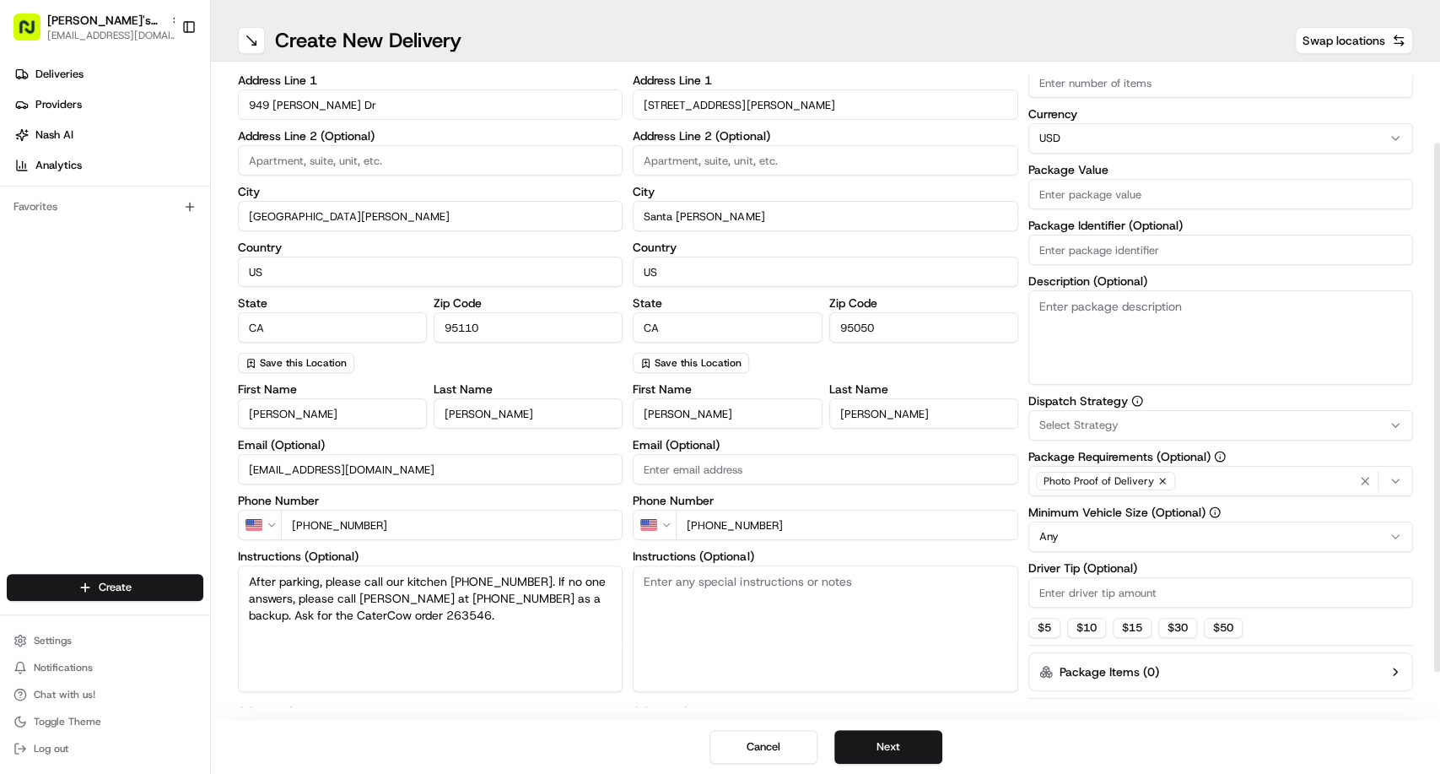
scroll to position [153, 0]
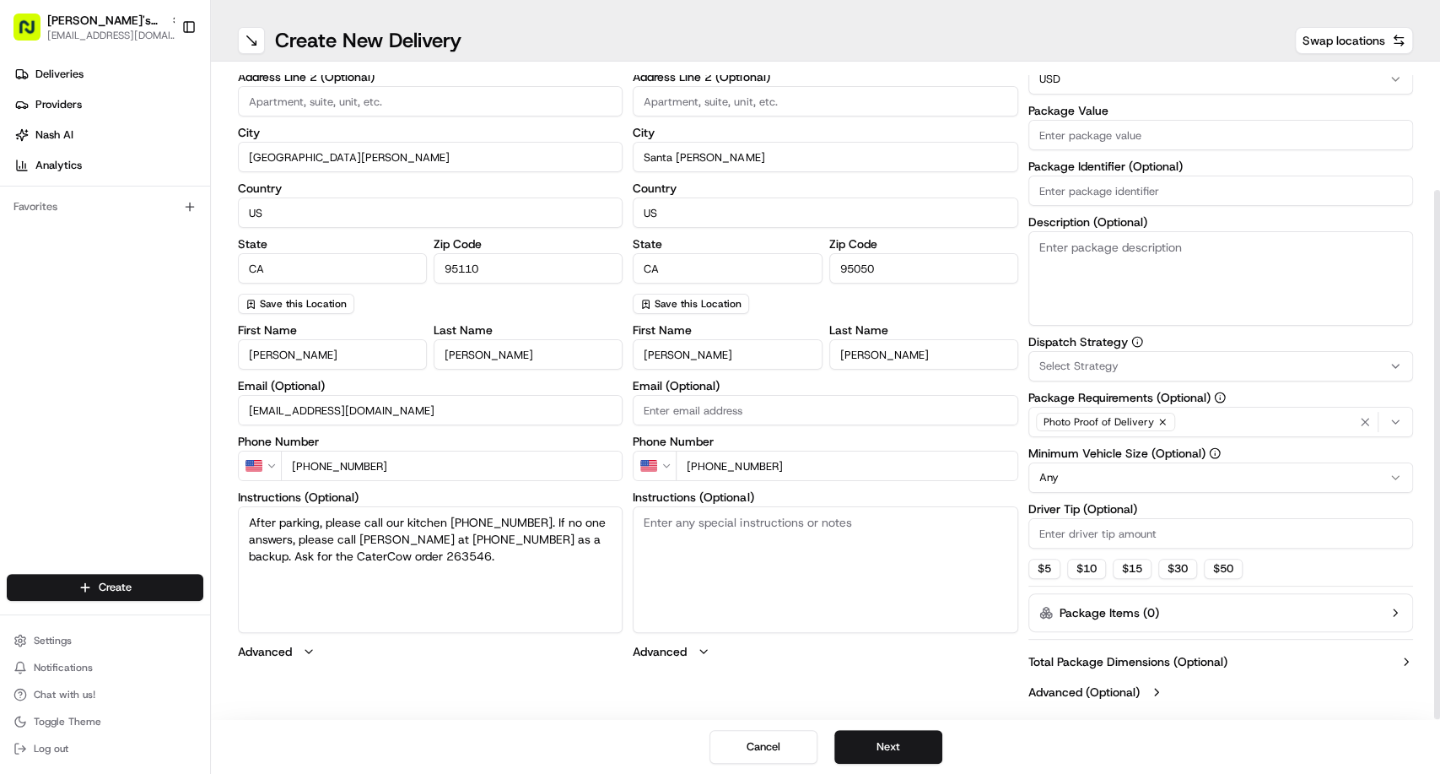
click at [721, 535] on textarea "Instructions (Optional)" at bounding box center [825, 569] width 385 height 127
click at [760, 576] on textarea "Instructions (Optional)" at bounding box center [825, 569] width 385 height 127
paste textarea "Ring bell and bring to the front desk"
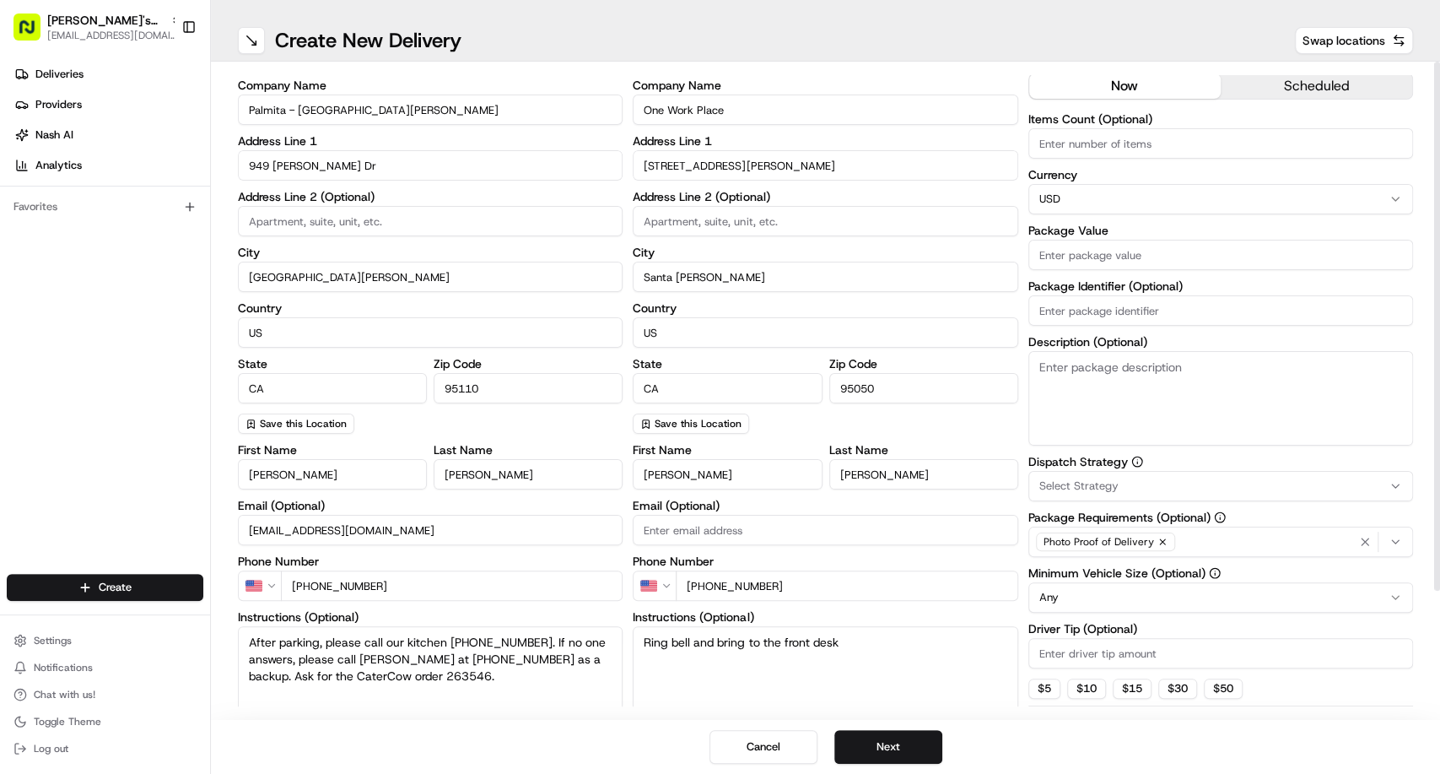
scroll to position [0, 0]
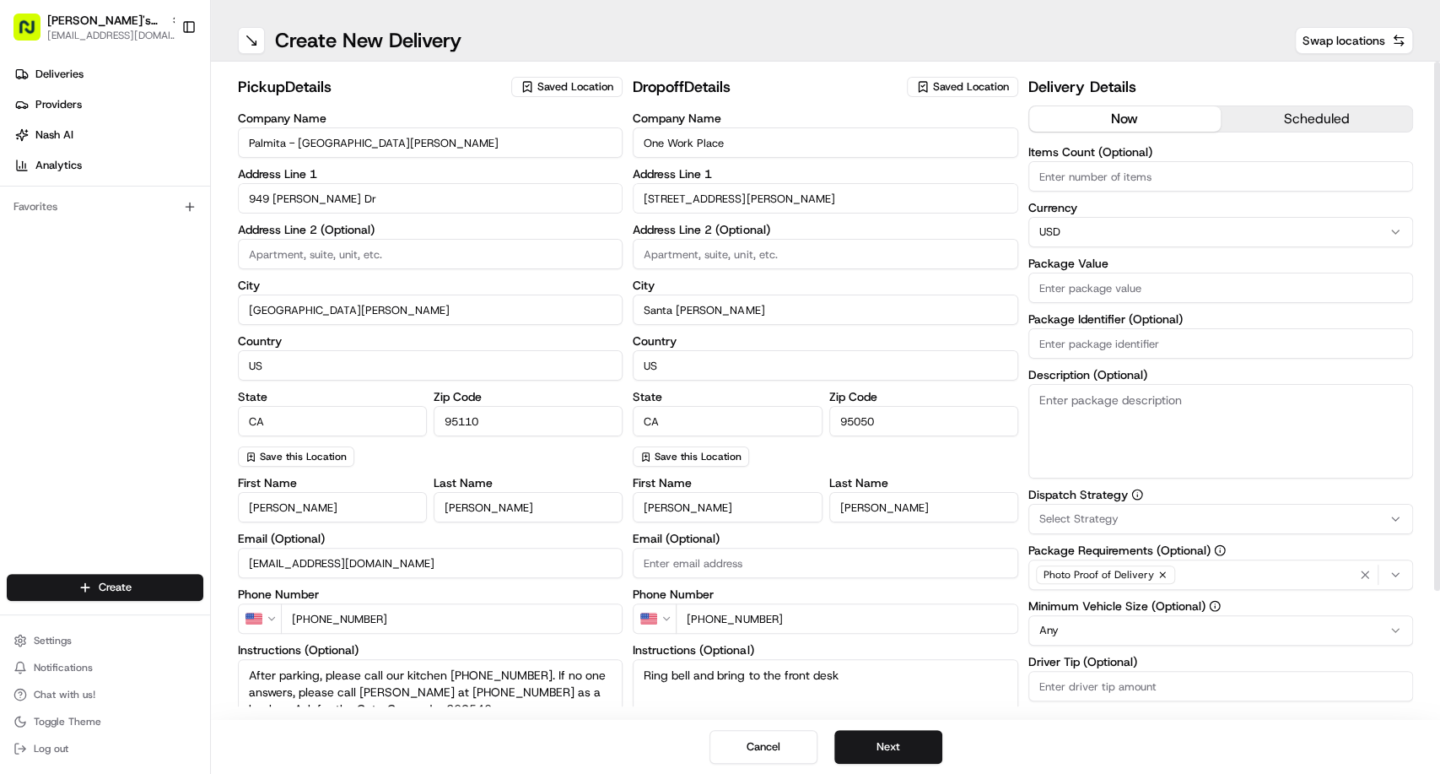
type textarea "Ring bell and bring to the front desk"
click at [1316, 123] on button "scheduled" at bounding box center [1317, 118] width 192 height 25
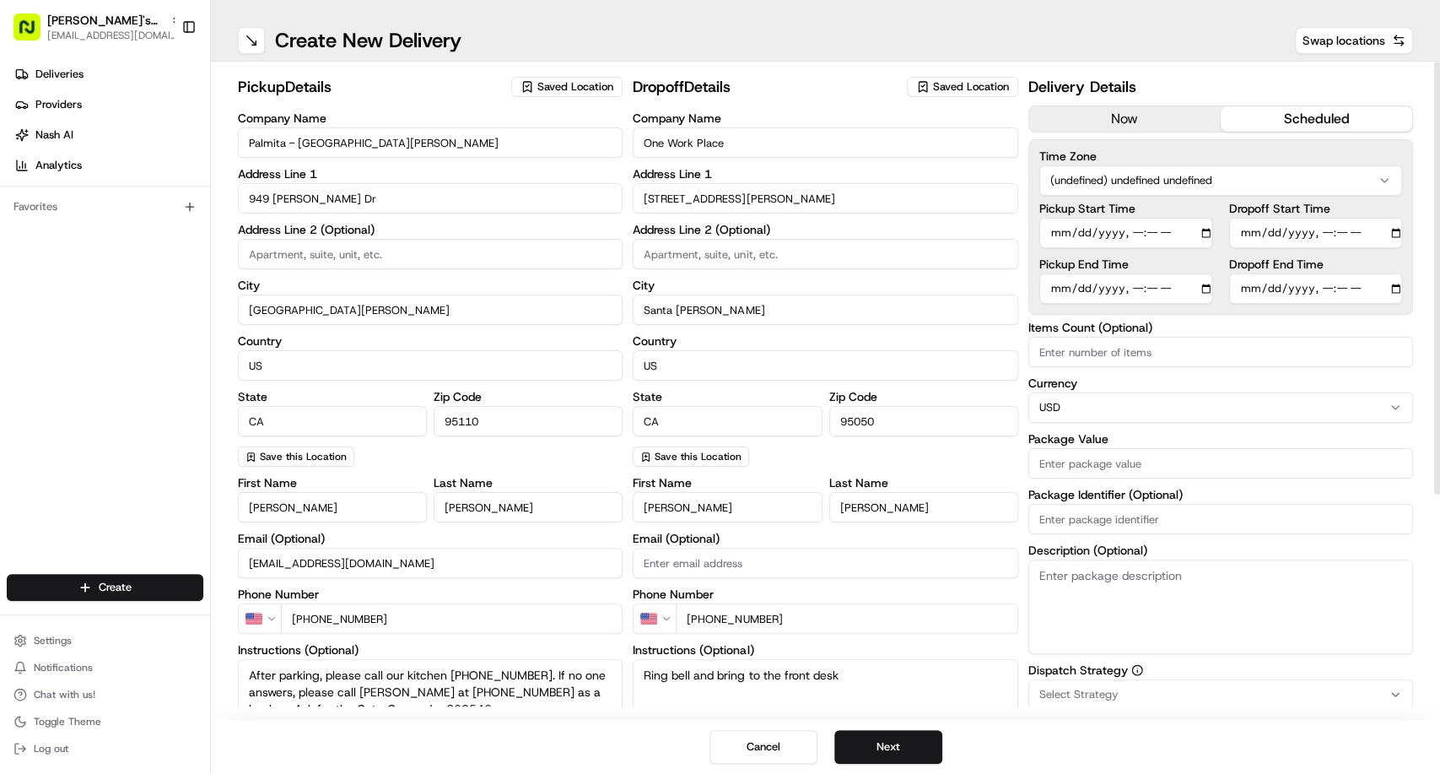
click at [1269, 181] on html "[PERSON_NAME]'s Fast Food - San [PERSON_NAME] [EMAIL_ADDRESS][DOMAIN_NAME] Togg…" at bounding box center [720, 387] width 1440 height 774
click at [1250, 230] on input "Dropoff Start Time" at bounding box center [1315, 233] width 173 height 30
type input "[DATE]T11:15"
click at [1237, 279] on input "Dropoff End Time" at bounding box center [1315, 288] width 173 height 30
type input "[DATE]T11:45"
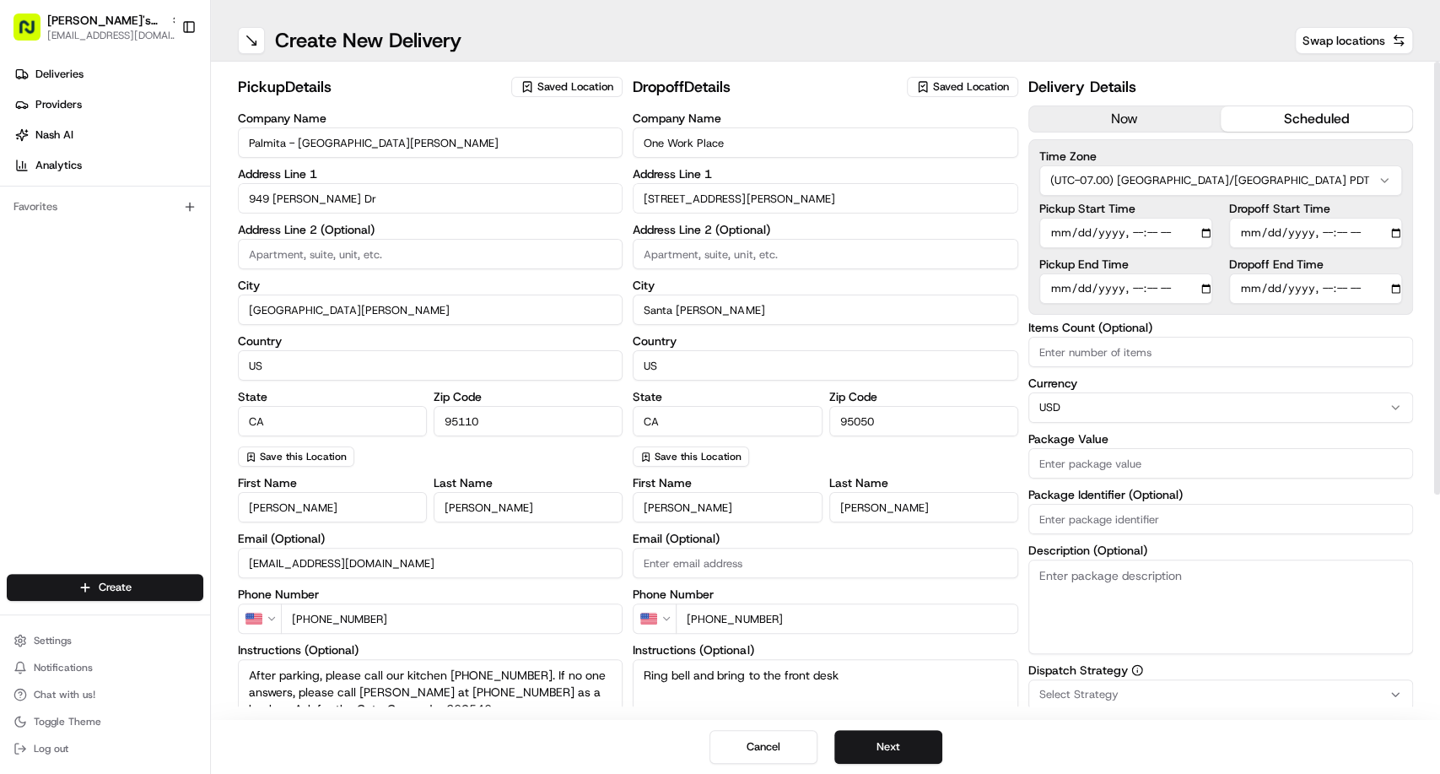
click at [1137, 358] on input "Items Count (Optional)" at bounding box center [1221, 352] width 385 height 30
type input "3"
click at [1105, 462] on input "Package Value" at bounding box center [1221, 463] width 385 height 30
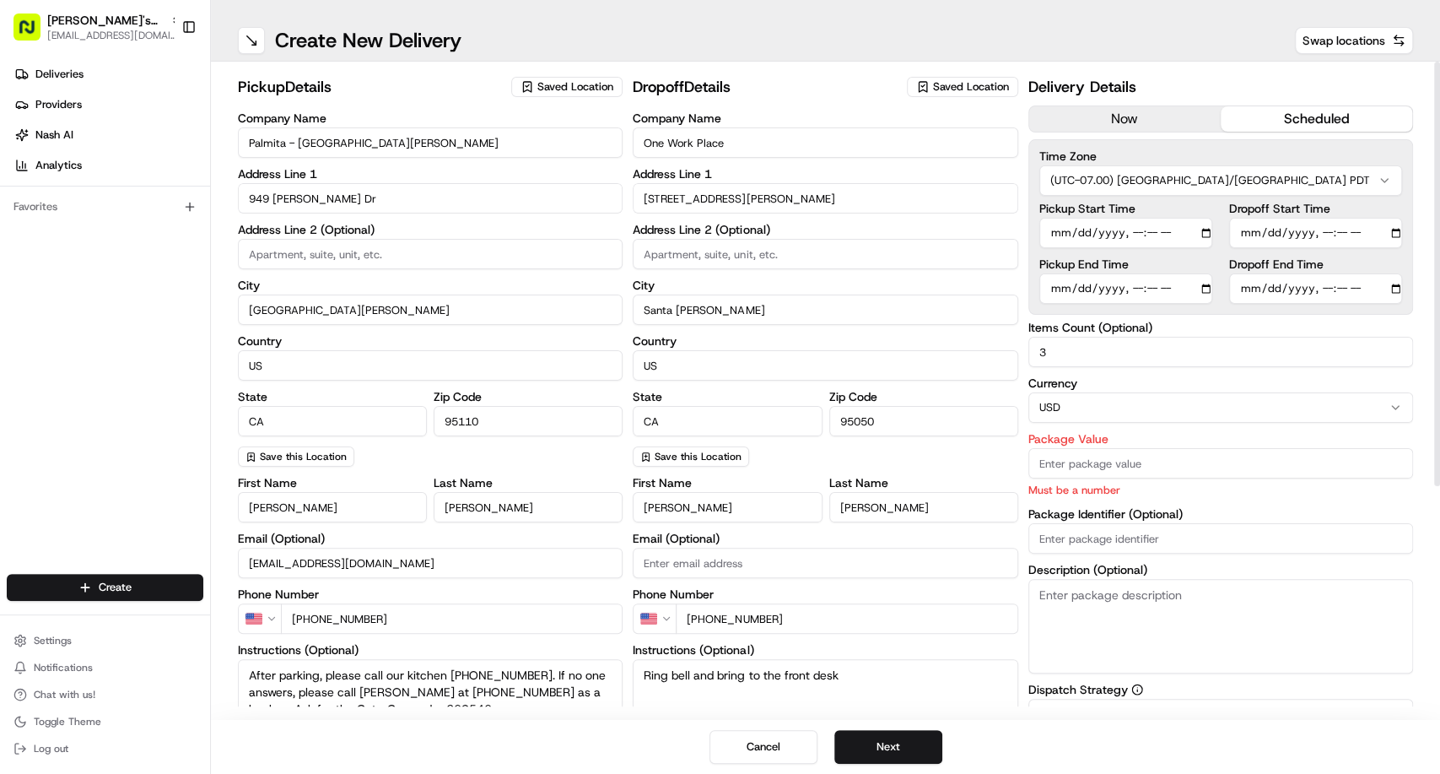
click at [1069, 458] on input "Package Value" at bounding box center [1221, 463] width 385 height 30
paste input "285.75"
type input "285.75"
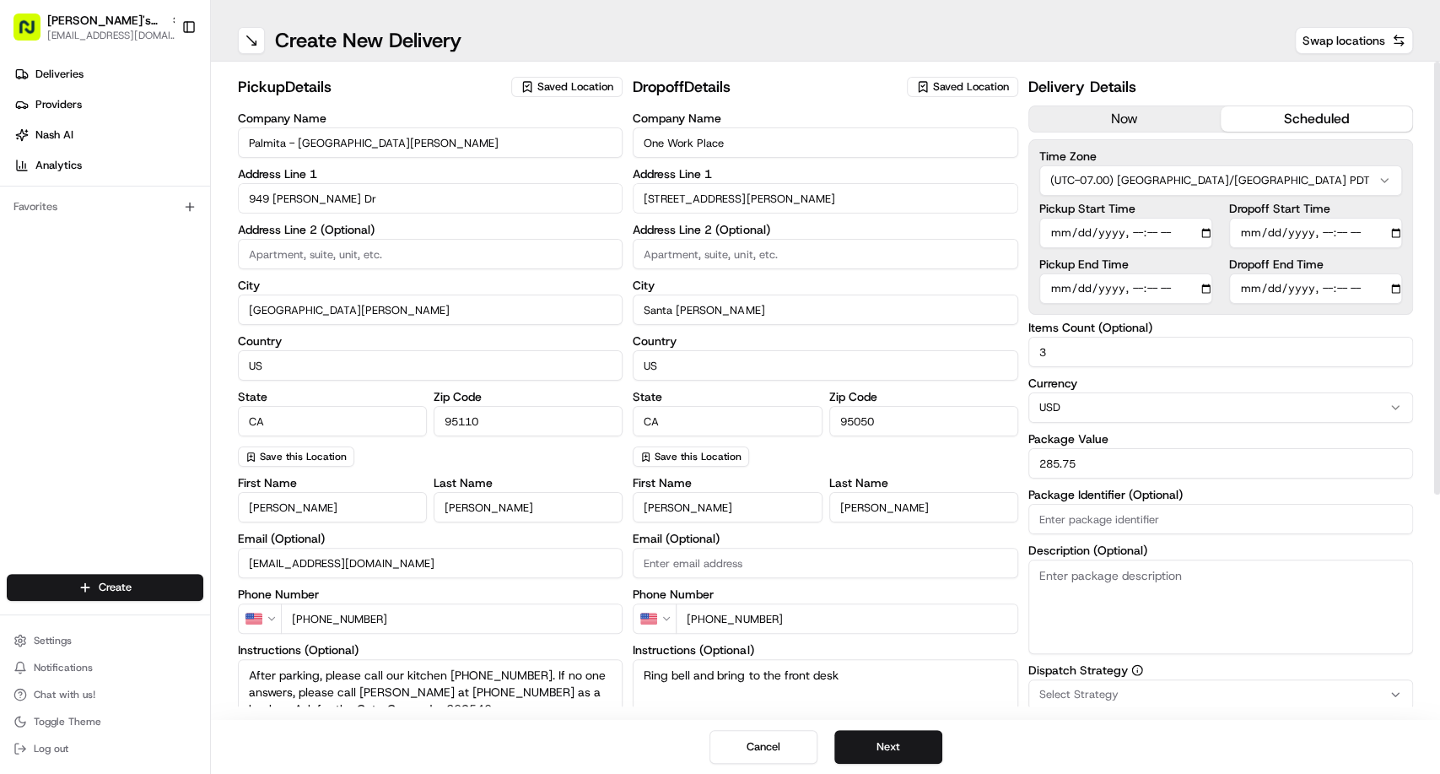
click at [1075, 528] on input "Package Identifier (Optional)" at bounding box center [1221, 519] width 385 height 30
click at [1080, 517] on input "Package Identifier (Optional)" at bounding box center [1221, 519] width 385 height 30
paste input "263546"
type input "263546"
click at [1103, 593] on textarea "Description (Optional)" at bounding box center [1221, 606] width 385 height 95
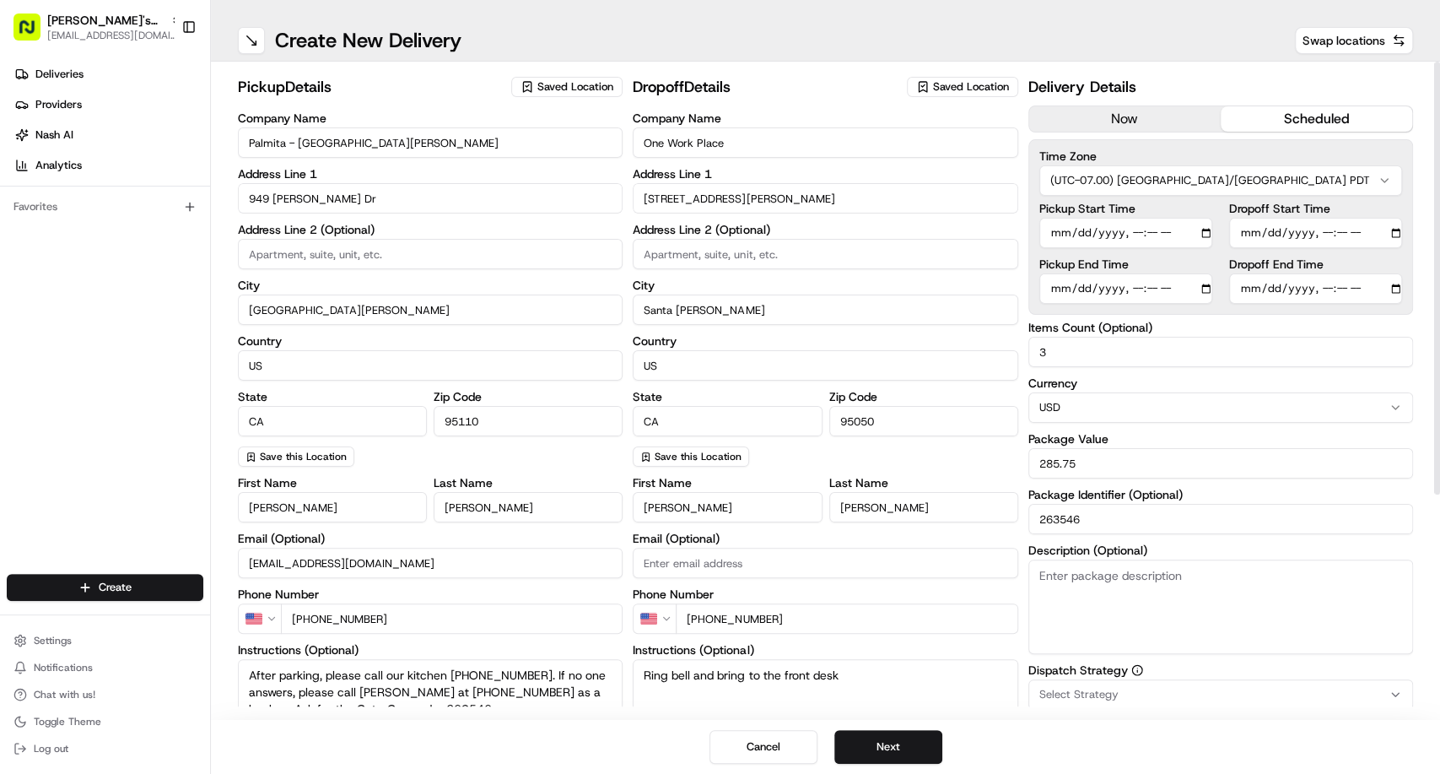
click at [1100, 584] on textarea "Description (Optional)" at bounding box center [1221, 606] width 385 height 95
paste textarea "x bags of food. Please read the special instructions for pickup and dropoff det…"
click at [1047, 577] on textarea "x bags of food. Please read the special instructions for pickup and dropoff det…" at bounding box center [1221, 606] width 385 height 95
click at [1258, 596] on textarea "3 bags of food. Please read the special instructions for pickup and dropoff det…" at bounding box center [1221, 606] width 385 height 95
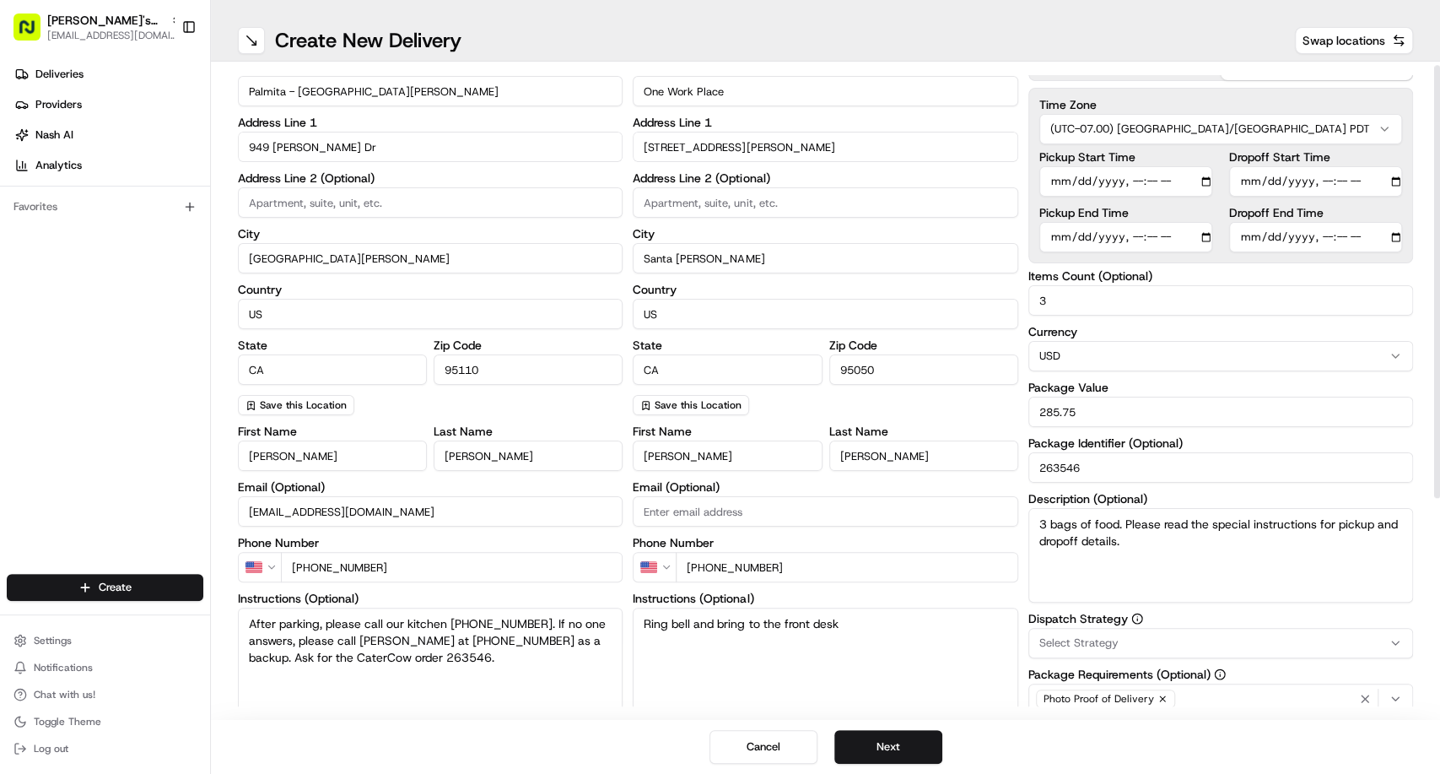
scroll to position [187, 0]
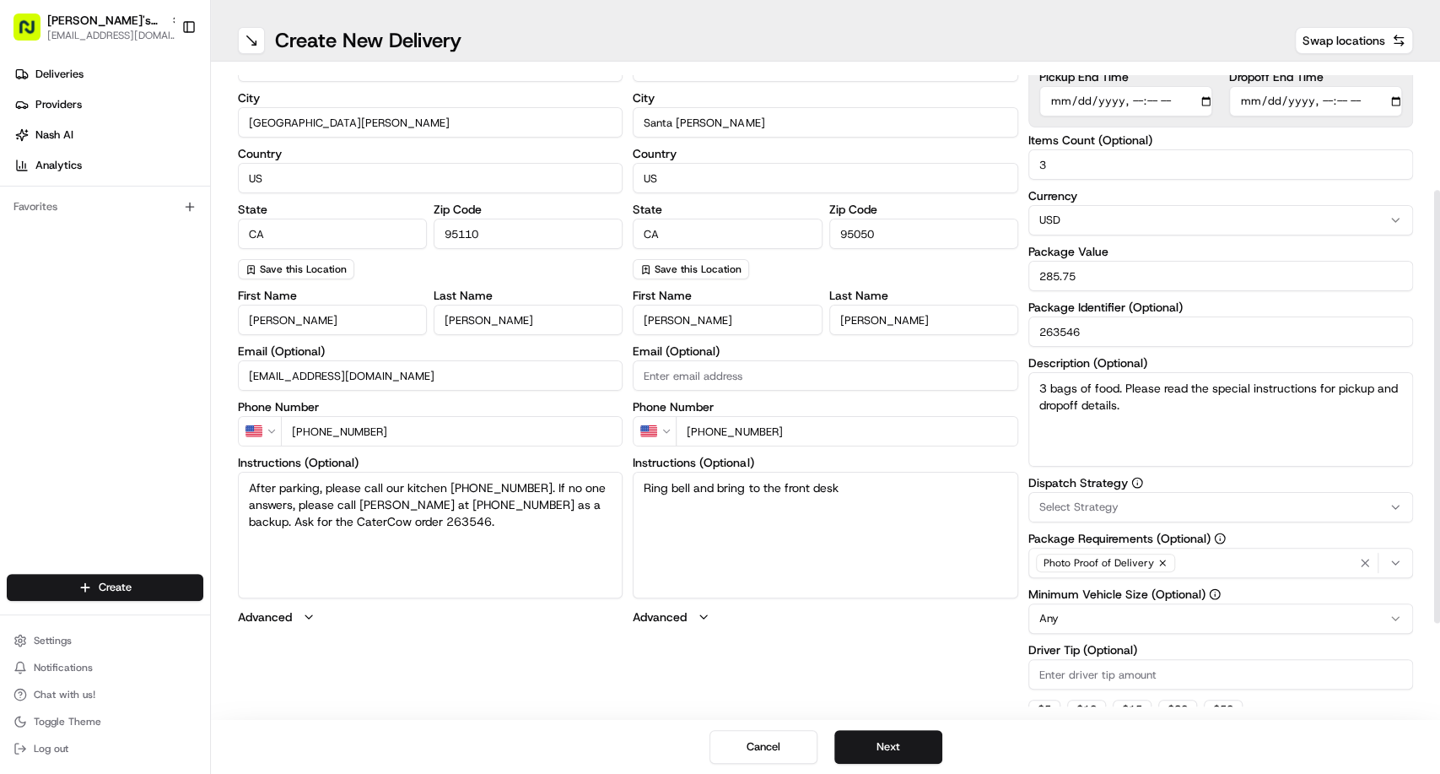
type textarea "3 bags of food. Please read the special instructions for pickup and dropoff det…"
click at [1123, 505] on div "Select Strategy" at bounding box center [1221, 507] width 376 height 15
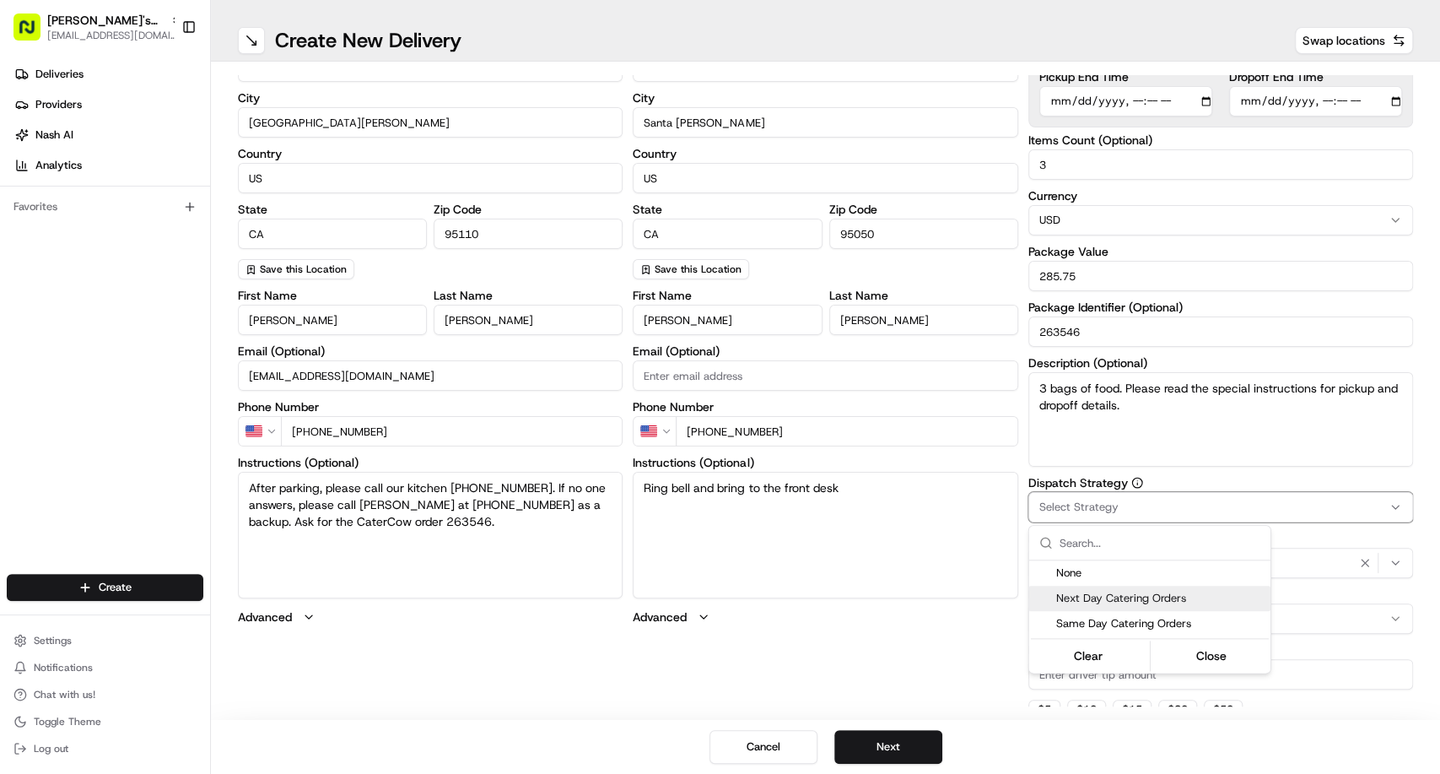
click at [1100, 608] on div "Next Day Catering Orders" at bounding box center [1149, 598] width 241 height 25
click at [884, 548] on html "[PERSON_NAME]'s Fast Food - San [PERSON_NAME] [EMAIL_ADDRESS][DOMAIN_NAME] Togg…" at bounding box center [720, 387] width 1440 height 774
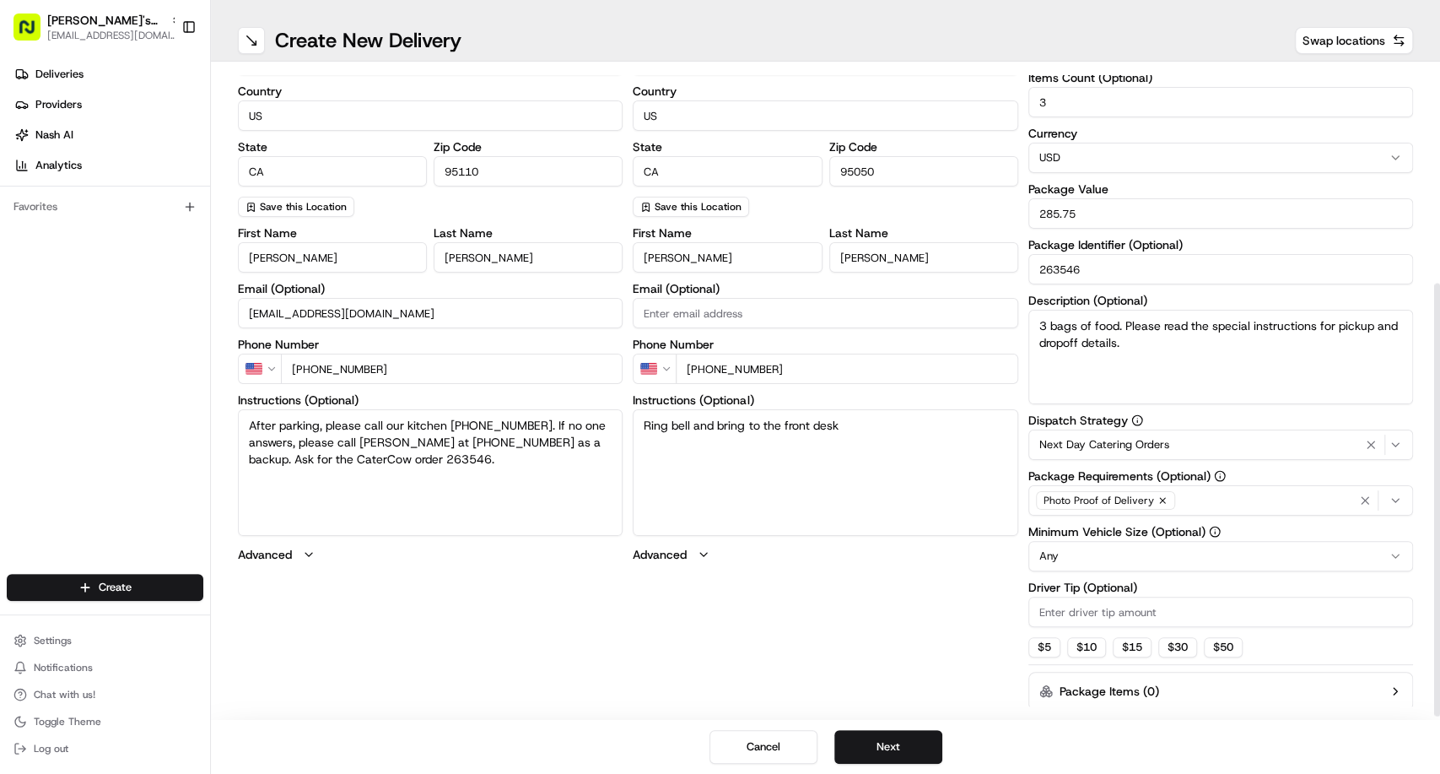
scroll to position [328, 0]
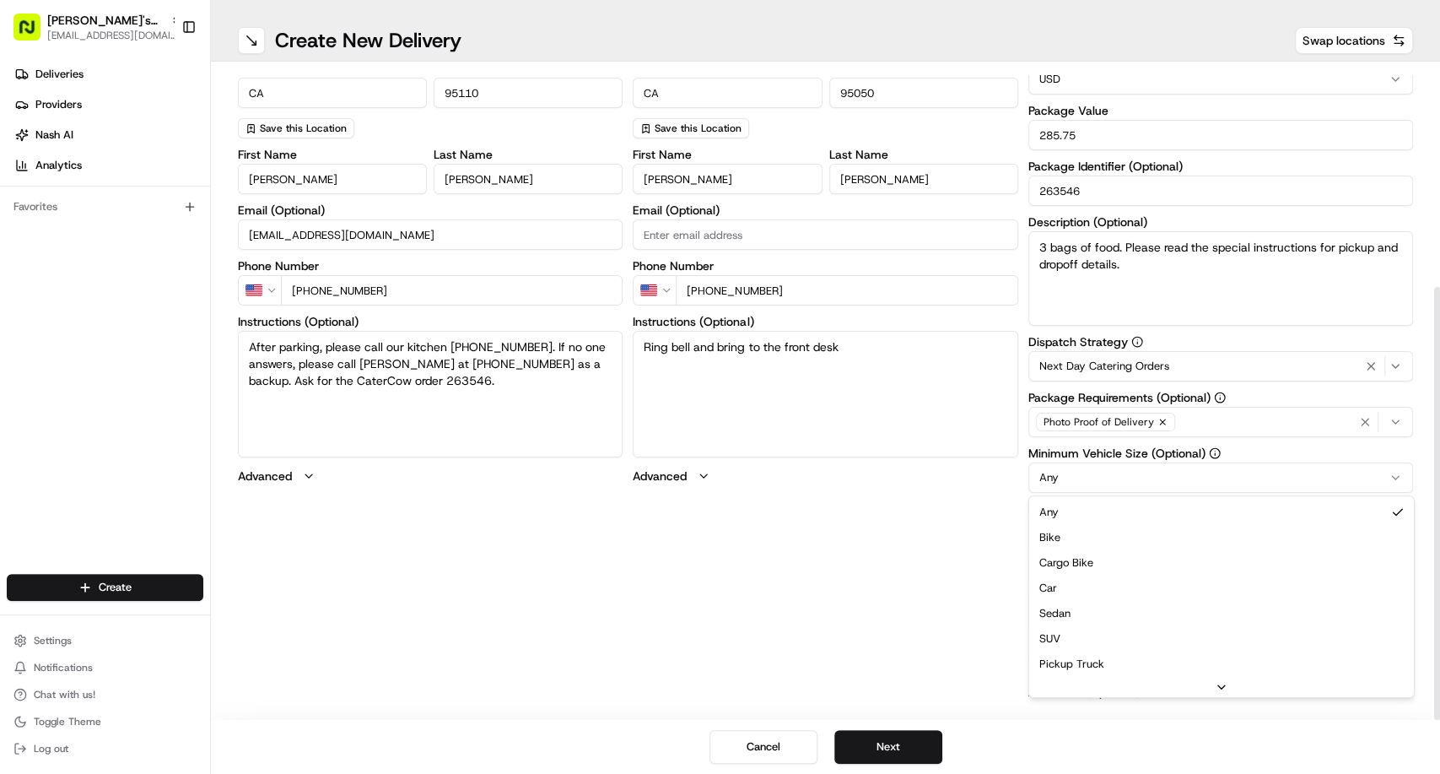
click at [1081, 485] on html "[PERSON_NAME]'s Fast Food - San [PERSON_NAME] [EMAIL_ADDRESS][DOMAIN_NAME] Togg…" at bounding box center [720, 387] width 1440 height 774
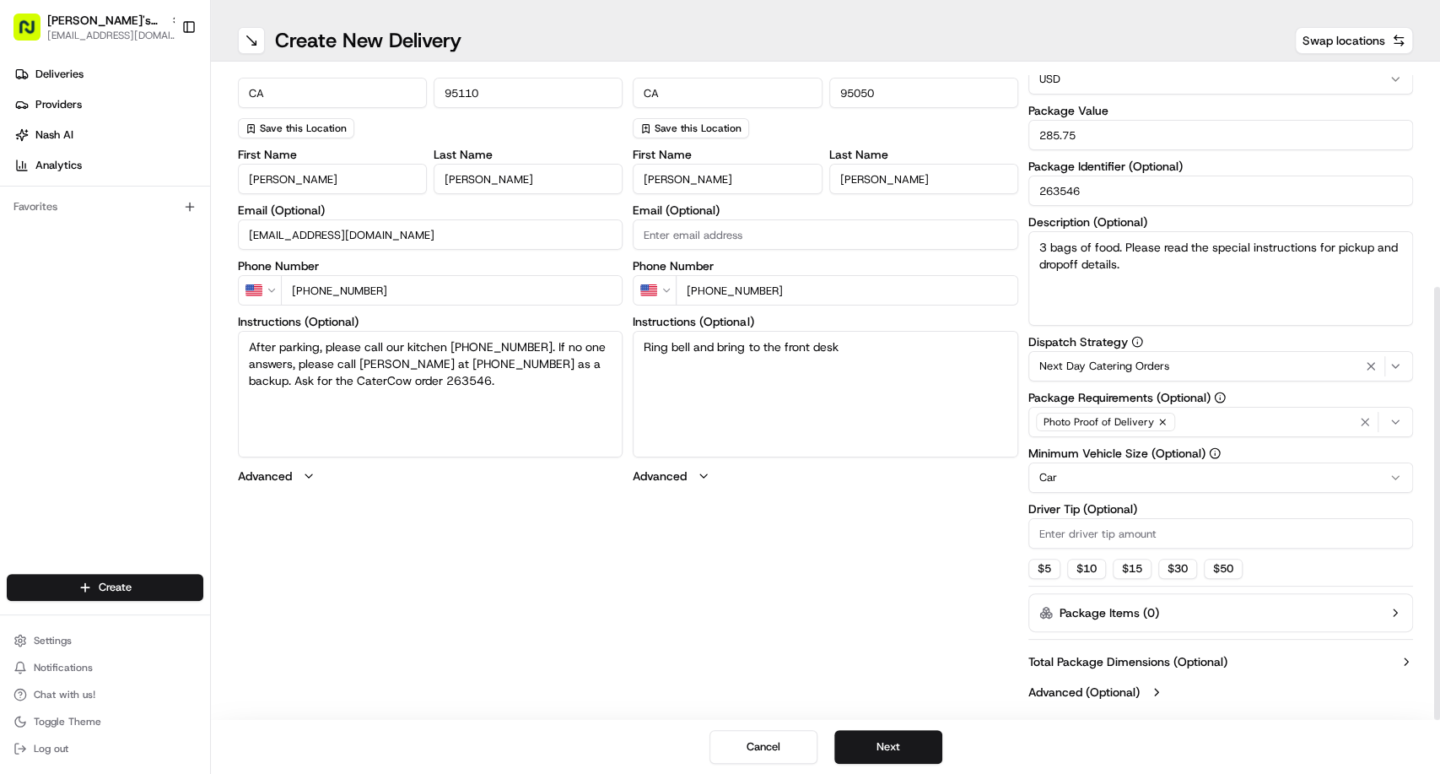
click at [1088, 529] on input "Driver Tip (Optional)" at bounding box center [1221, 533] width 385 height 30
type input "15"
click at [633, 353] on textarea "Ring bell and bring to the front desk" at bounding box center [825, 394] width 385 height 127
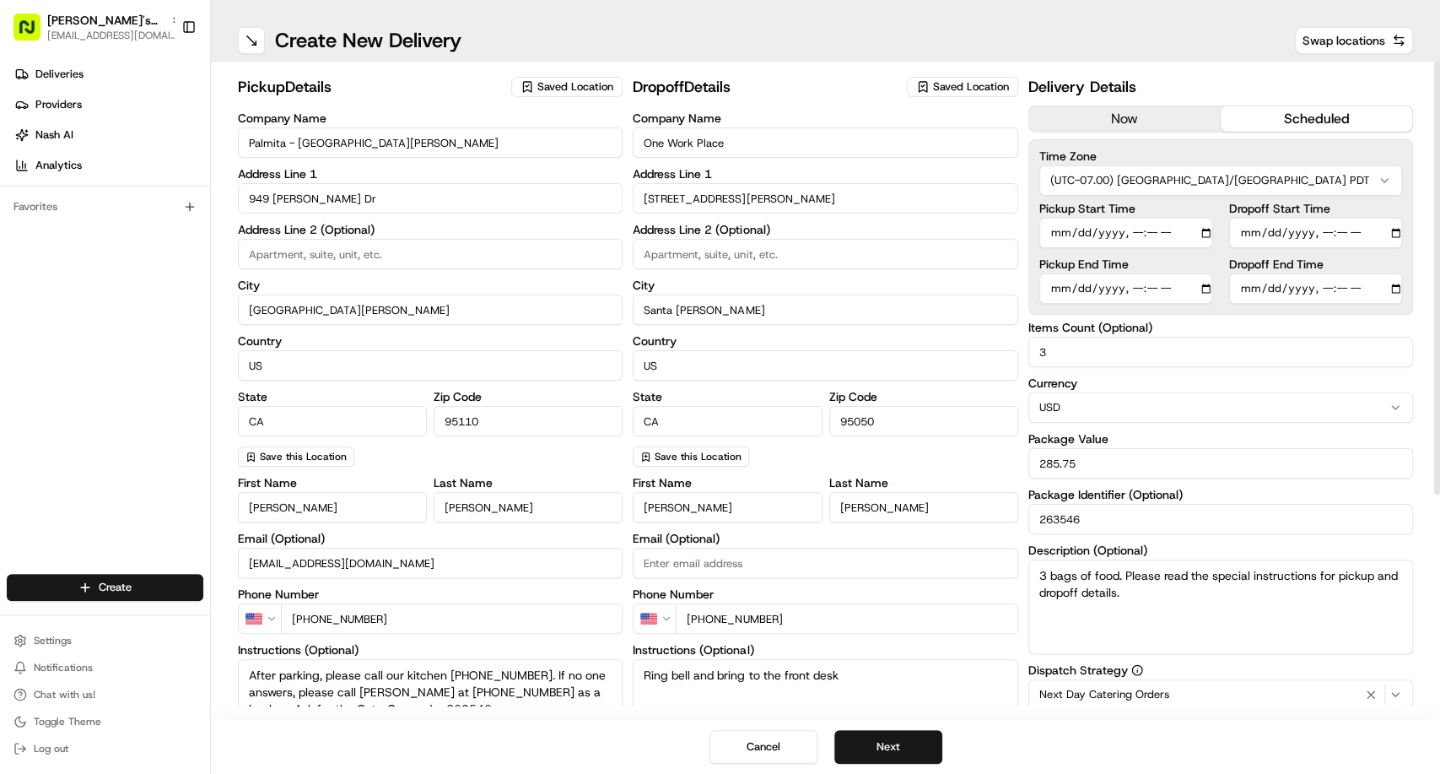
scroll to position [0, 0]
click at [912, 741] on button "Next" at bounding box center [889, 747] width 108 height 34
click at [859, 740] on button "Next" at bounding box center [889, 747] width 108 height 34
click at [873, 740] on button "Submit" at bounding box center [889, 747] width 108 height 34
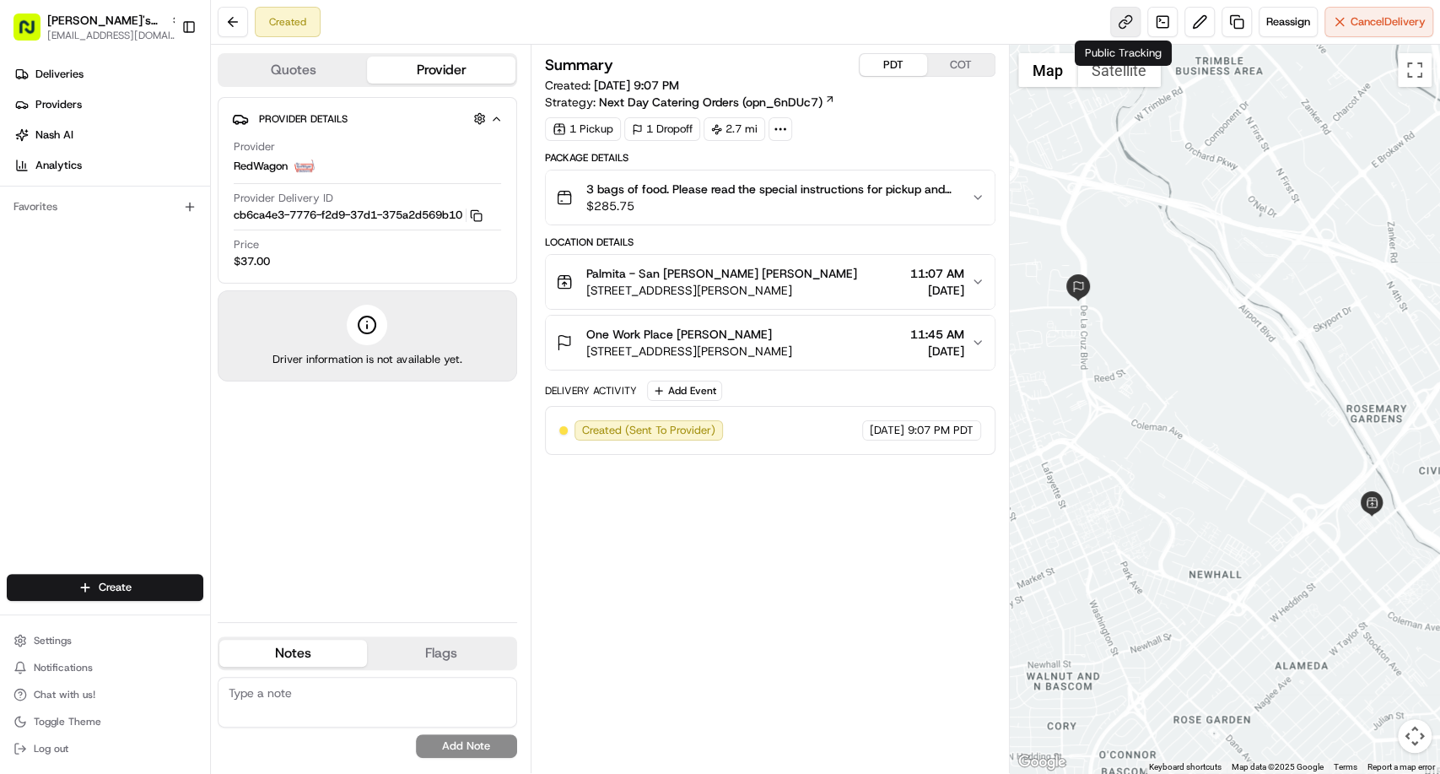
click at [1116, 30] on link at bounding box center [1126, 22] width 30 height 30
click at [88, 82] on link "Deliveries" at bounding box center [108, 74] width 203 height 27
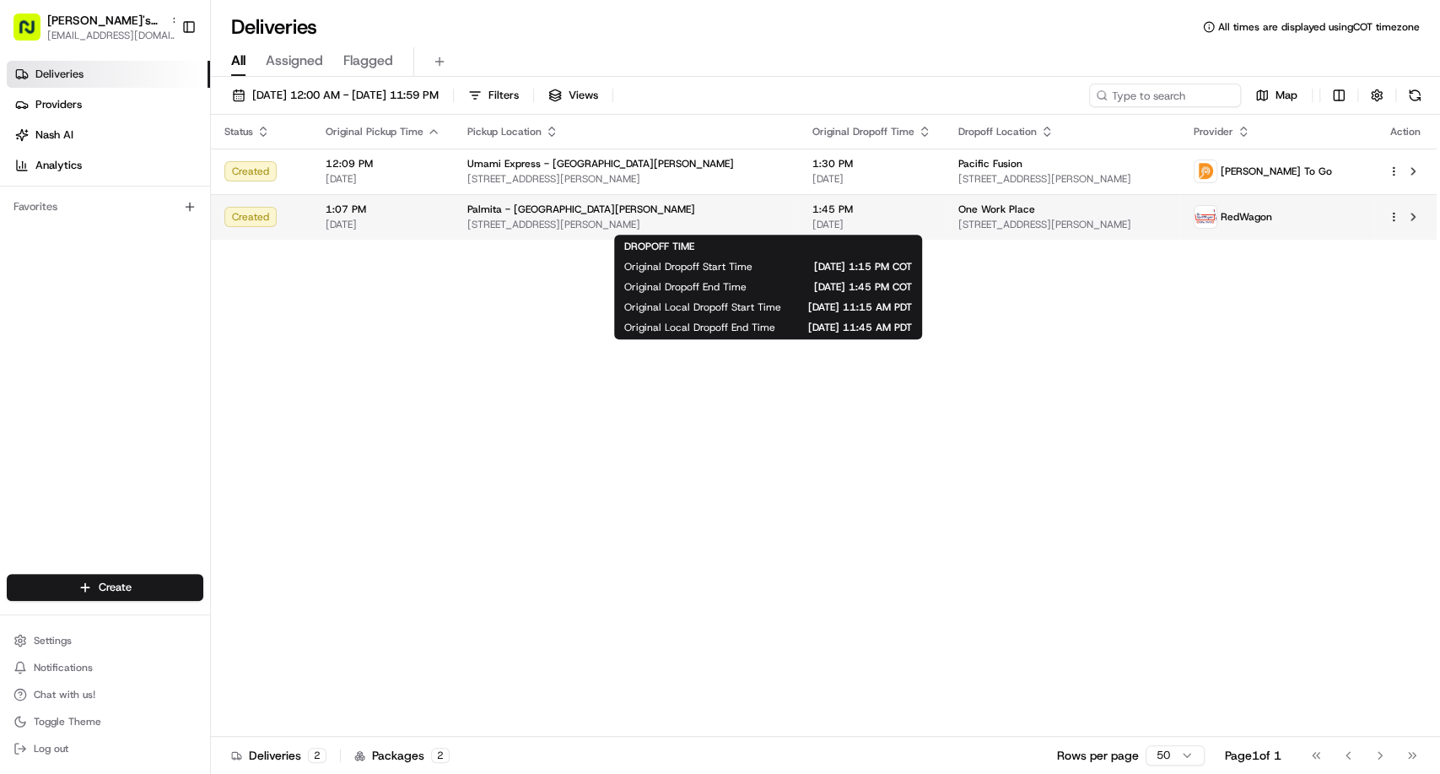
click at [813, 218] on span "[DATE]" at bounding box center [872, 225] width 119 height 14
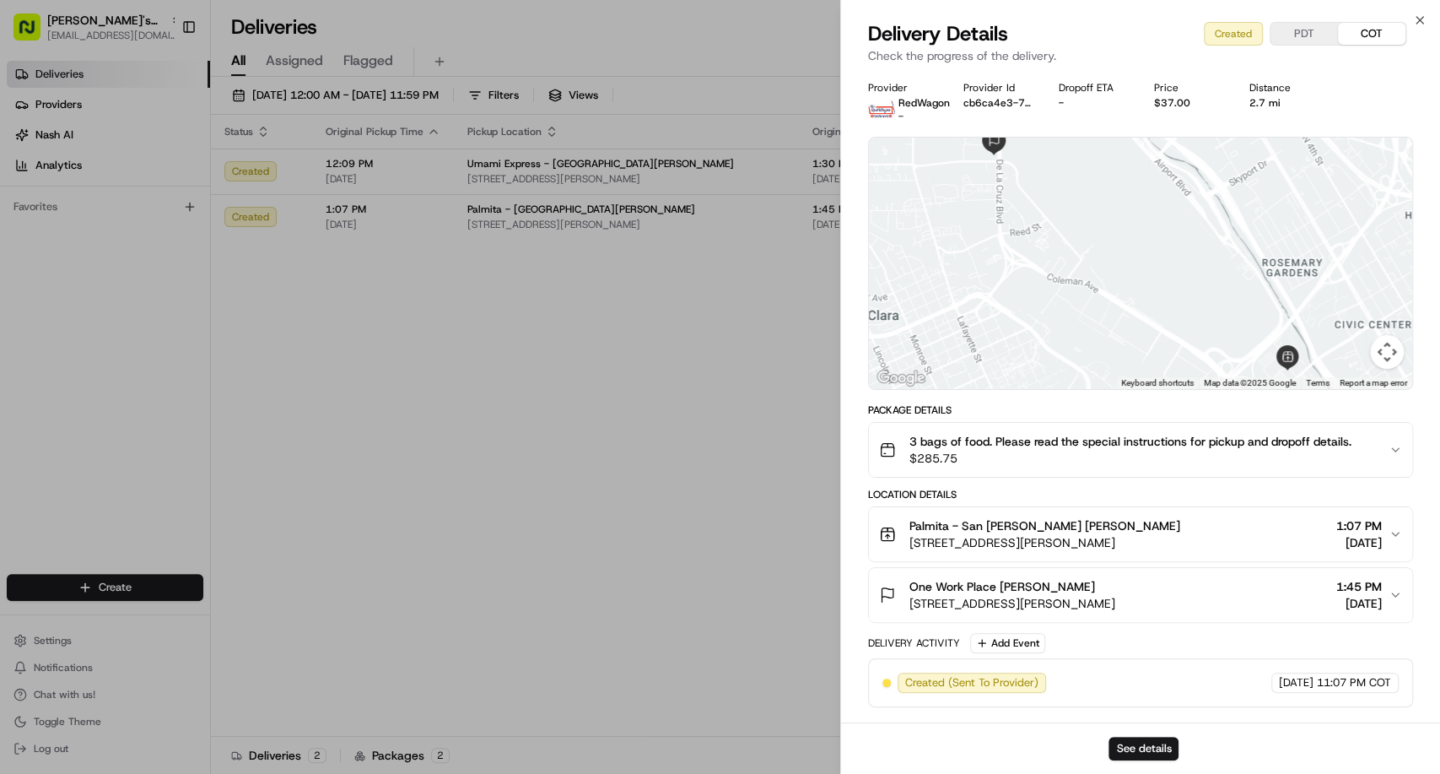
click at [1311, 31] on button "PDT" at bounding box center [1305, 34] width 68 height 22
click at [1303, 32] on button "PDT" at bounding box center [1305, 34] width 68 height 22
click at [1084, 538] on span "[STREET_ADDRESS][PERSON_NAME]" at bounding box center [1045, 542] width 271 height 17
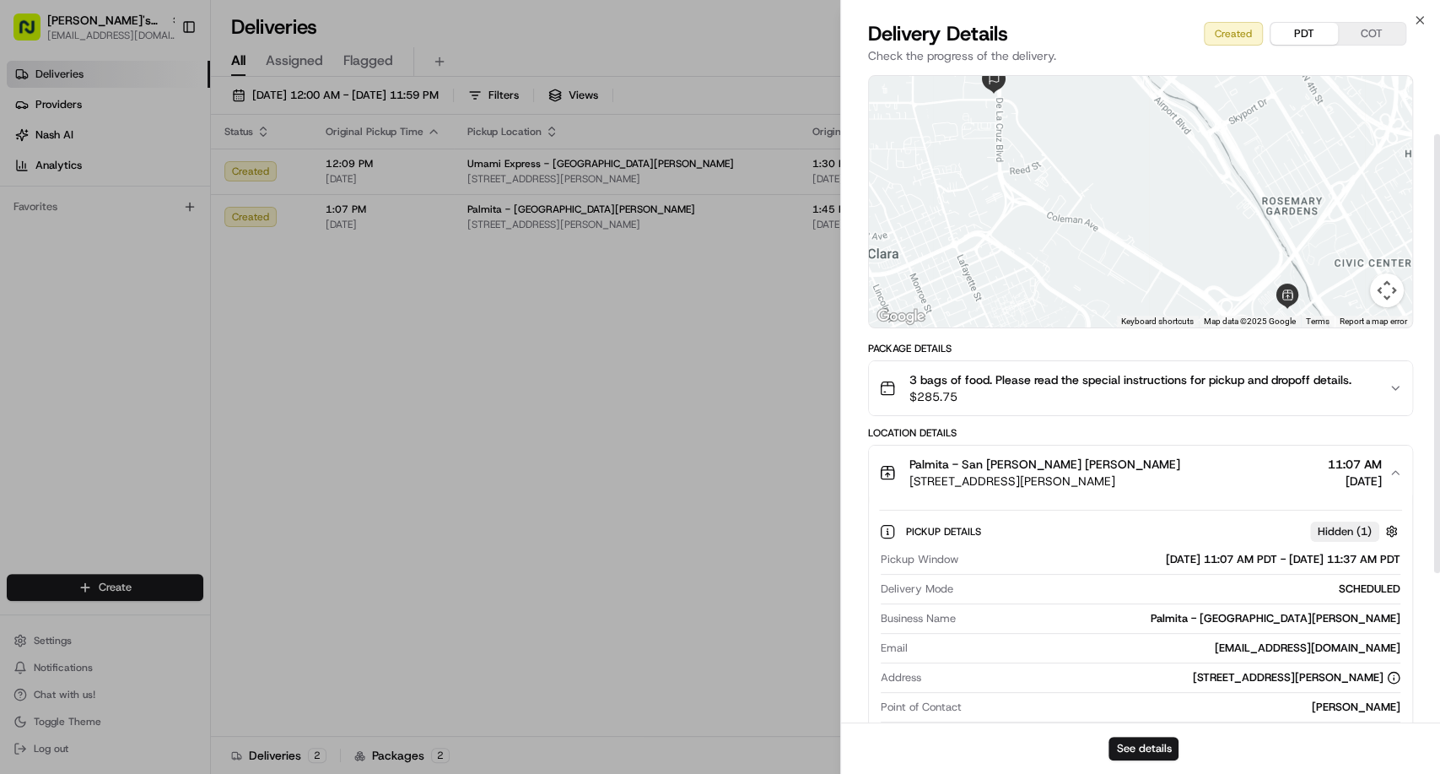
scroll to position [94, 0]
